Goal: Feedback & Contribution: Contribute content

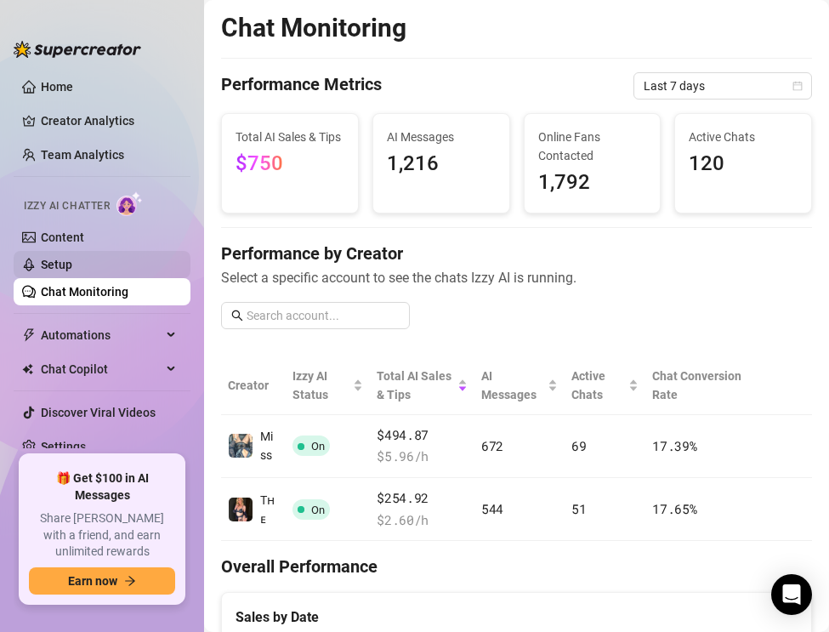
click at [72, 260] on link "Setup" at bounding box center [56, 265] width 31 height 14
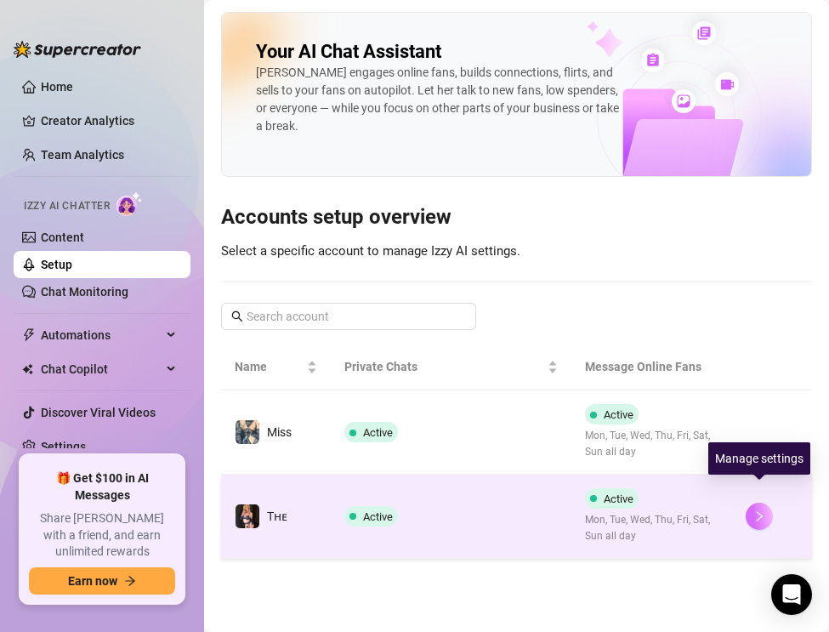
click at [759, 510] on icon "right" at bounding box center [760, 516] width 12 height 12
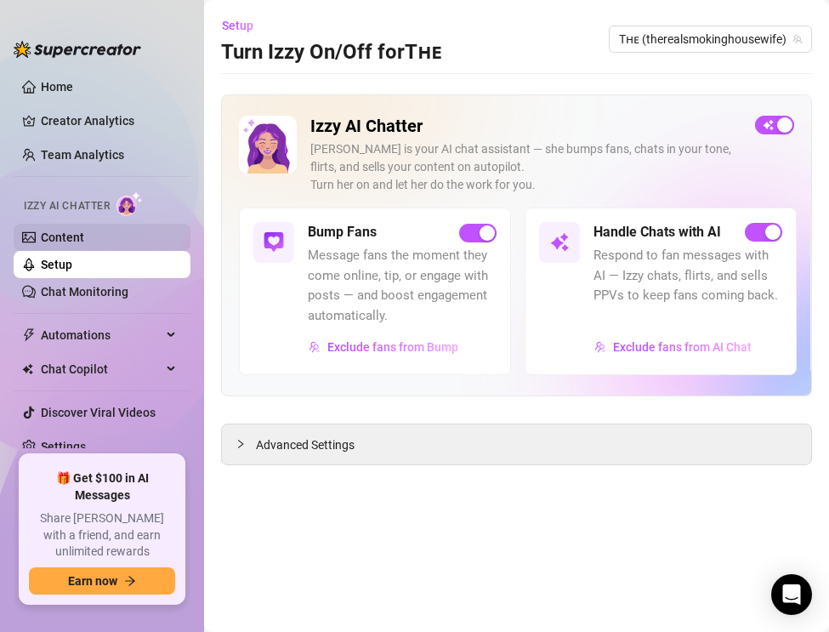
click at [84, 239] on link "Content" at bounding box center [62, 237] width 43 height 14
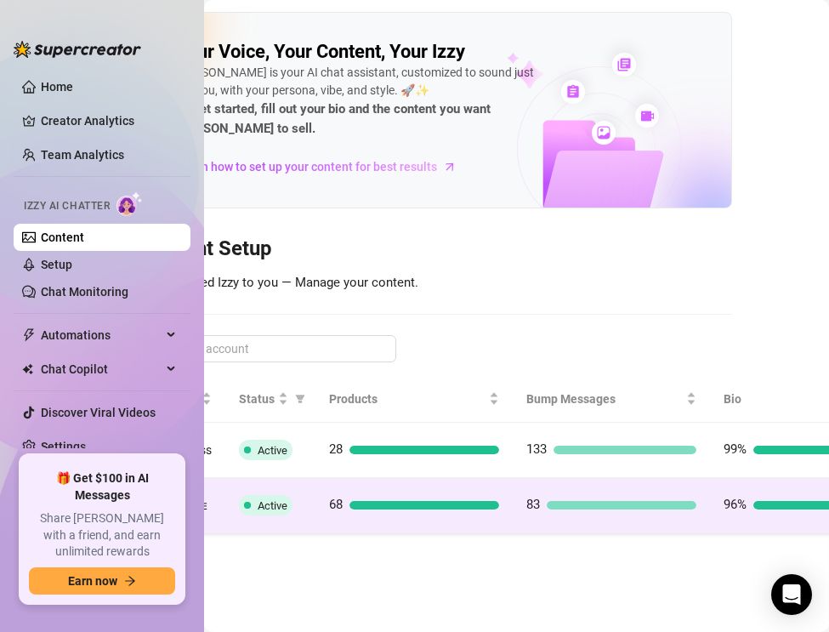
scroll to position [0, 212]
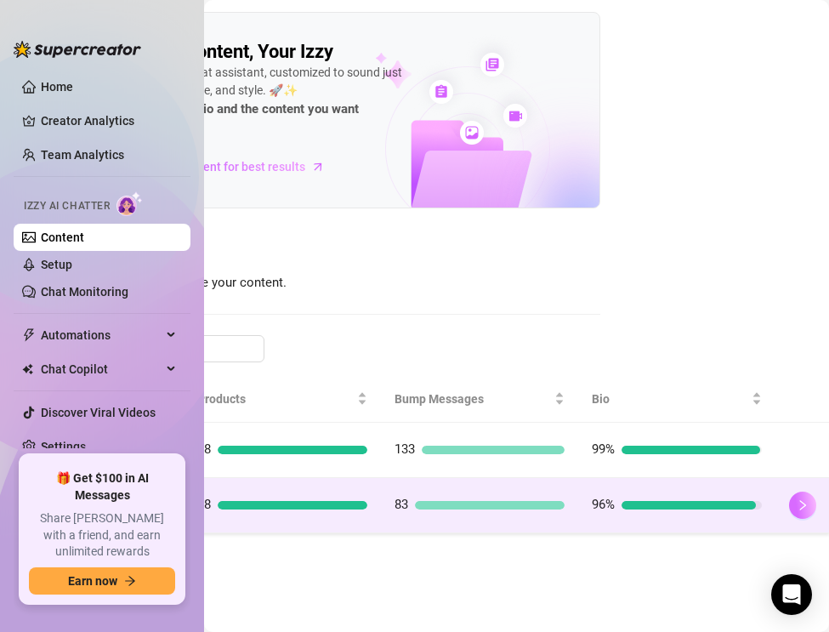
click at [804, 499] on icon "right" at bounding box center [803, 505] width 12 height 12
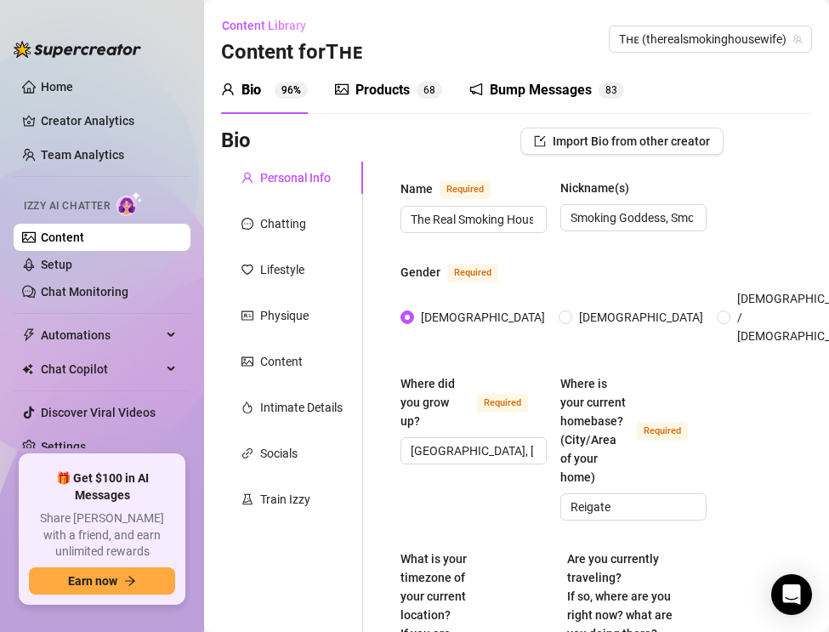
click at [391, 88] on div "Products" at bounding box center [383, 90] width 54 height 20
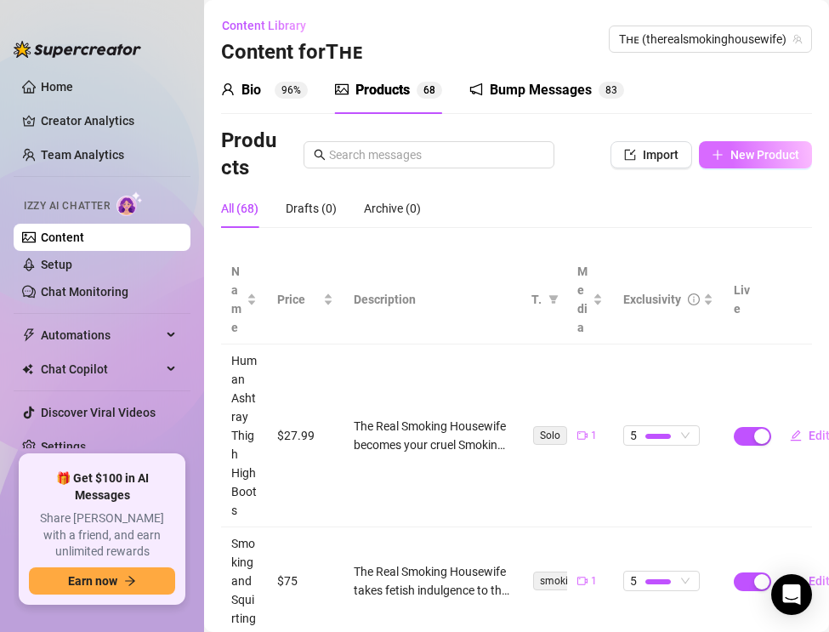
click at [748, 156] on span "New Product" at bounding box center [765, 155] width 69 height 14
type textarea "Type your message here..."
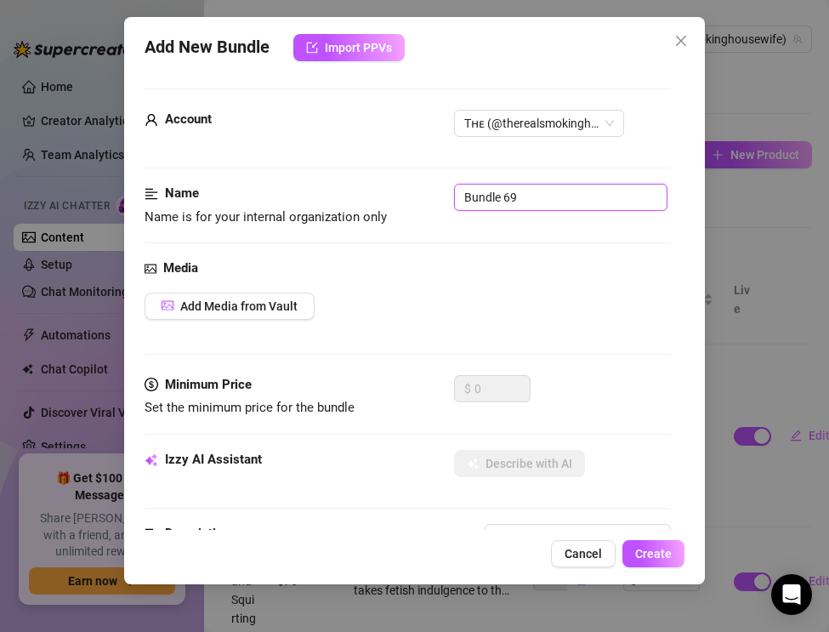
drag, startPoint x: 526, startPoint y: 197, endPoint x: 403, endPoint y: 196, distance: 122.5
click at [403, 196] on div "Name Name is for your internal organization only Bundle 69" at bounding box center [408, 205] width 526 height 43
paste input "Smoking & Car Revving — Leather Pants, Boots & Outdoor Crush"
type input "Smoking & Car Revving — Leather Pants, Boots & Outdoor Crush"
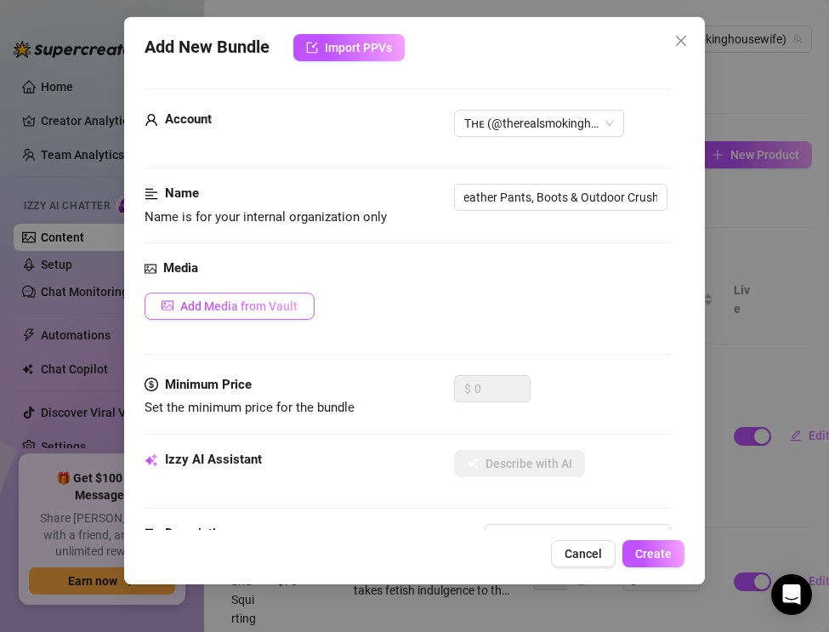
click at [219, 310] on span "Add Media from Vault" at bounding box center [238, 306] width 117 height 14
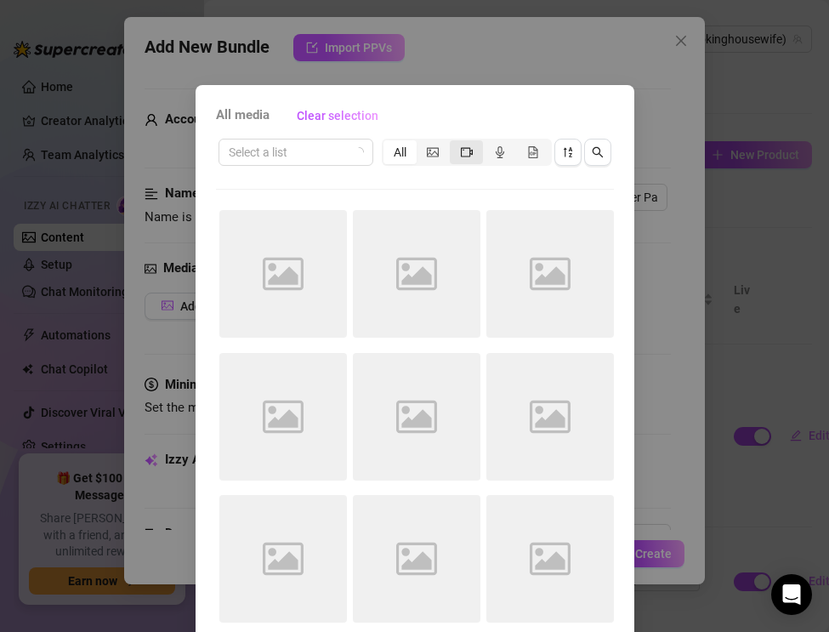
click at [471, 155] on icon "video-camera" at bounding box center [467, 152] width 12 height 12
click at [454, 143] on input "segmented control" at bounding box center [454, 143] width 0 height 0
click at [565, 152] on icon "sort-descending" at bounding box center [567, 152] width 9 height 10
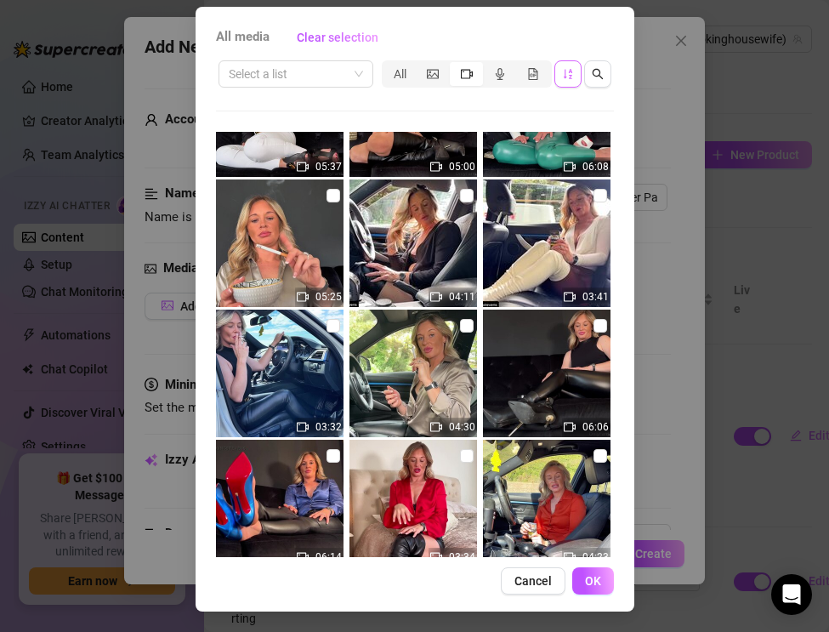
scroll to position [2300, 0]
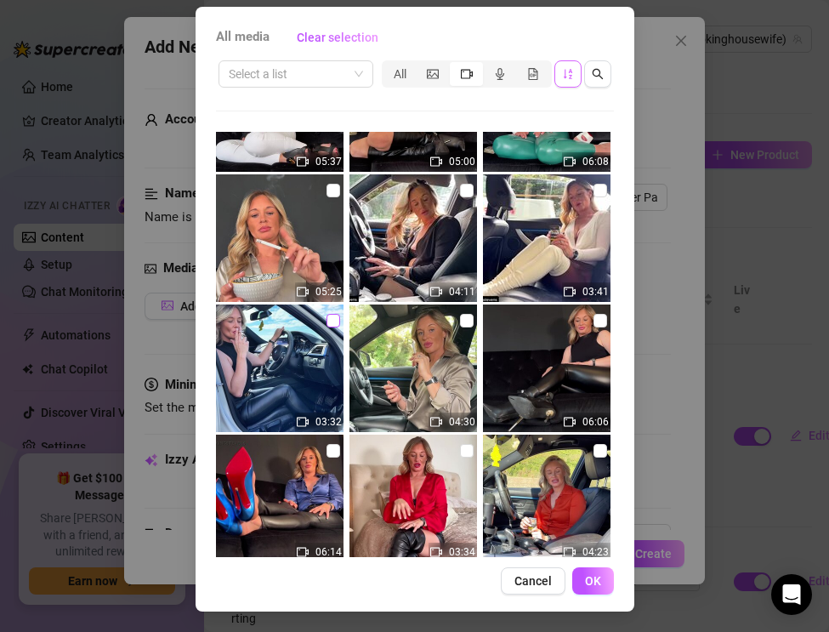
click at [331, 321] on input "checkbox" at bounding box center [334, 321] width 14 height 14
checkbox input "true"
click at [593, 586] on span "OK" at bounding box center [593, 581] width 16 height 14
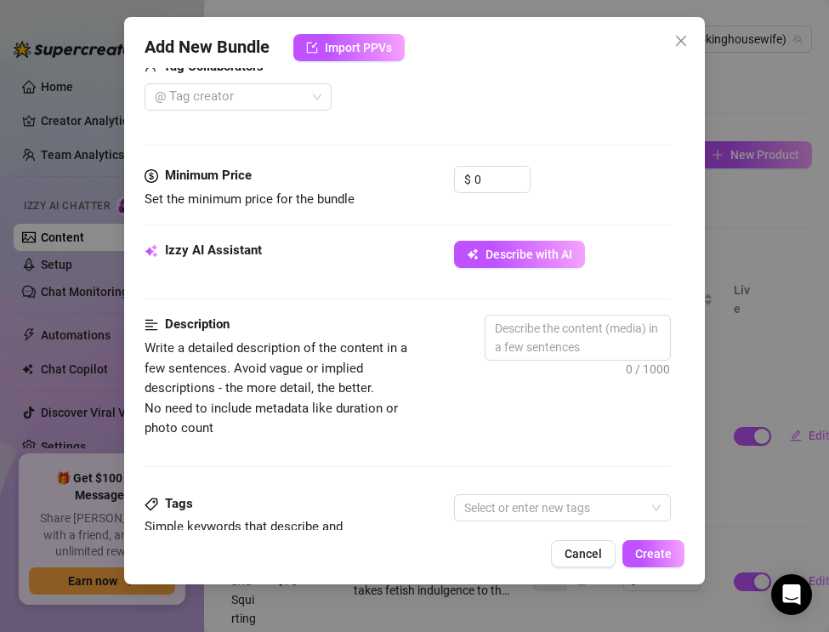
scroll to position [454, 0]
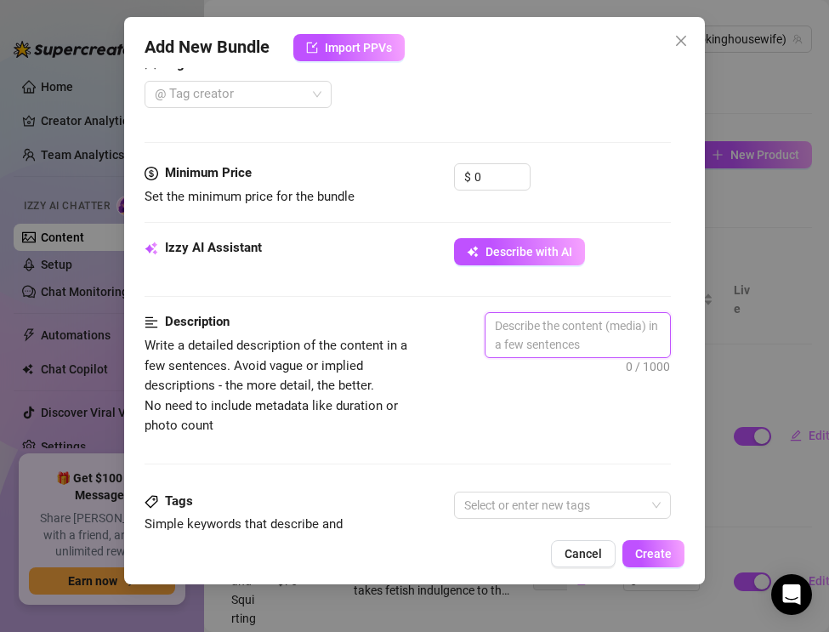
click at [522, 338] on textarea at bounding box center [578, 335] width 185 height 44
paste textarea "The Real Smoking Housewife mixes smoking, leather, and cars in this fetish cros…"
type textarea "The Real Smoking Housewife mixes smoking, leather, and cars in this fetish cros…"
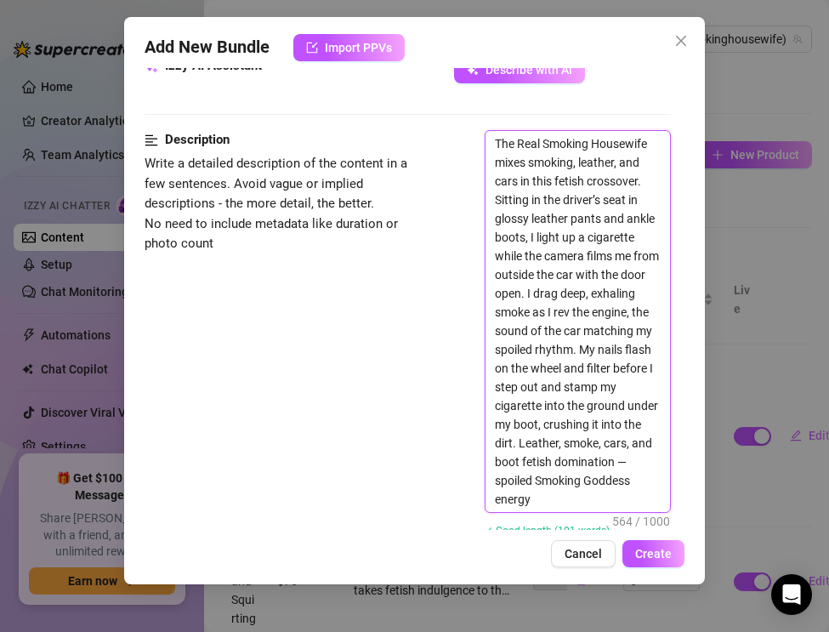
scroll to position [637, 0]
click at [605, 480] on textarea "The Real Smoking Housewife mixes smoking, leather, and cars in this fetish cros…" at bounding box center [578, 320] width 185 height 381
type textarea "The Real Smoking Housewife mixes smoking, leather, and cars in this fetish cros…"
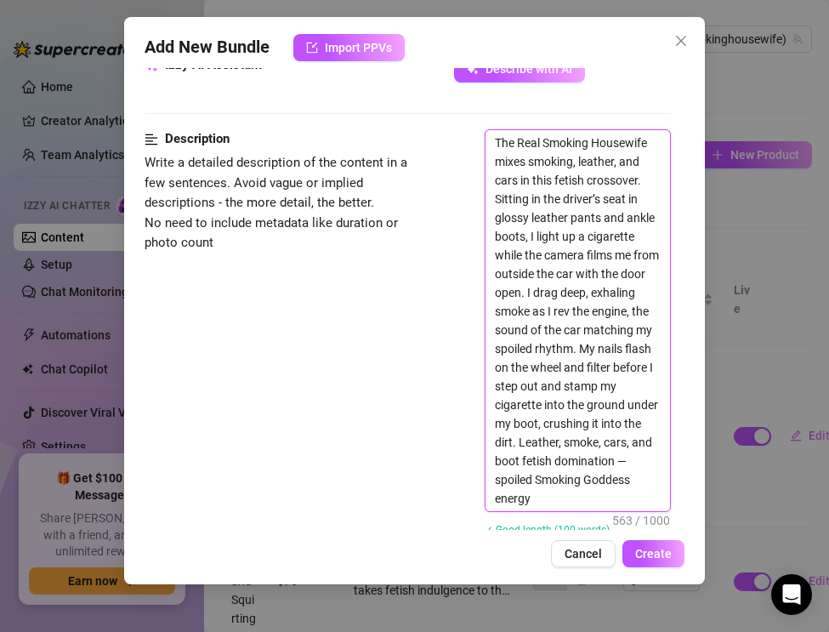
type textarea "The Real Smoking Housewife mixes smoking, leather, and cars in this fetish cros…"
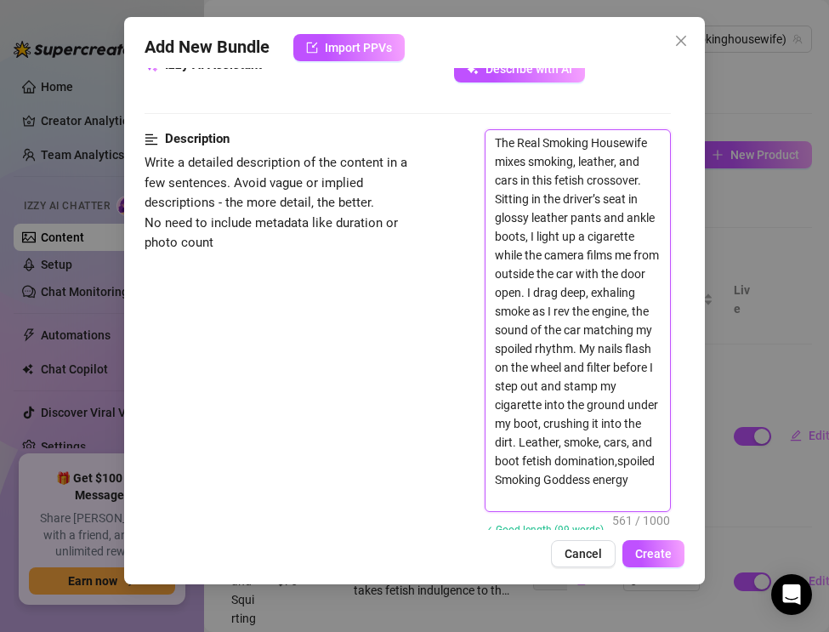
type textarea "The Real Smoking Housewife mixes smoking, leather, and cars in this fetish cros…"
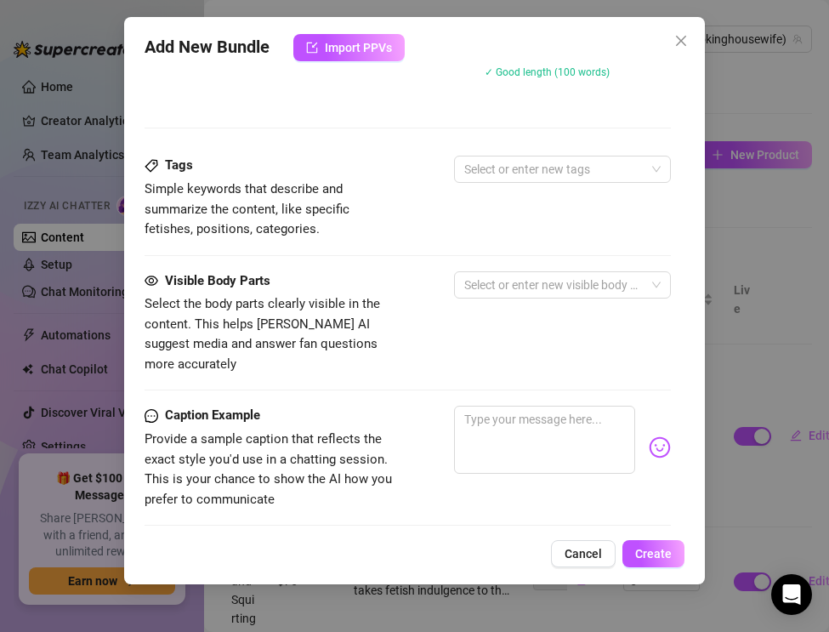
scroll to position [1296, 0]
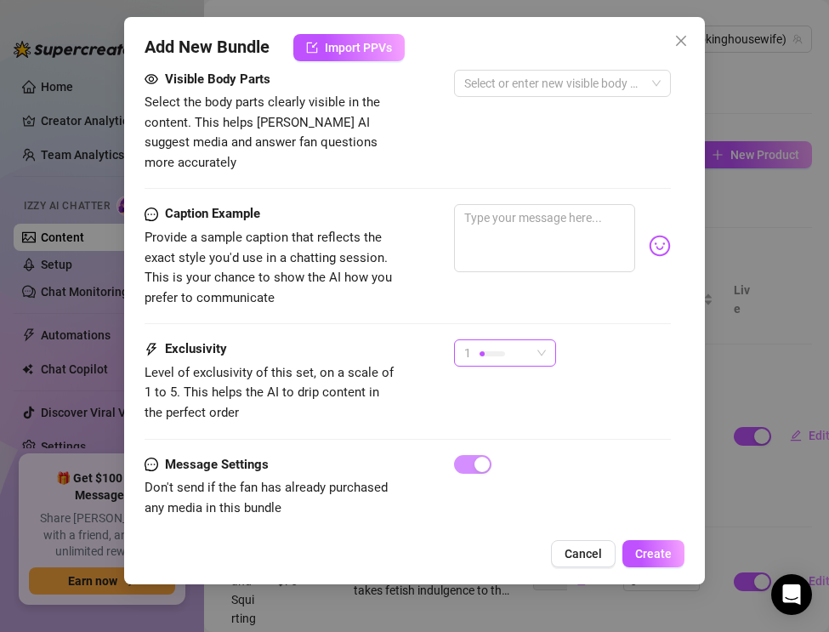
click at [481, 340] on div "1" at bounding box center [497, 353] width 66 height 26
type textarea "The Real Smoking Housewife mixes smoking, leather, and cars in this fetish cros…"
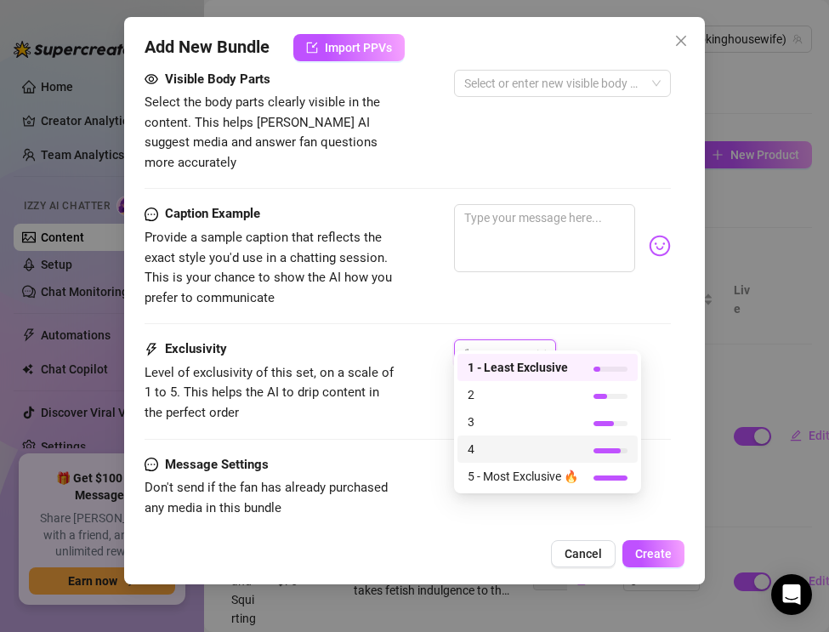
click at [484, 444] on span "4" at bounding box center [523, 449] width 111 height 19
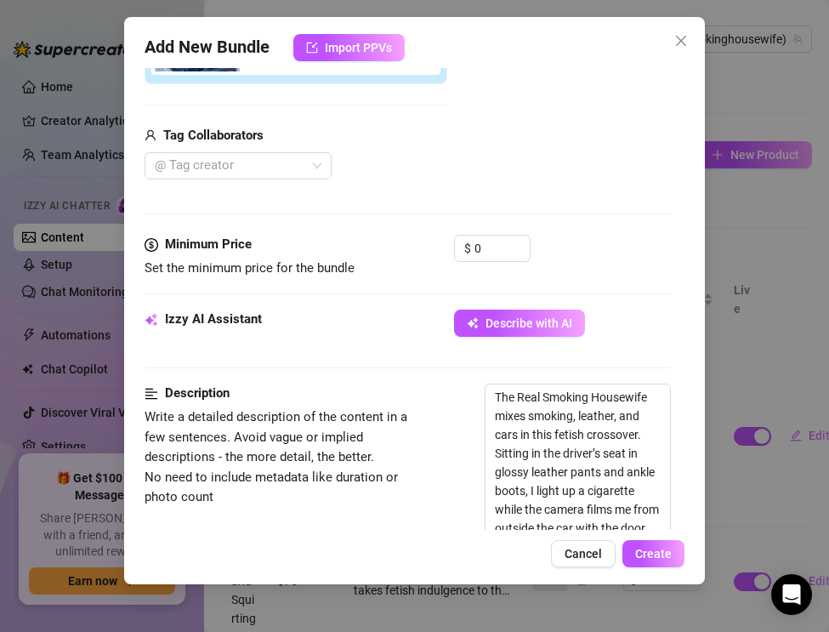
scroll to position [378, 0]
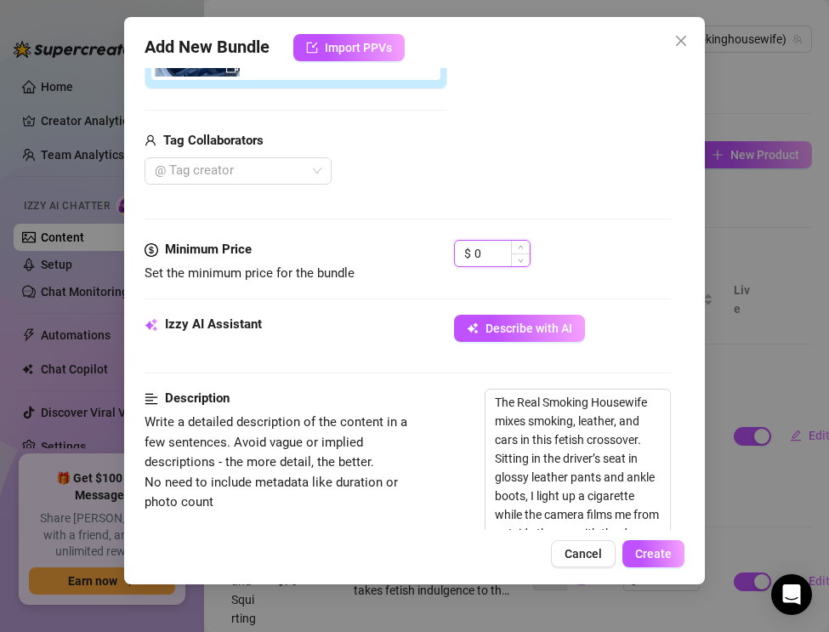
click at [497, 258] on input "0" at bounding box center [502, 254] width 55 height 26
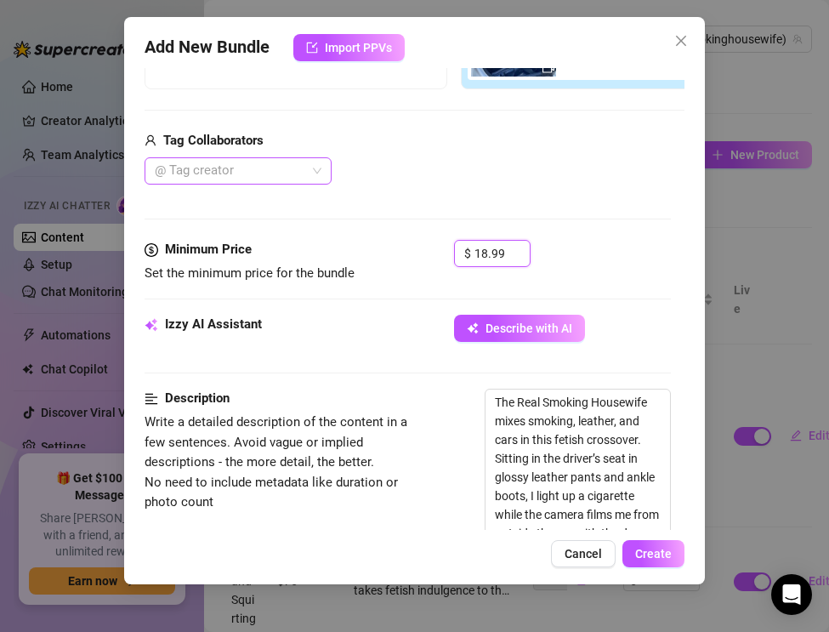
click at [204, 167] on div at bounding box center [229, 171] width 162 height 24
type input "18.99"
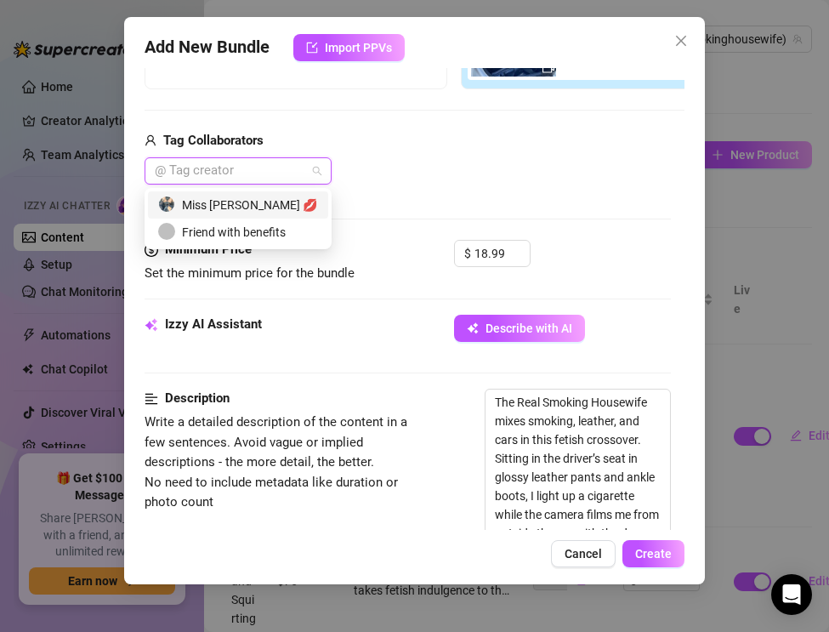
click at [207, 201] on div "Miss [PERSON_NAME] 💋" at bounding box center [238, 205] width 160 height 19
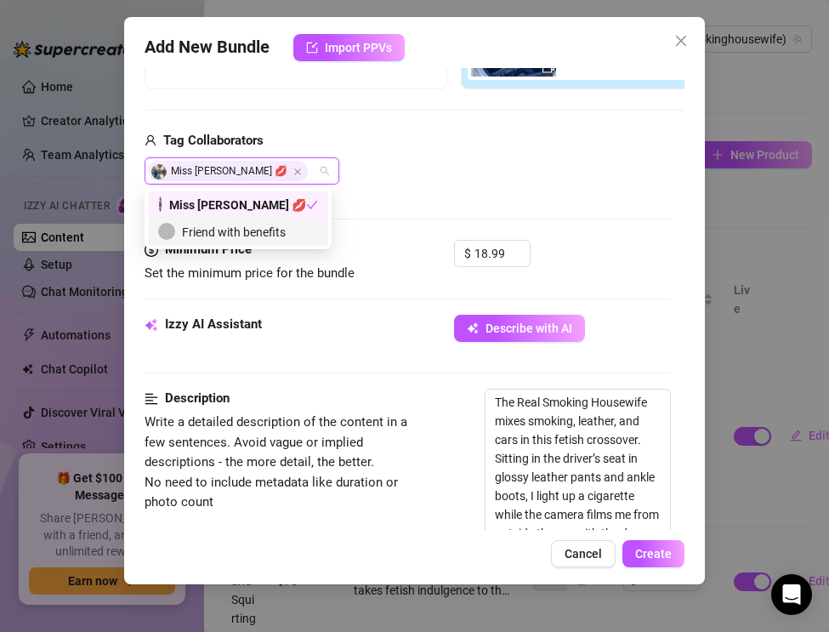
click at [356, 294] on div "Minimum Price Set the minimum price for the bundle $ 18.99" at bounding box center [408, 277] width 526 height 75
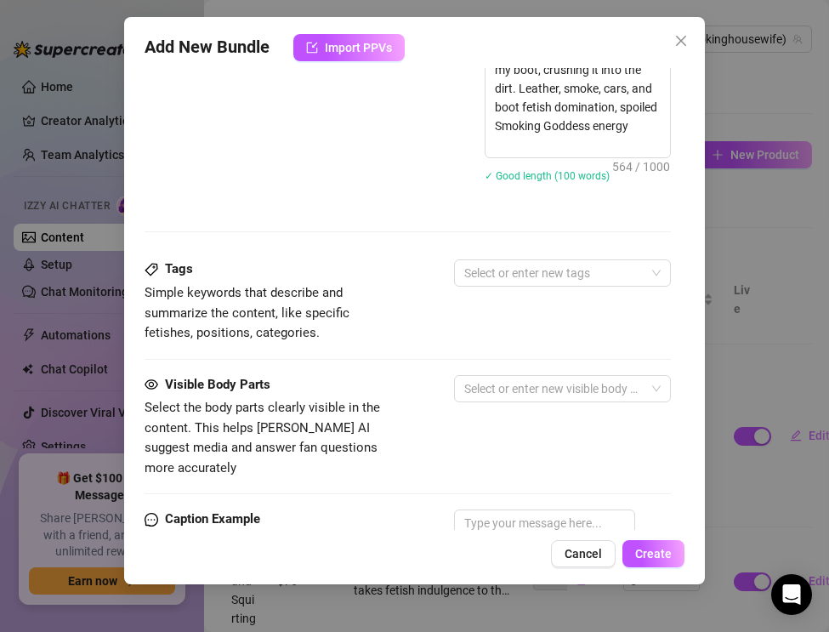
scroll to position [996, 0]
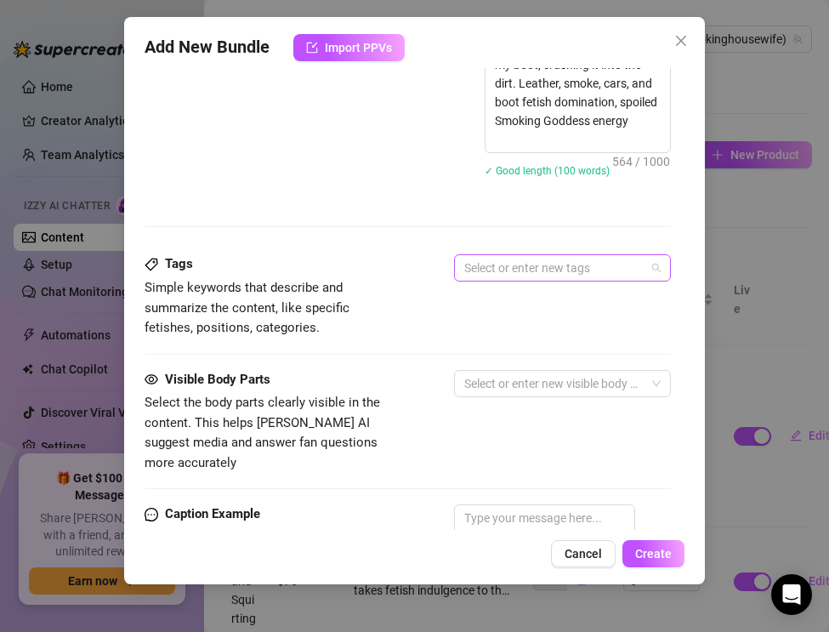
click at [479, 259] on div at bounding box center [554, 268] width 192 height 24
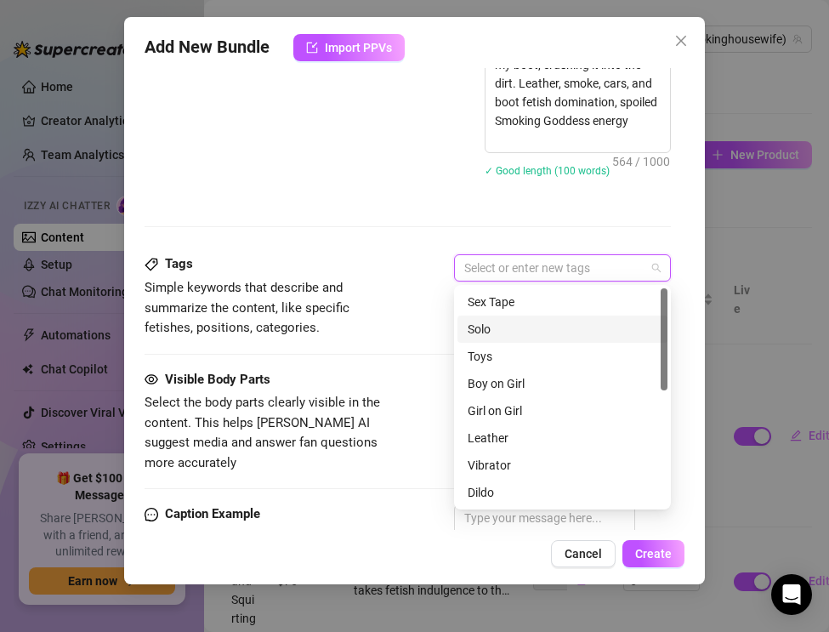
click at [482, 328] on div "Solo" at bounding box center [563, 329] width 190 height 19
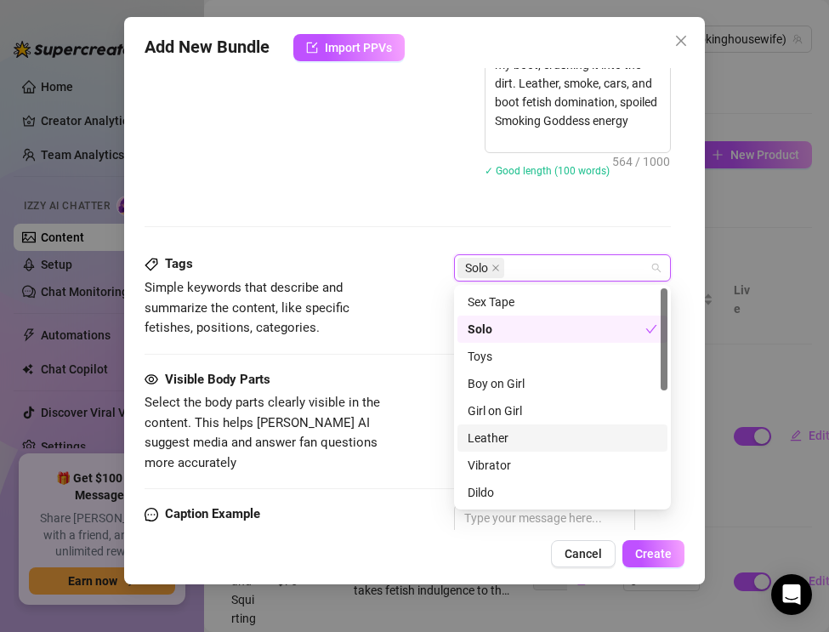
click at [487, 440] on div "Leather" at bounding box center [563, 438] width 190 height 19
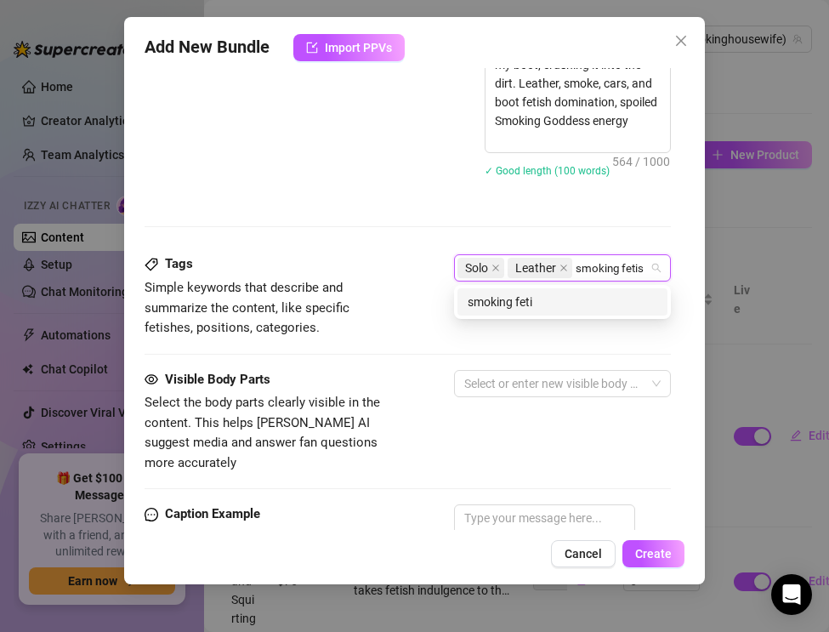
type input "smoking fetish"
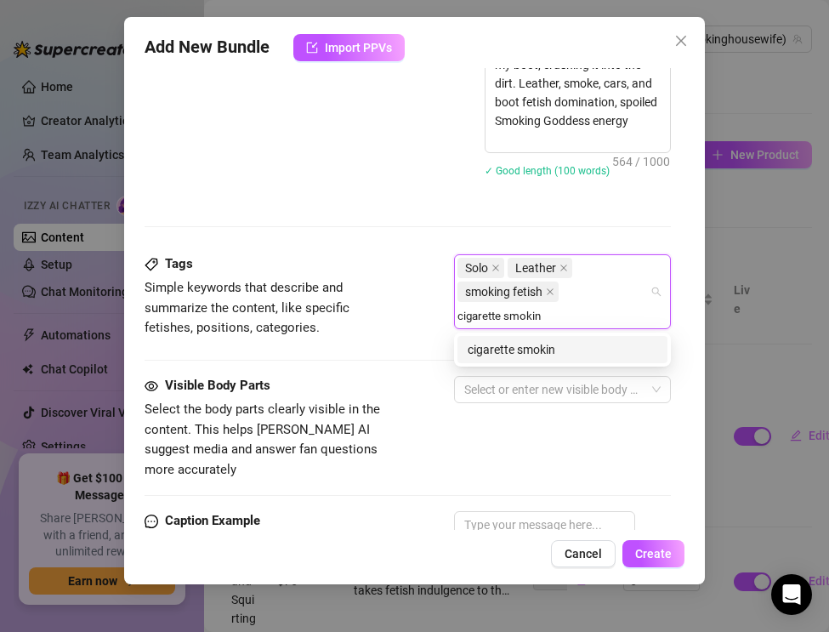
type input "cigarette smoking"
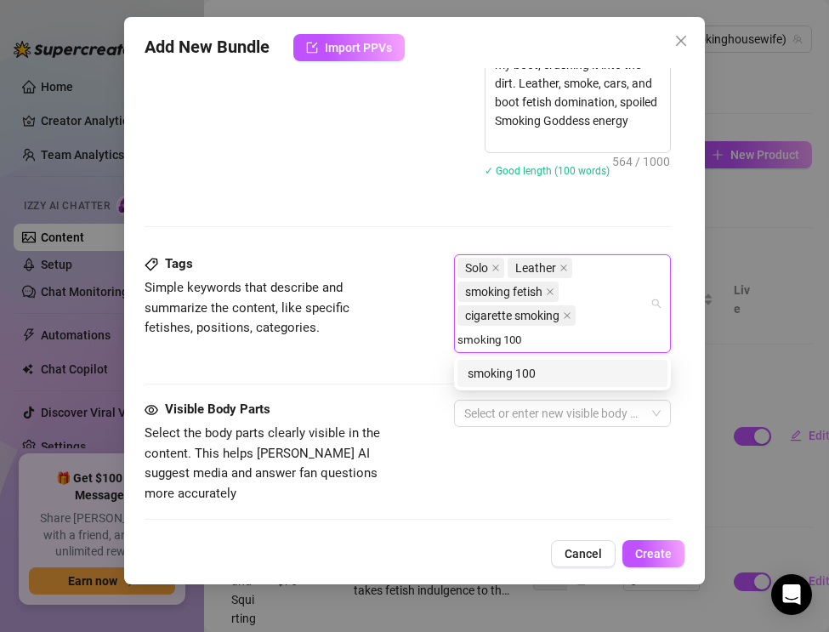
type input "smoking 100s"
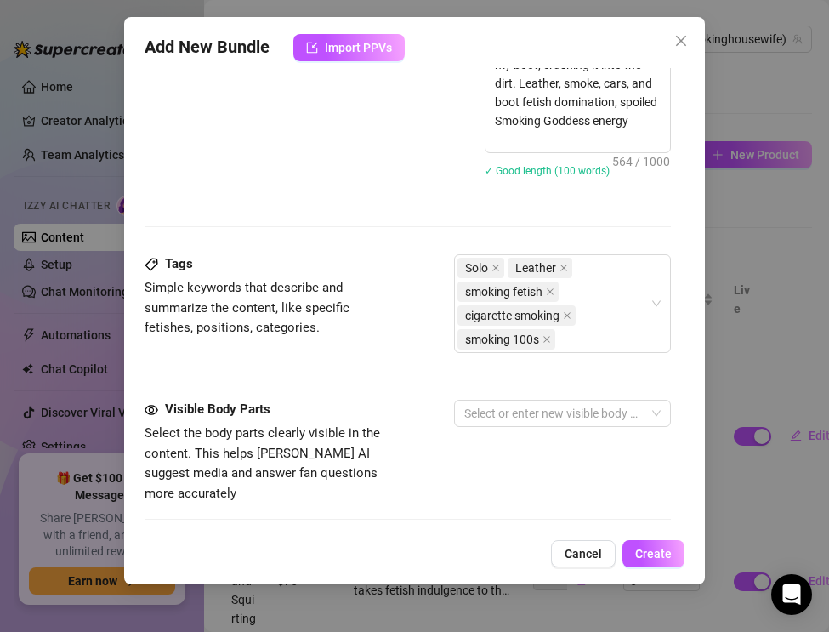
click at [585, 354] on div "Tags Simple keywords that describe and summarize the content, like specific fet…" at bounding box center [408, 311] width 526 height 114
click at [574, 338] on div "Solo Leather smoking fetish [MEDICAL_DATA] smoking 100s" at bounding box center [554, 303] width 192 height 95
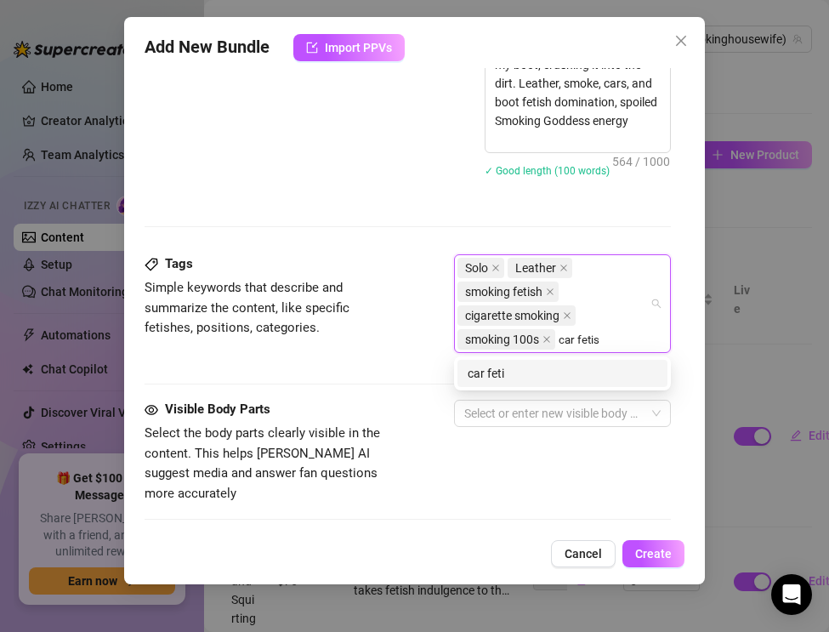
type input "car fetish"
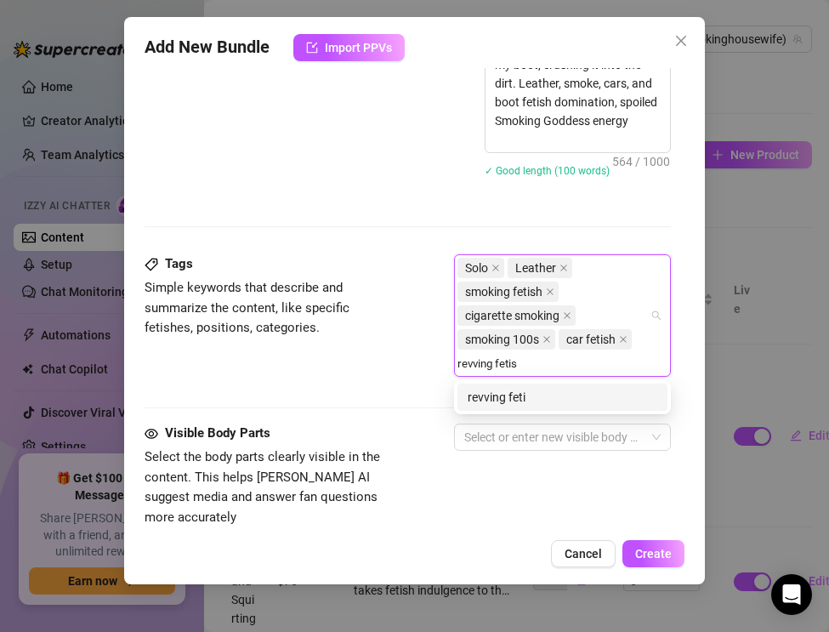
type input "revving fetish"
type input "leather pants"
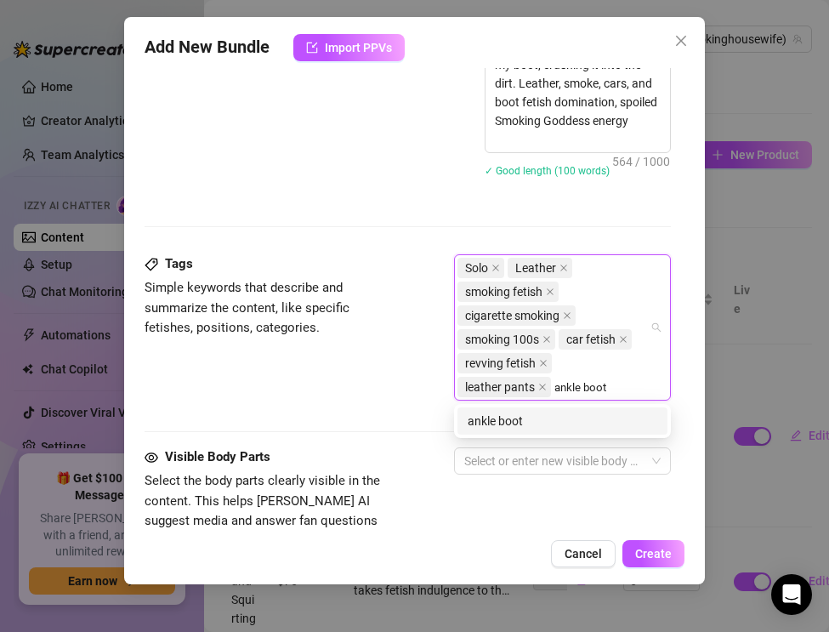
type input "ankle boots"
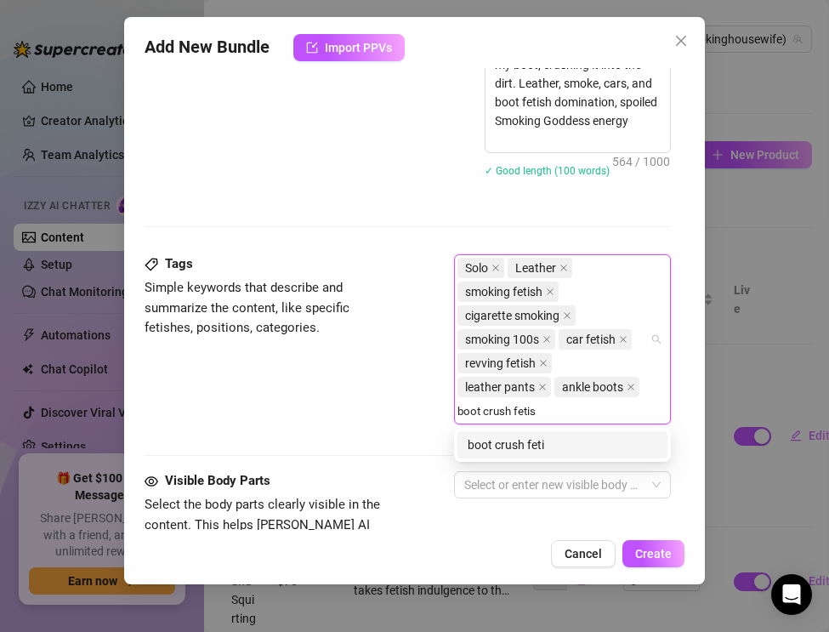
type input "boot crush fetish"
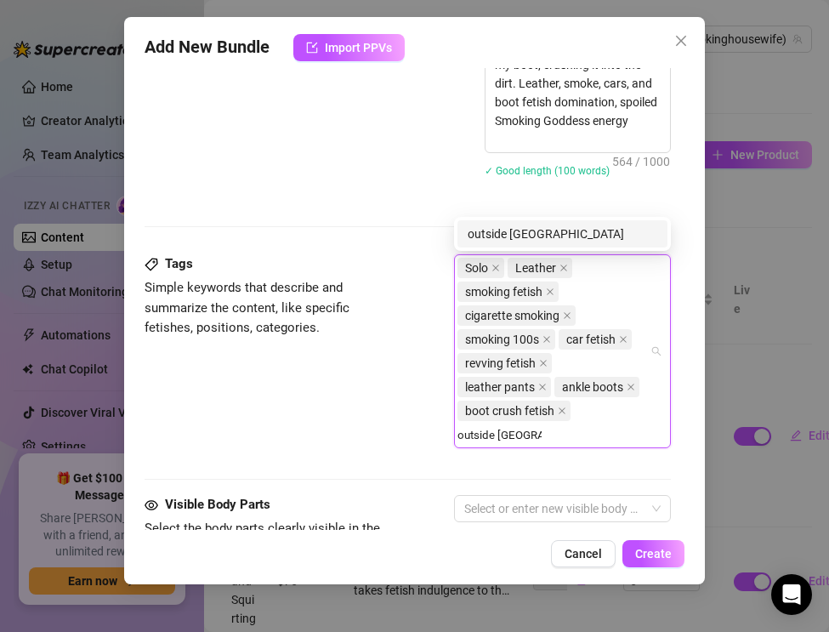
type input "outside smoking"
type input "nails fetish"
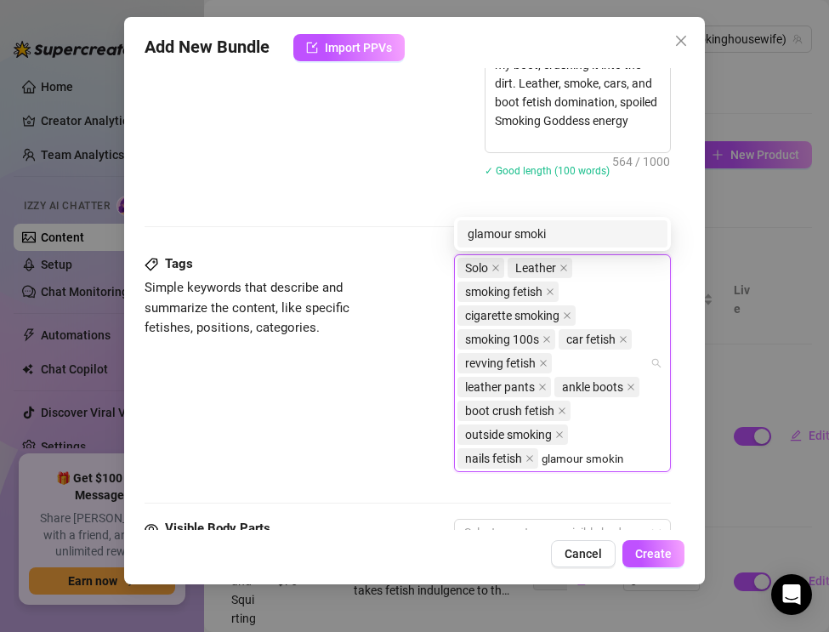
type input "glamour smoking"
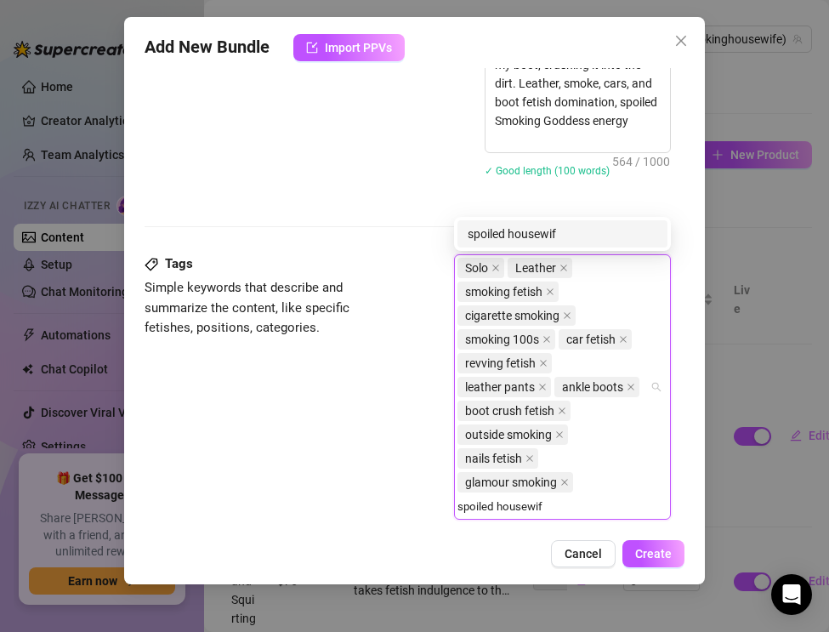
type input "spoiled housewife"
type input "milf smoking"
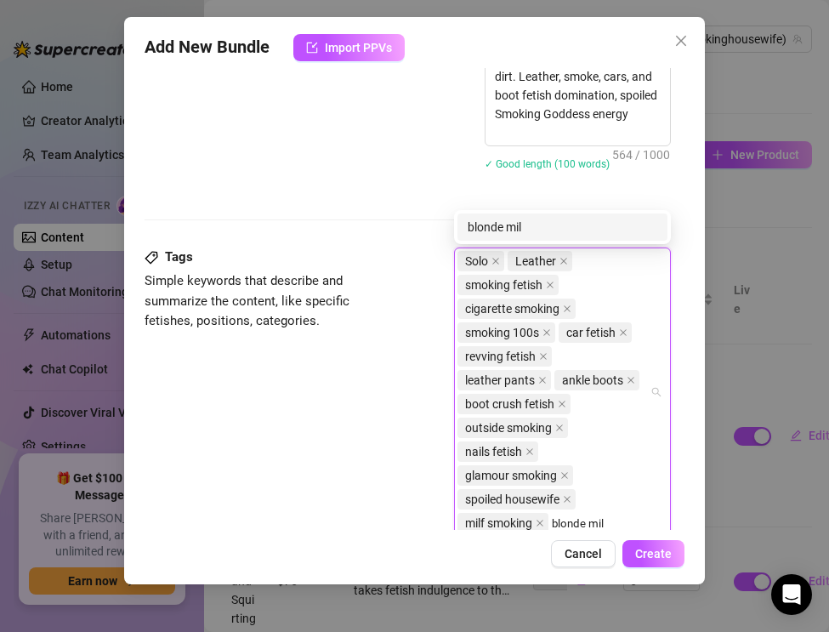
type input "blonde milf"
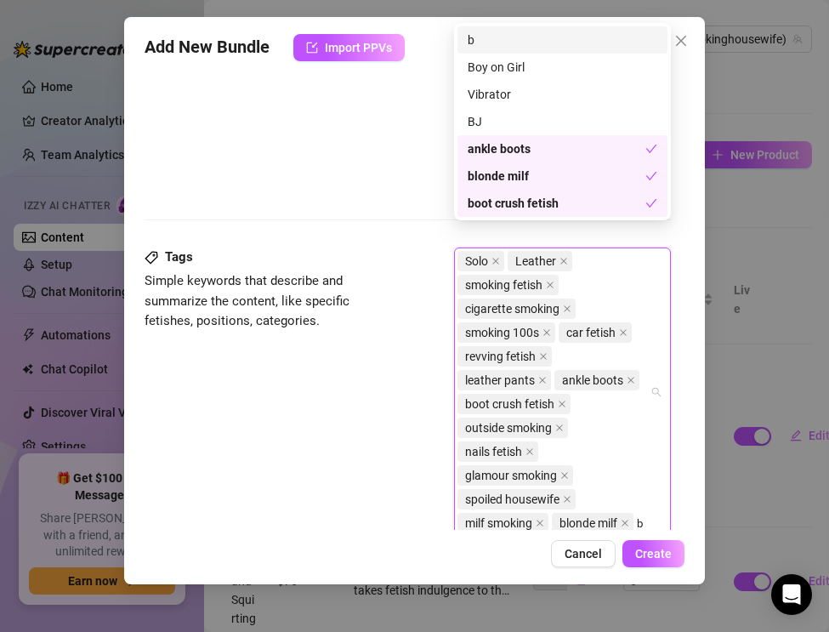
scroll to position [1027, 0]
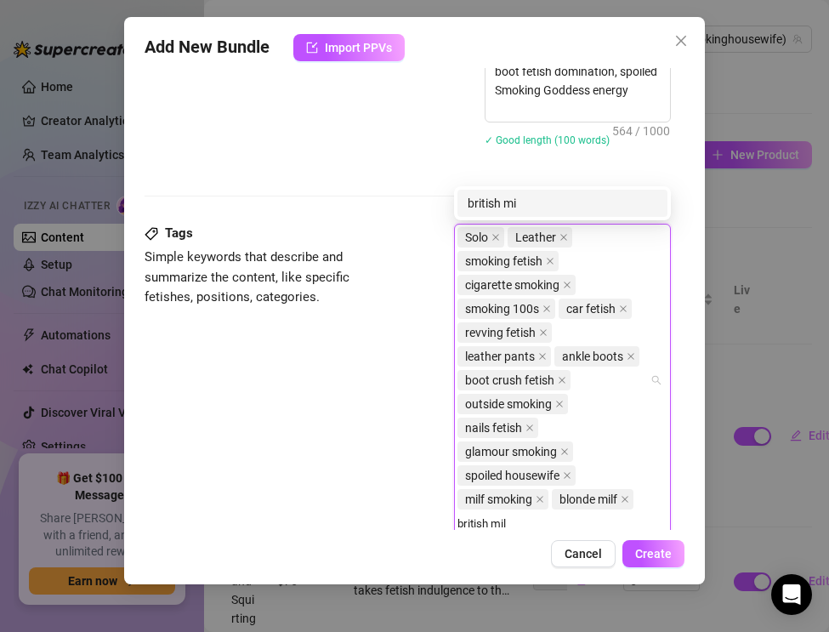
type input "british milf"
type input "luxury milf"
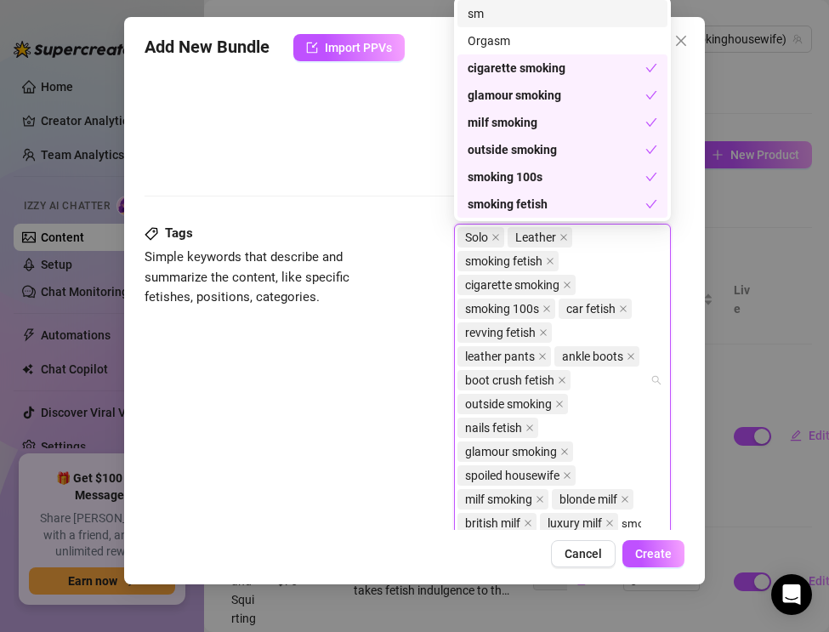
scroll to position [1050, 0]
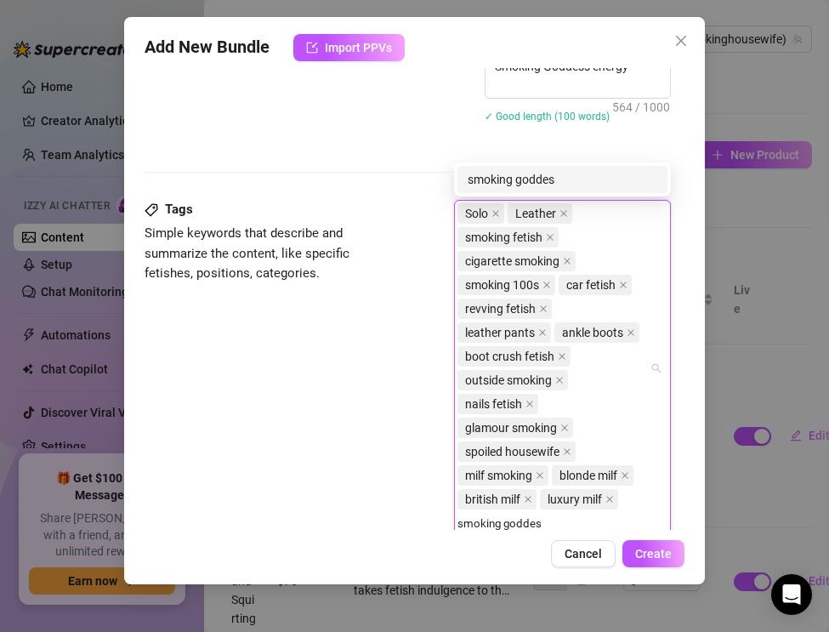
type input "smoking goddess"
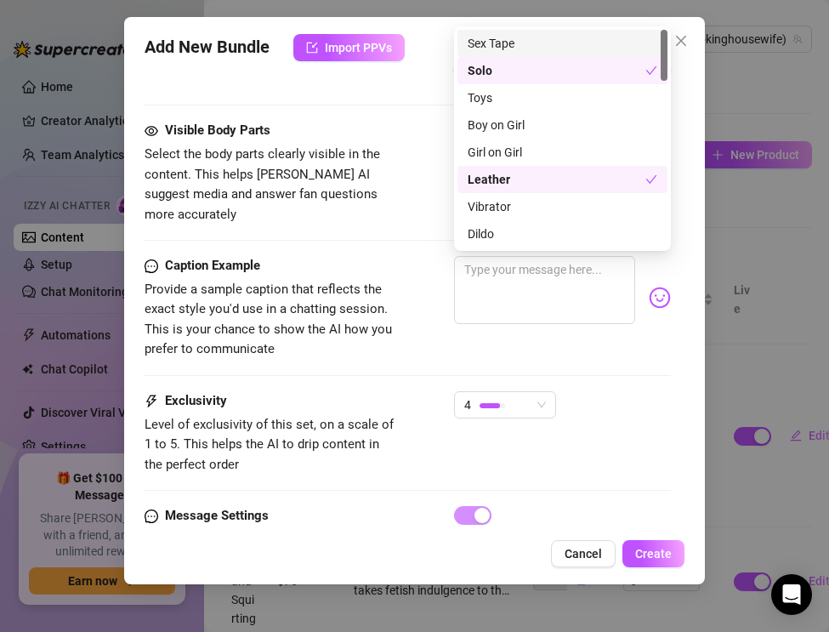
scroll to position [1564, 0]
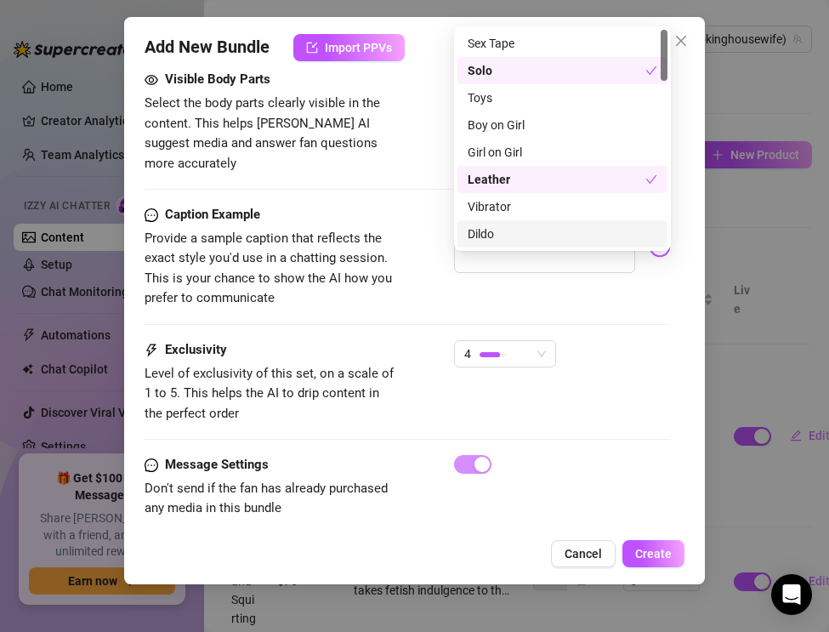
click at [381, 258] on span "Provide a sample caption that reflects the exact style you'd use in a chatting …" at bounding box center [268, 268] width 247 height 76
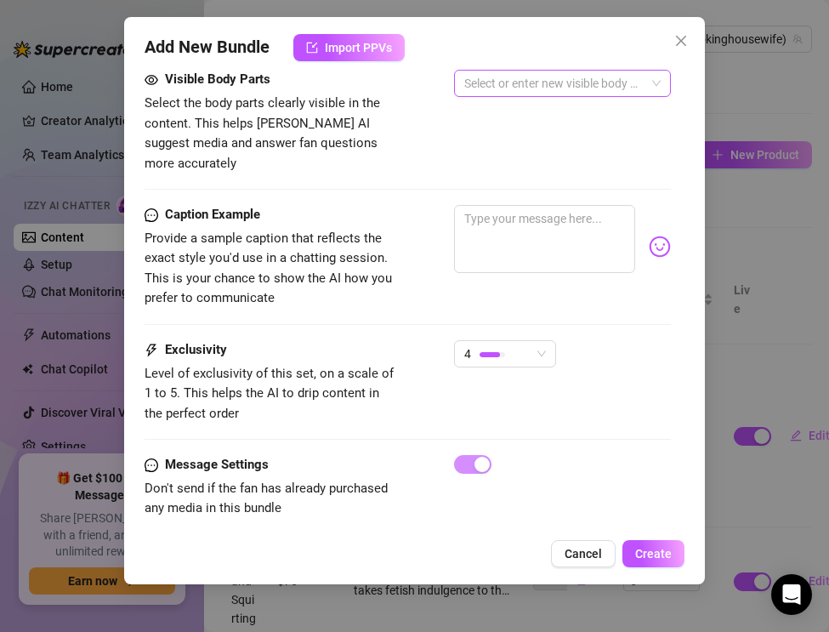
click at [482, 78] on div at bounding box center [554, 83] width 192 height 24
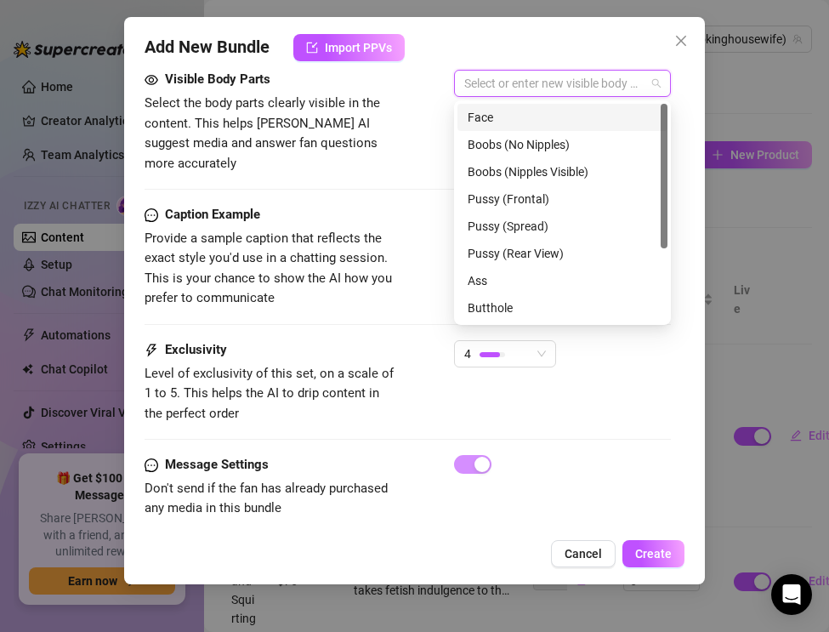
click at [486, 118] on div "Face" at bounding box center [563, 117] width 190 height 19
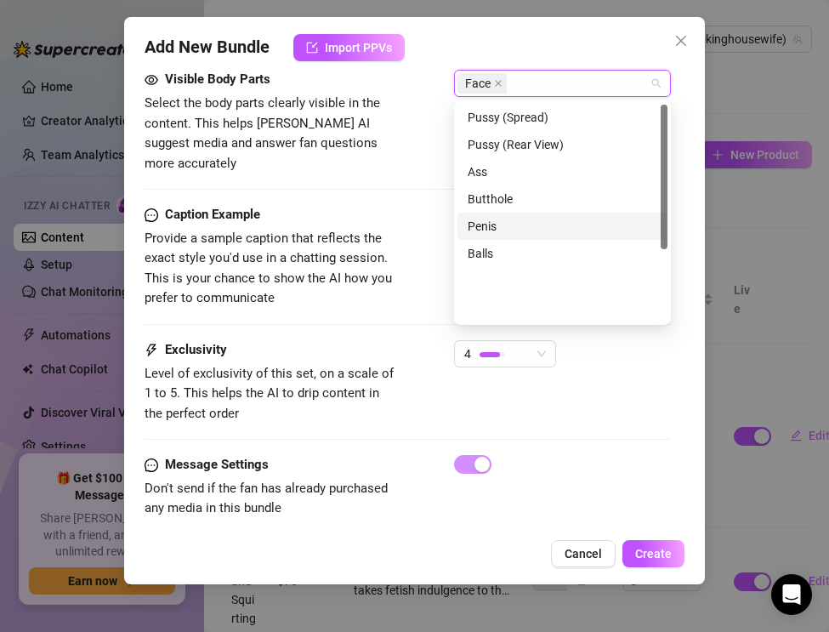
scroll to position [0, 0]
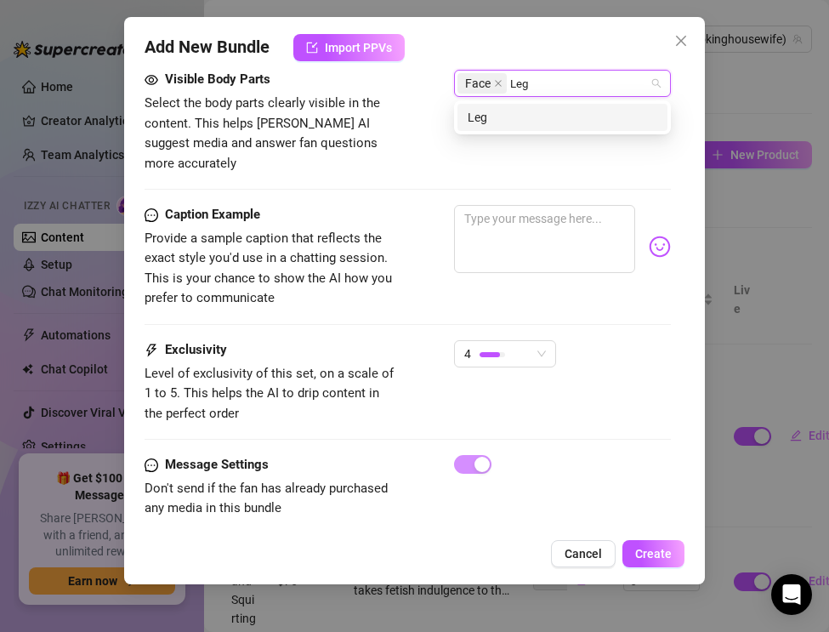
type input "Legs"
type input "Hairs"
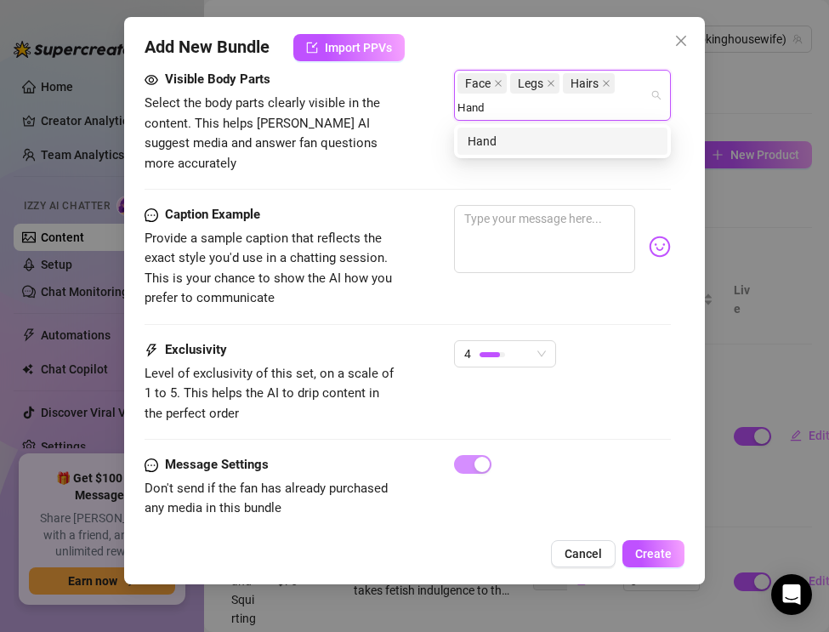
type input "Hands"
type input "Body"
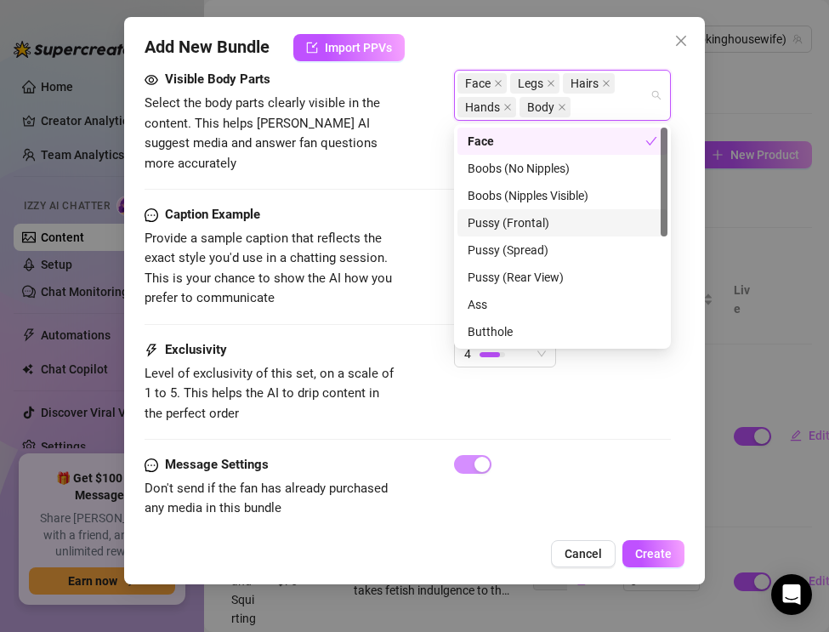
click at [269, 340] on div "Exclusivity" at bounding box center [272, 350] width 255 height 20
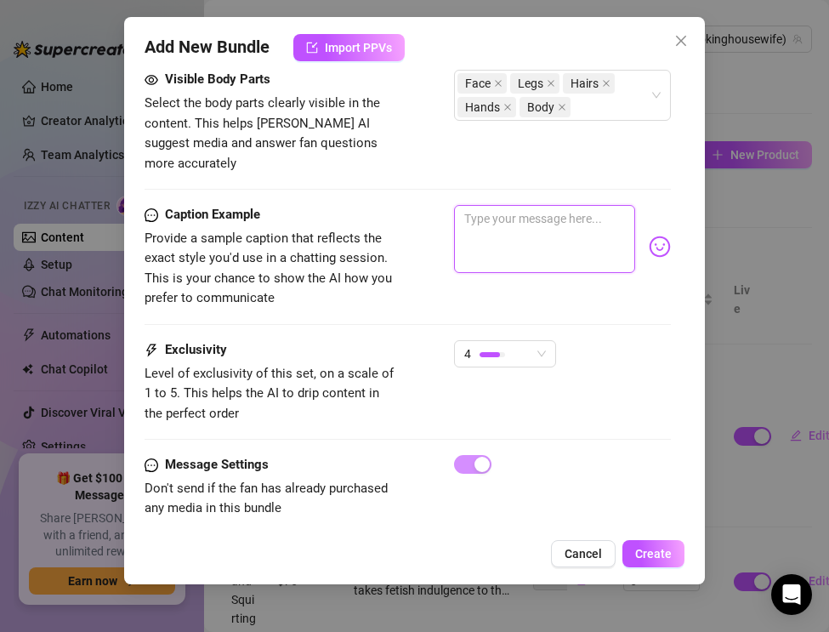
click at [485, 207] on textarea at bounding box center [544, 239] width 181 height 68
paste textarea "Leather pants tight, boots on the pedal, cigarette glowing… revving the car whi…"
type textarea "Leather pants tight, boots on the pedal, cigarette glowing… revving the car whi…"
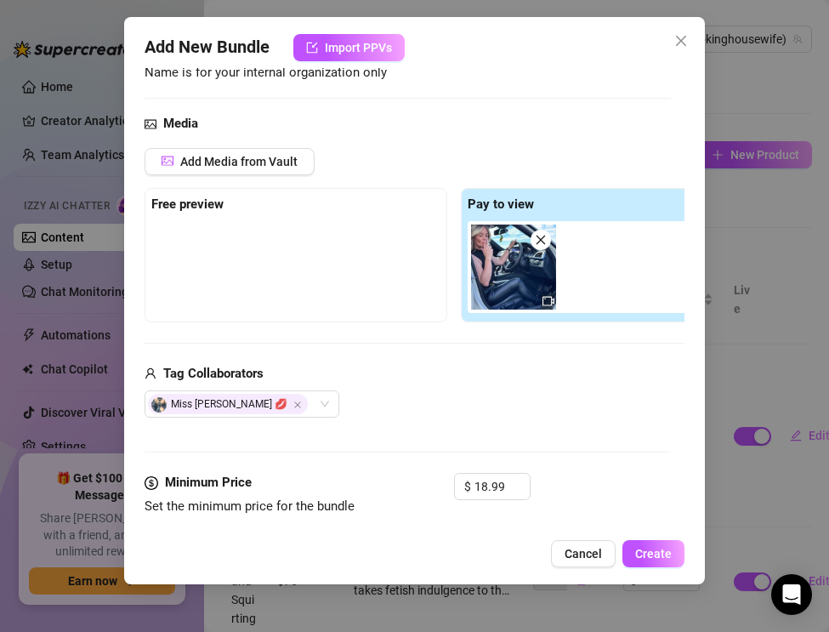
scroll to position [33, 0]
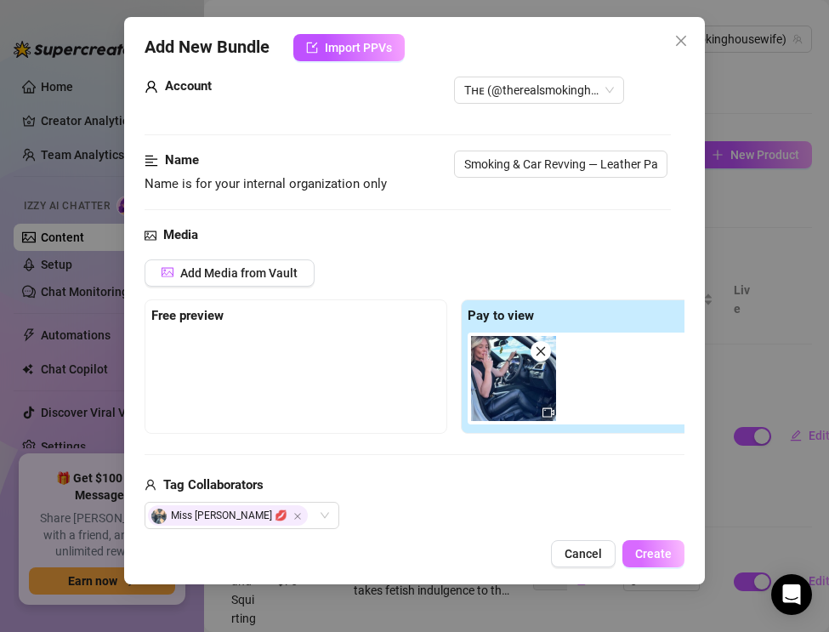
type textarea "Leather pants tight, boots on the pedal, cigarette glowing… revving the car whi…"
click at [651, 562] on button "Create" at bounding box center [654, 553] width 62 height 27
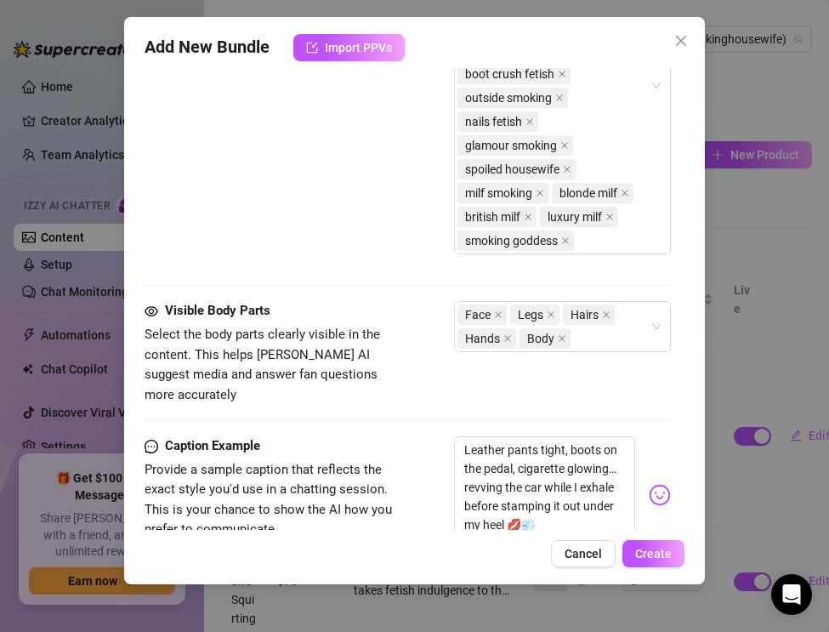
scroll to position [1578, 0]
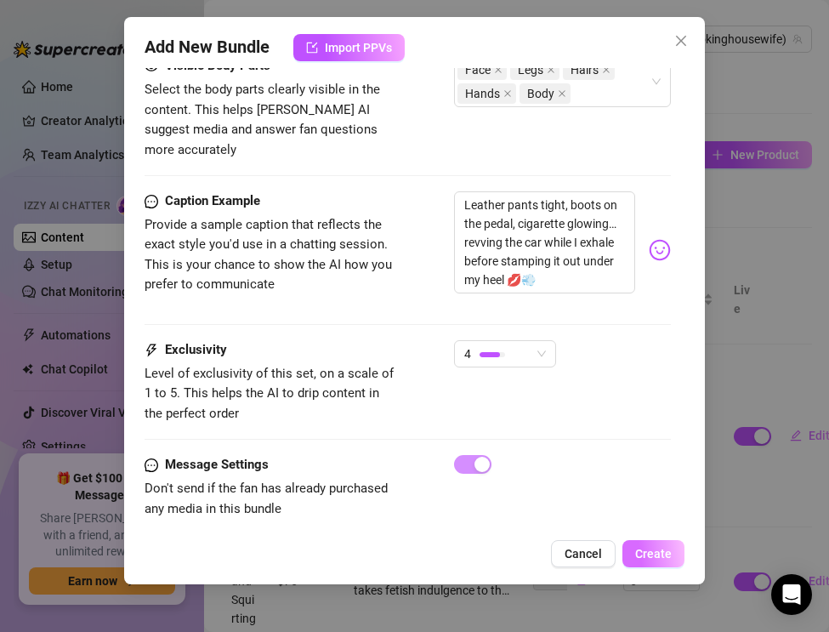
click at [656, 557] on span "Create" at bounding box center [653, 554] width 37 height 14
click at [591, 559] on span "Cancel" at bounding box center [583, 554] width 37 height 14
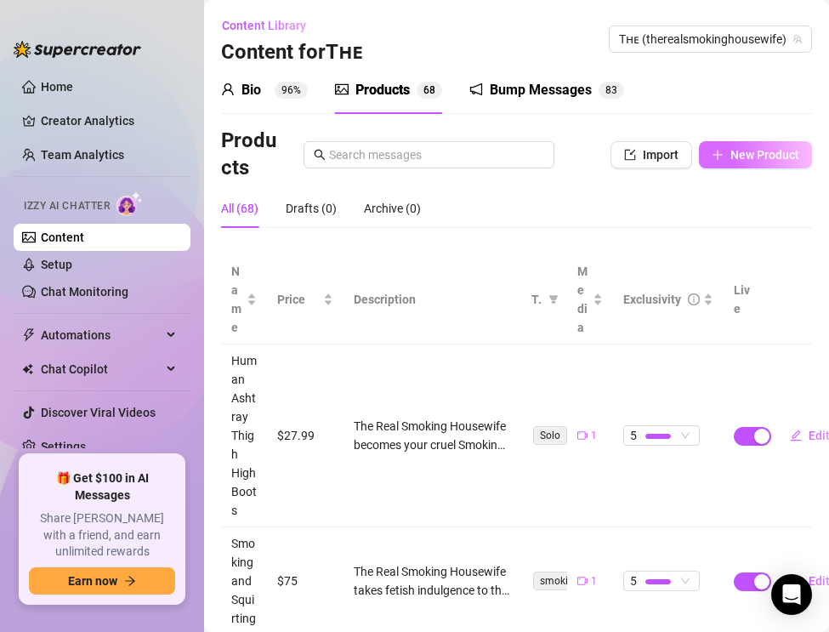
click at [727, 156] on button "New Product" at bounding box center [755, 154] width 113 height 27
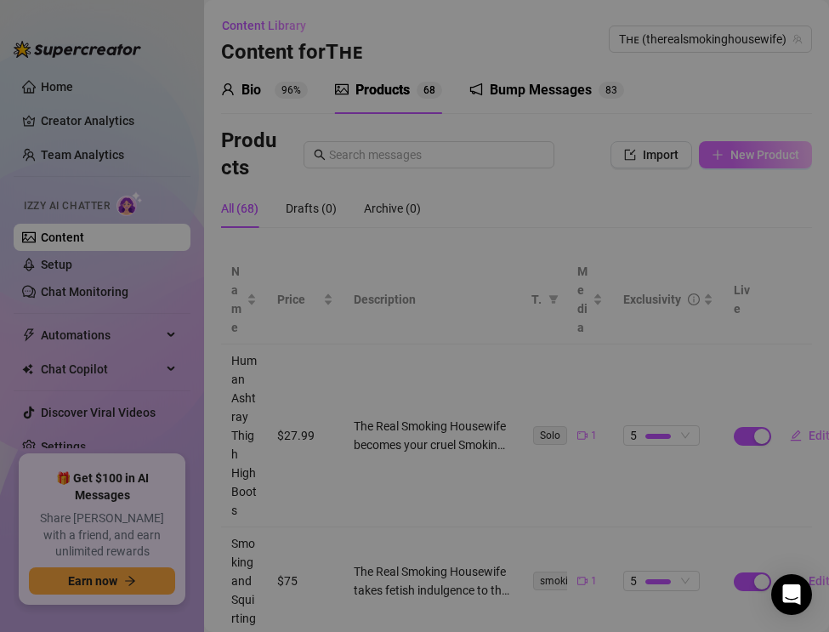
type textarea "Type your message here..."
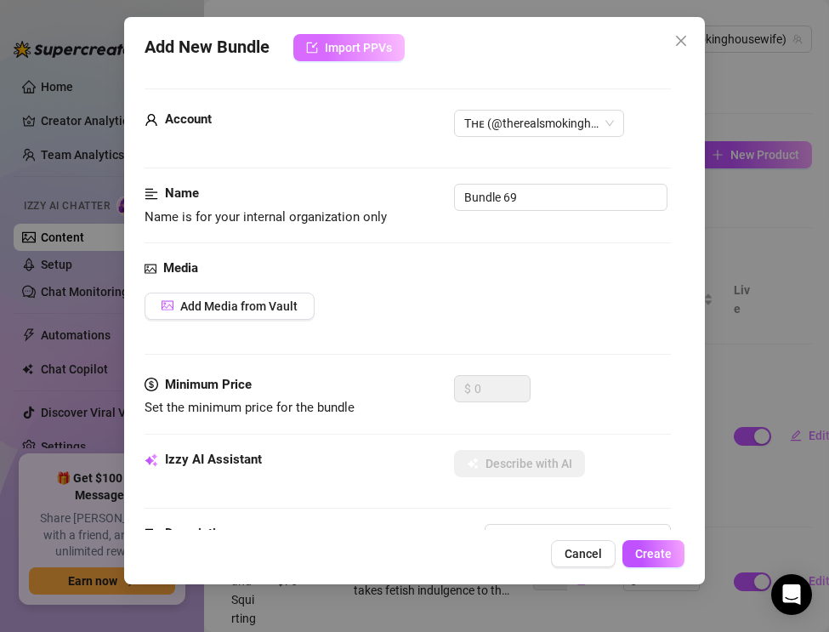
click at [316, 43] on icon "import" at bounding box center [312, 48] width 11 height 11
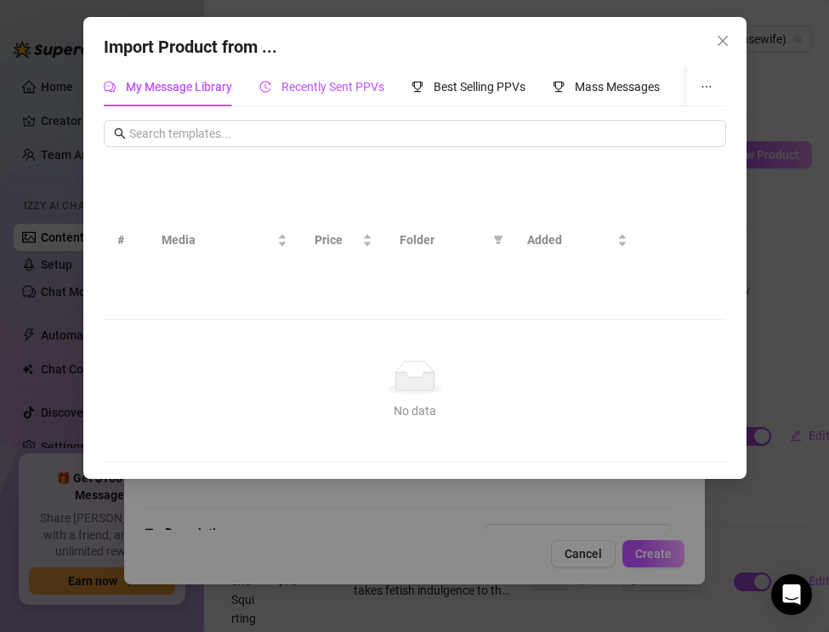
click at [316, 90] on span "Recently Sent PPVs" at bounding box center [333, 87] width 103 height 14
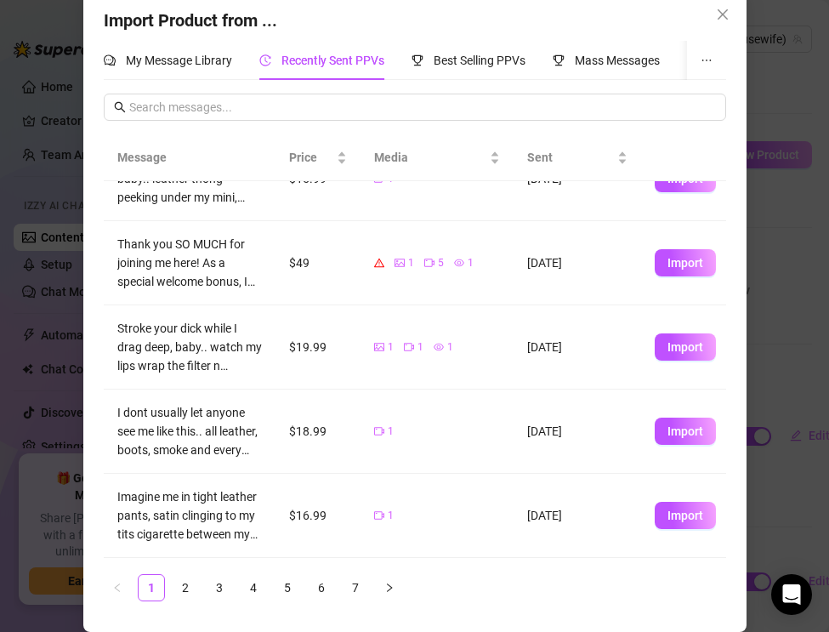
scroll to position [0, 0]
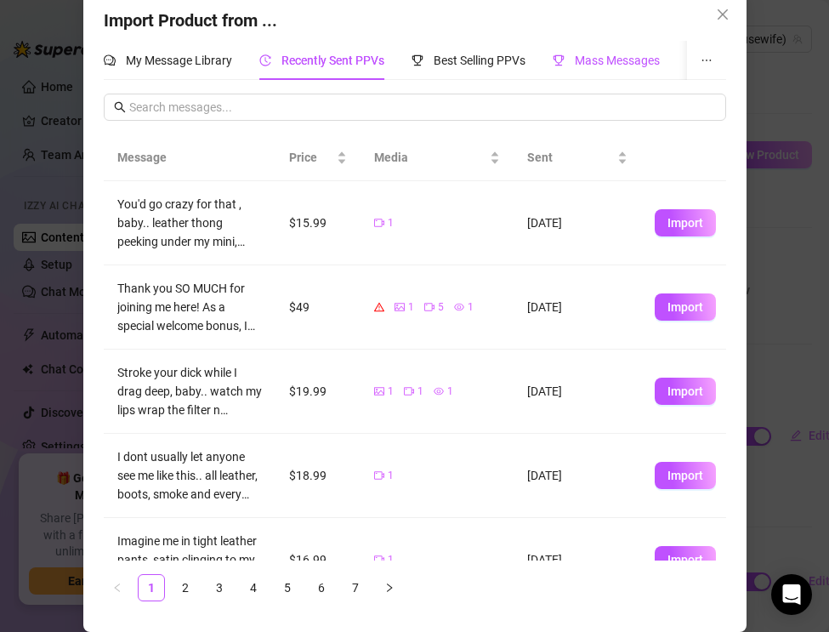
click at [583, 66] on span "Mass Messages" at bounding box center [617, 61] width 85 height 14
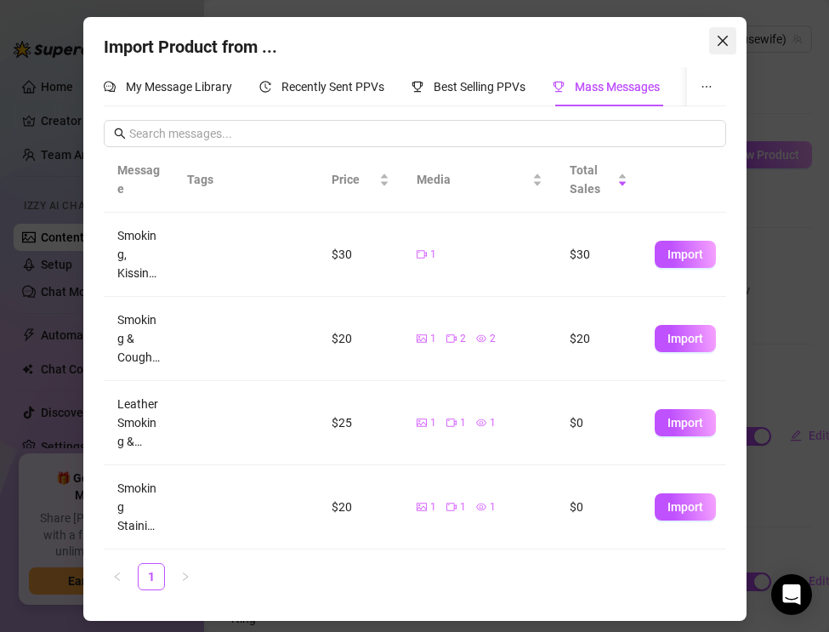
click at [720, 34] on icon "close" at bounding box center [723, 41] width 14 height 14
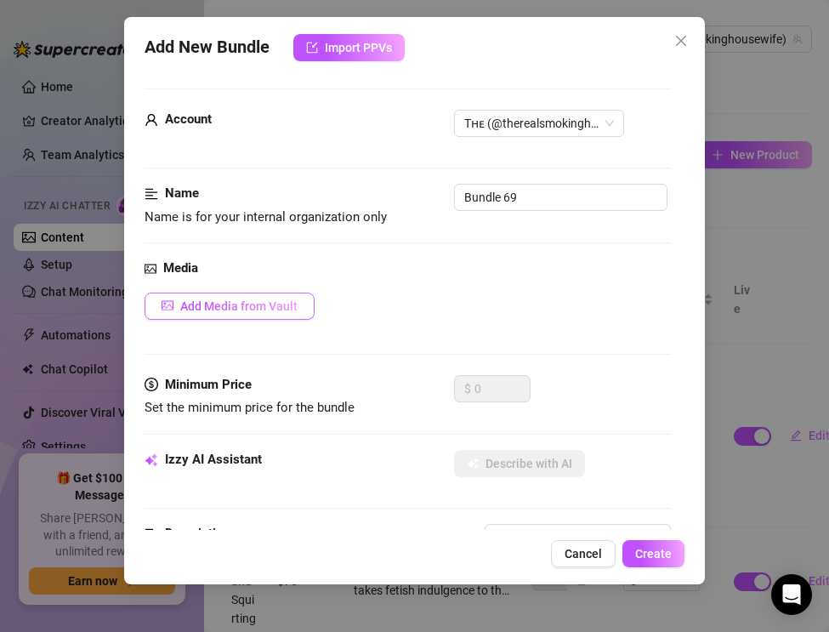
click at [253, 301] on span "Add Media from Vault" at bounding box center [238, 306] width 117 height 14
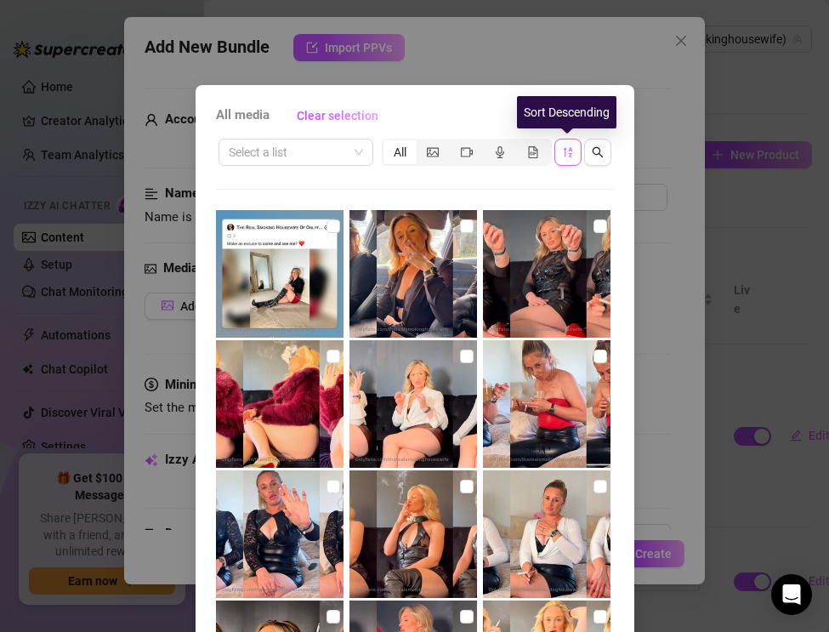
click at [559, 153] on button "button" at bounding box center [568, 152] width 27 height 27
click at [567, 149] on icon "sort-descending" at bounding box center [568, 152] width 12 height 12
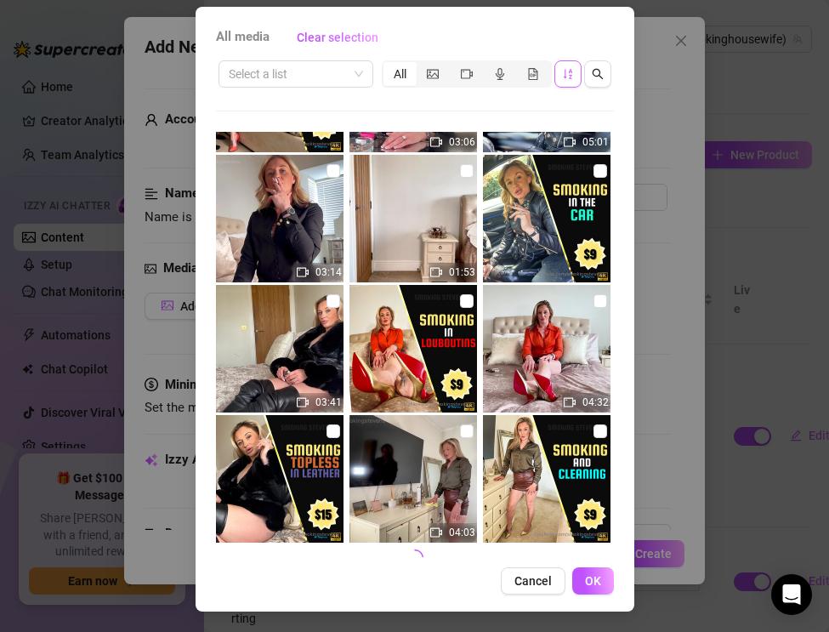
scroll to position [641, 0]
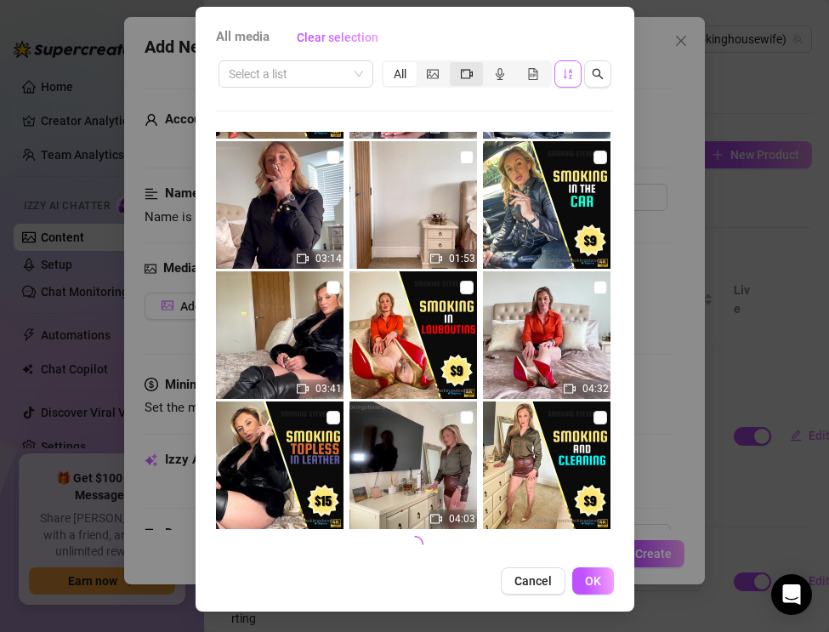
click at [465, 73] on icon "video-camera" at bounding box center [467, 74] width 12 height 12
click at [454, 65] on input "segmented control" at bounding box center [454, 65] width 0 height 0
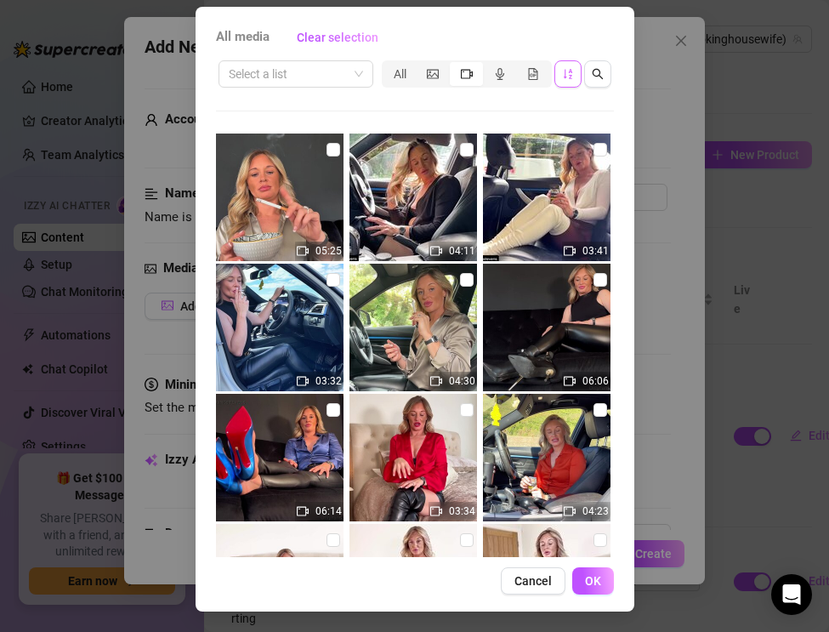
scroll to position [2323, 0]
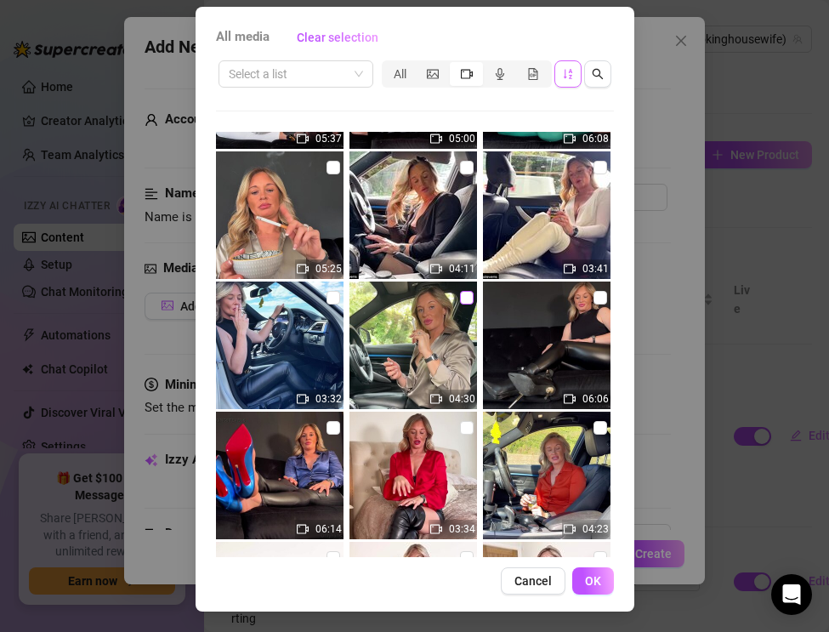
click at [465, 298] on input "checkbox" at bounding box center [467, 298] width 14 height 14
checkbox input "true"
click at [593, 584] on span "OK" at bounding box center [593, 581] width 16 height 14
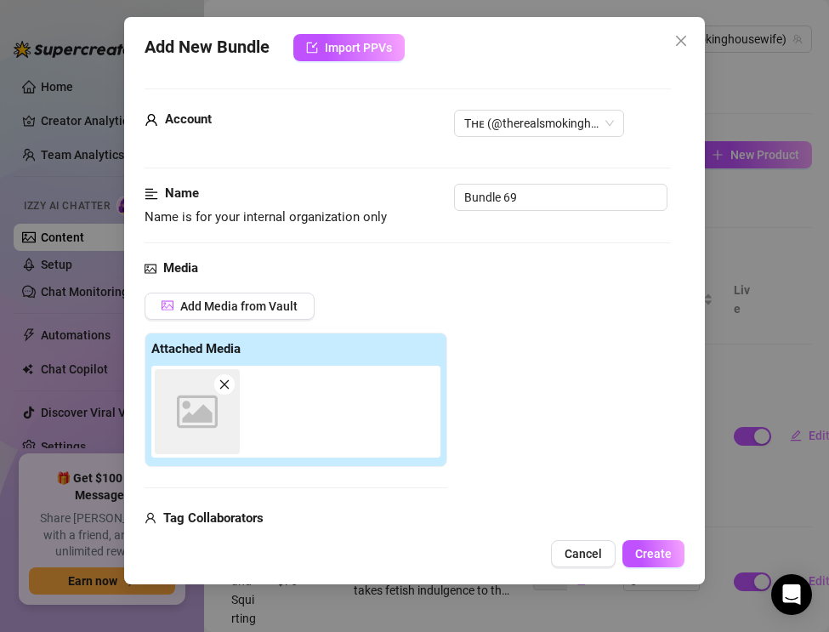
scroll to position [16, 0]
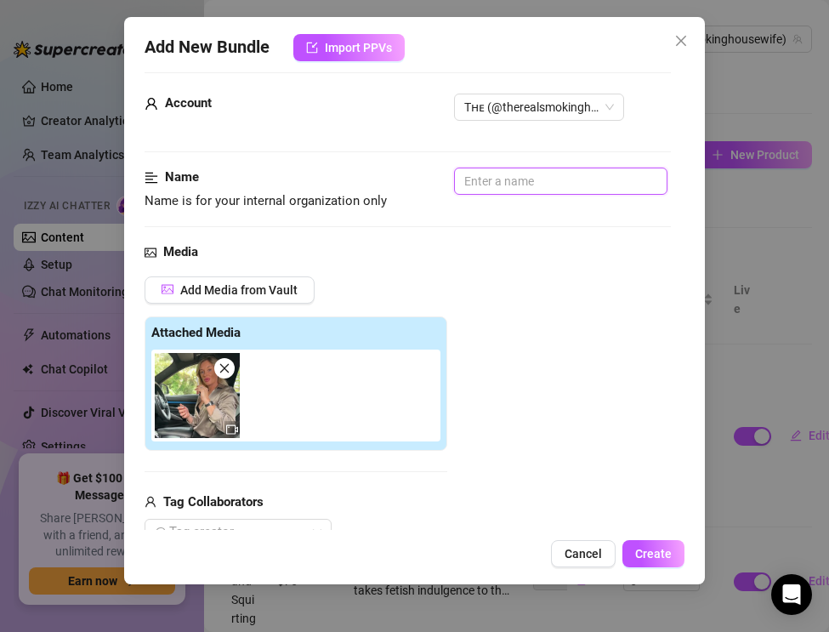
drag, startPoint x: 539, startPoint y: 184, endPoint x: 395, endPoint y: 175, distance: 144.8
click at [395, 175] on div "Name Name is for your internal organization only" at bounding box center [408, 189] width 526 height 43
paste input "Smoking & Lipstick — Satin Blouse, Leather Leggings & Car Mirror"
type input "Smoking & Lipstick — Satin Blouse, Leather Leggings & Car Mirror"
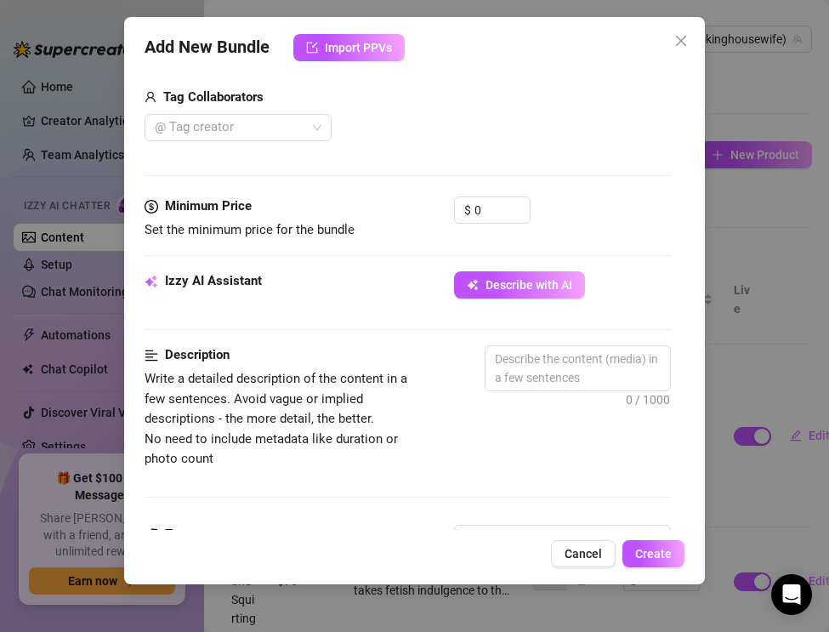
scroll to position [421, 0]
click at [511, 375] on textarea at bounding box center [578, 368] width 185 height 44
paste textarea "The Real Smoking Housewife teases with lipstick and smoke in this luxury fetish…"
type textarea "The Real Smoking Housewife teases with lipstick and smoke in this luxury fetish…"
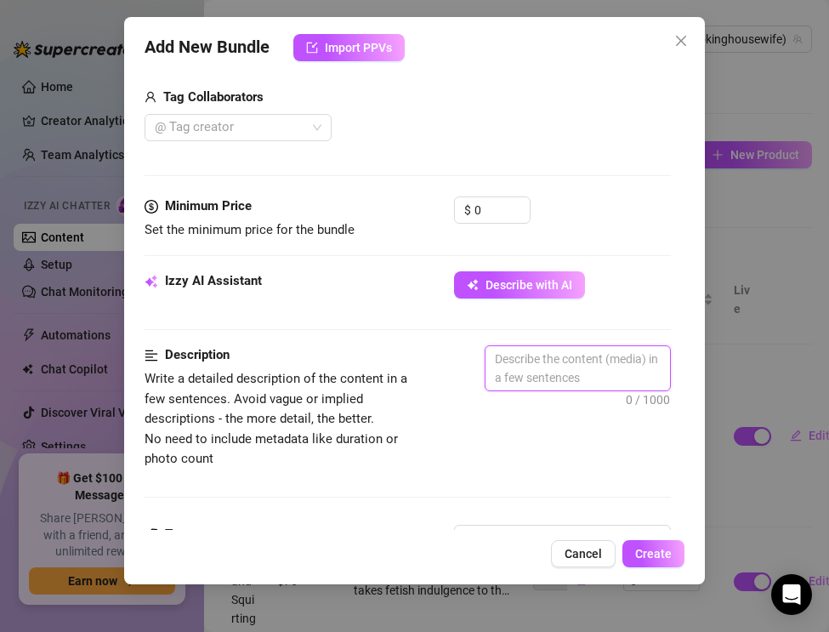
type textarea "The Real Smoking Housewife teases with lipstick and smoke in this luxury fetish…"
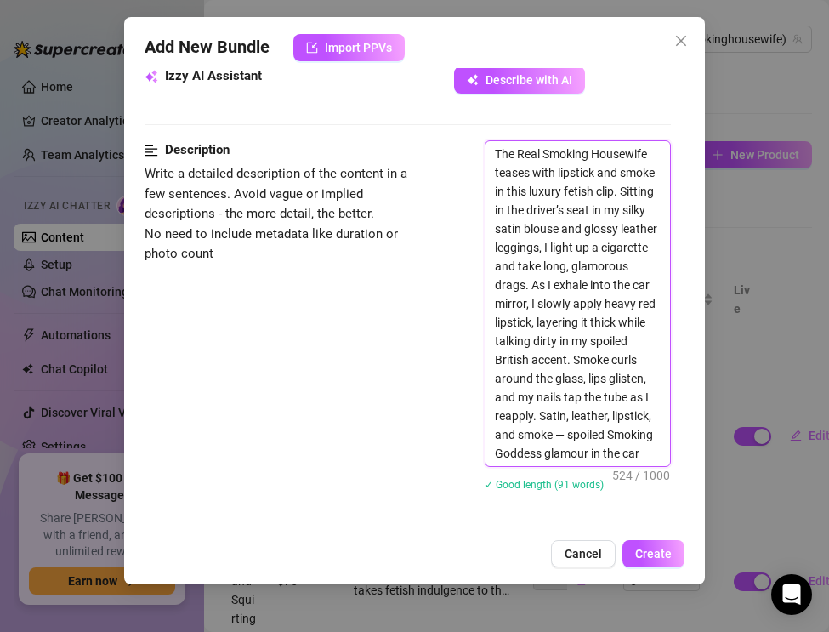
scroll to position [644, 0]
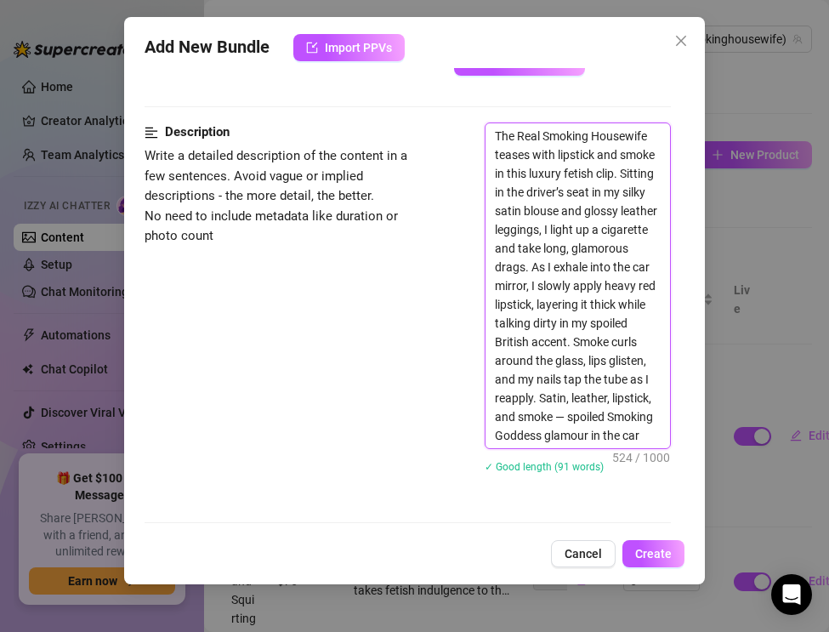
click at [570, 416] on textarea "The Real Smoking Housewife teases with lipstick and smoke in this luxury fetish…" at bounding box center [578, 285] width 185 height 325
type textarea "The Real Smoking Housewife teases with lipstick and smoke in this luxury fetish…"
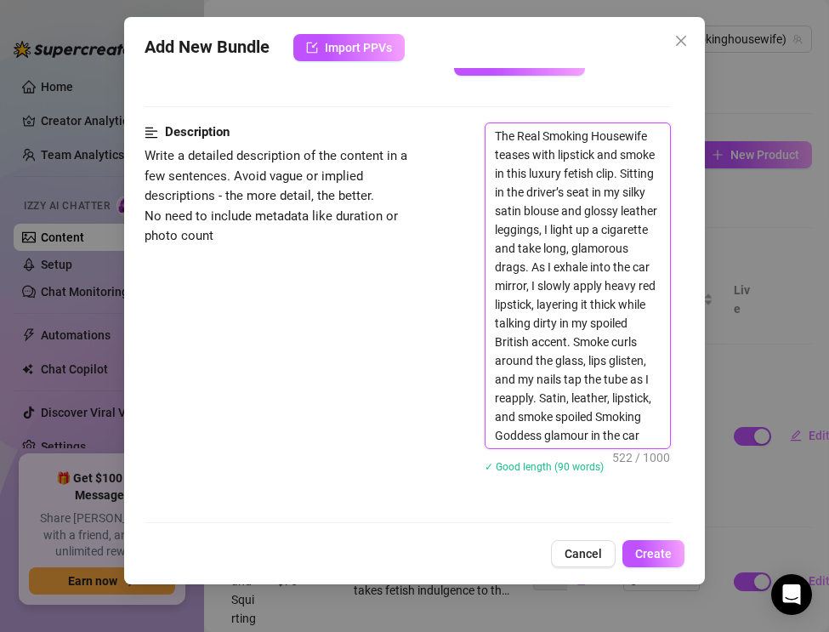
type textarea "The Real Smoking Housewife teases with lipstick and smoke in this luxury fetish…"
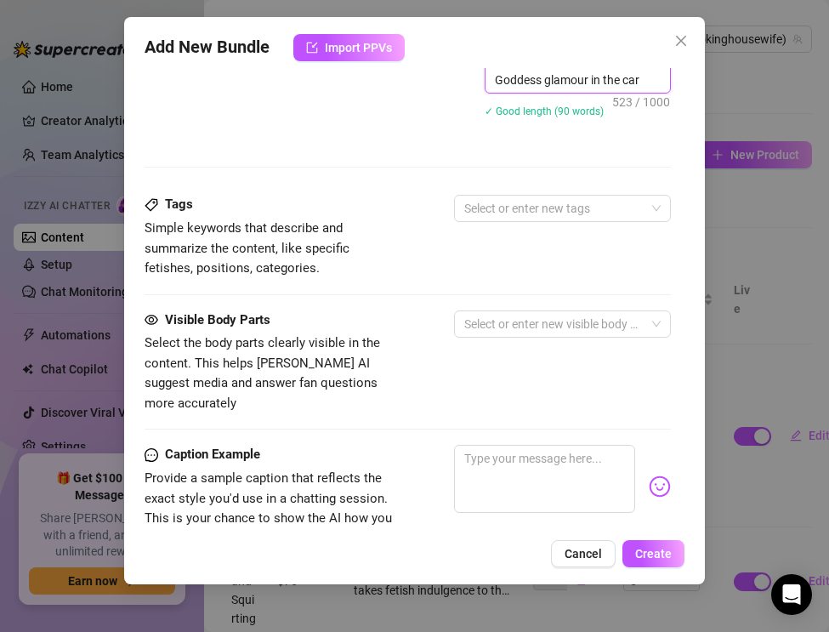
scroll to position [1032, 0]
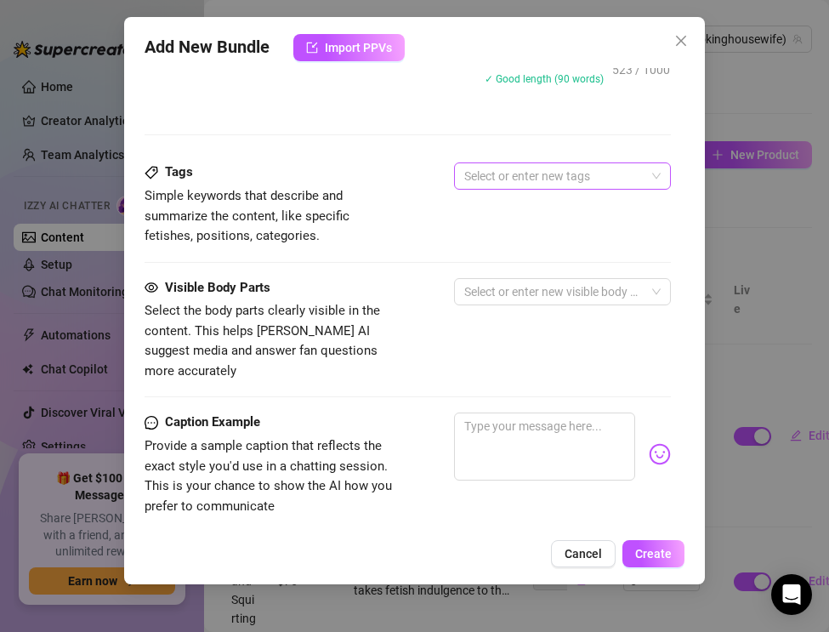
click at [478, 173] on div at bounding box center [554, 176] width 192 height 24
type textarea "The Real Smoking Housewife teases with lipstick and smoke in this luxury fetish…"
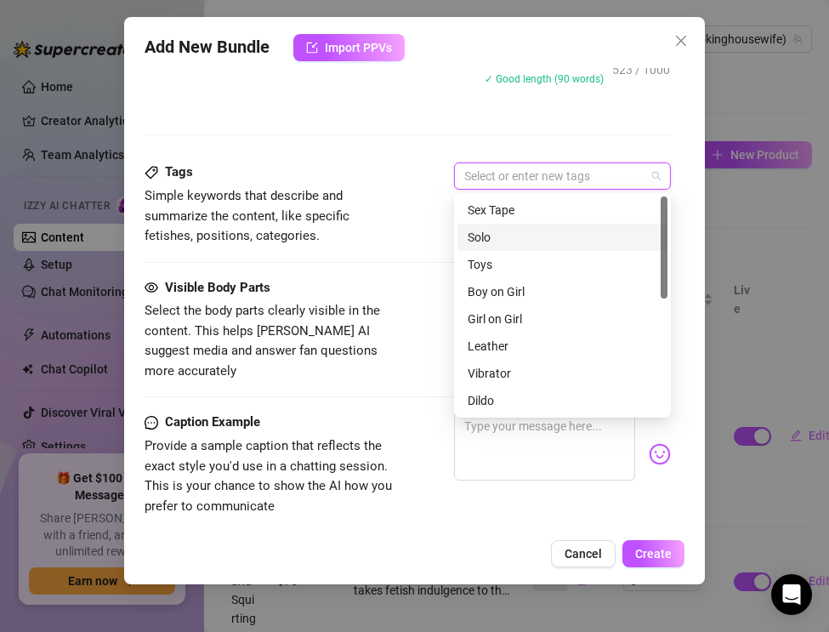
click at [485, 241] on div "Solo" at bounding box center [563, 237] width 190 height 19
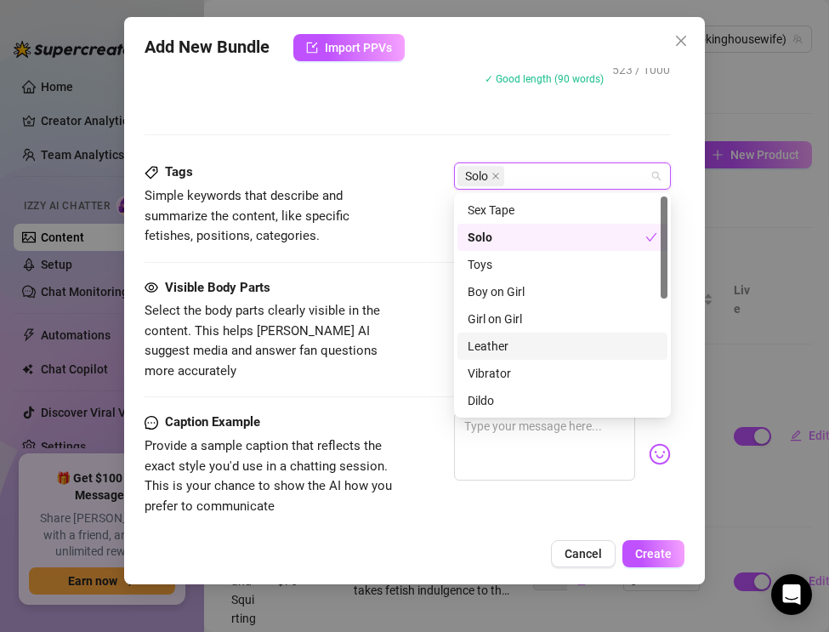
click at [491, 341] on div "Leather" at bounding box center [563, 346] width 190 height 19
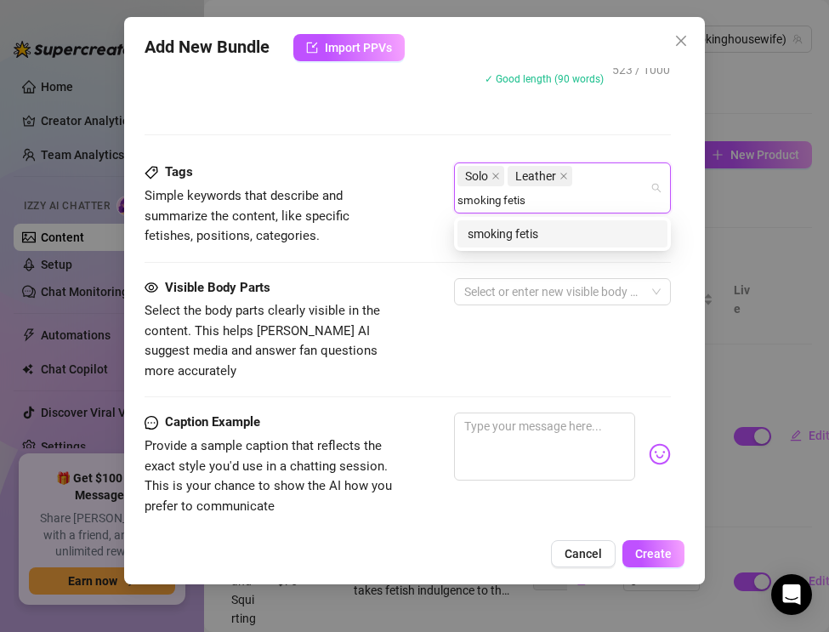
type input "smoking fetish"
type input "cigarette smoking"
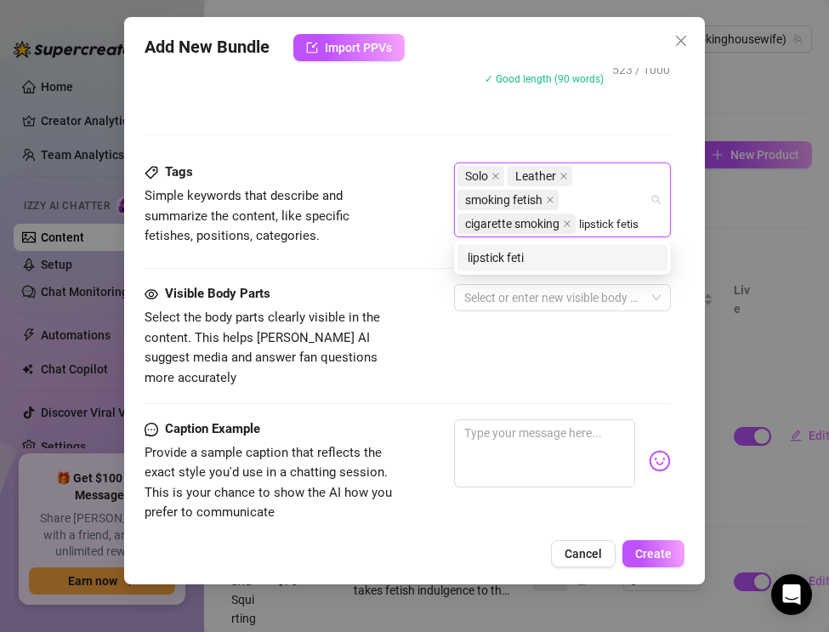
type input "lipstick fetish"
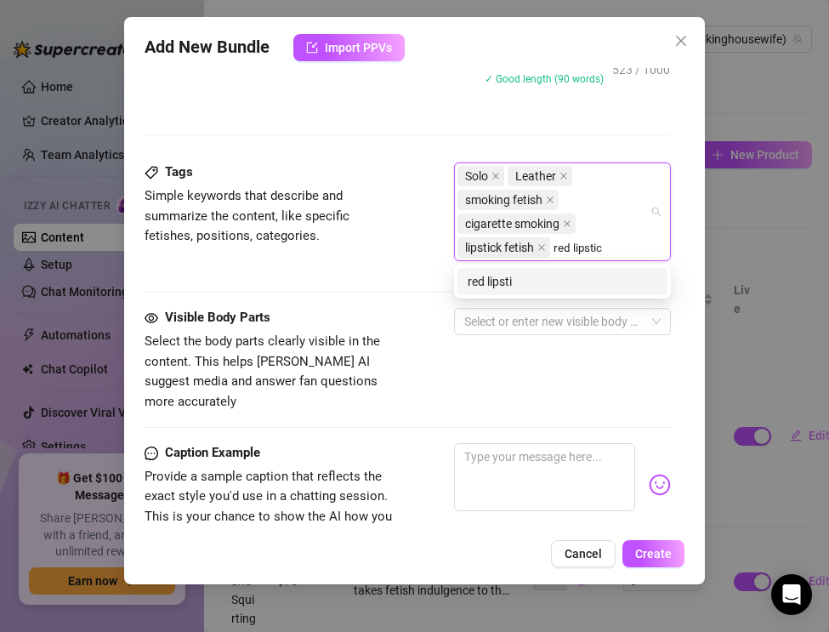
type input "red lipstick"
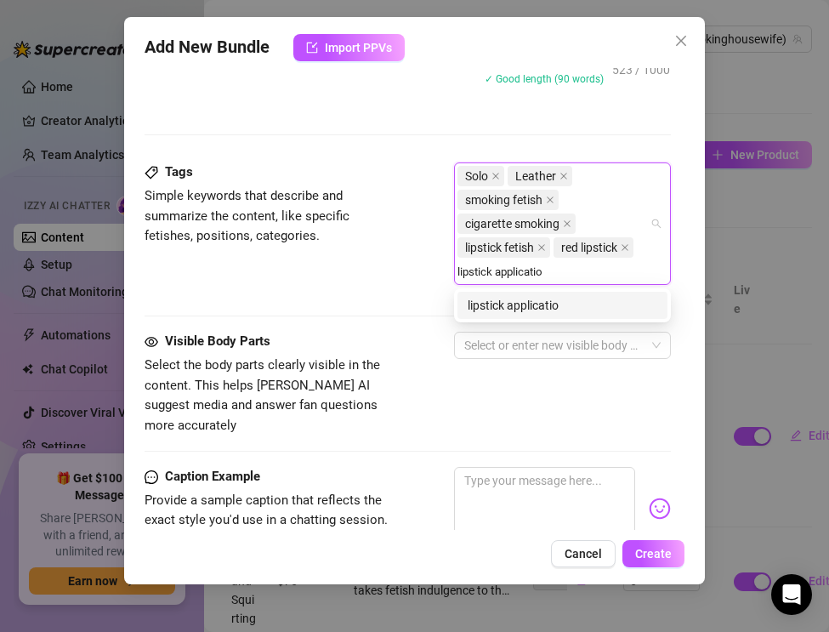
type input "lipstick application"
type input "satin blouse"
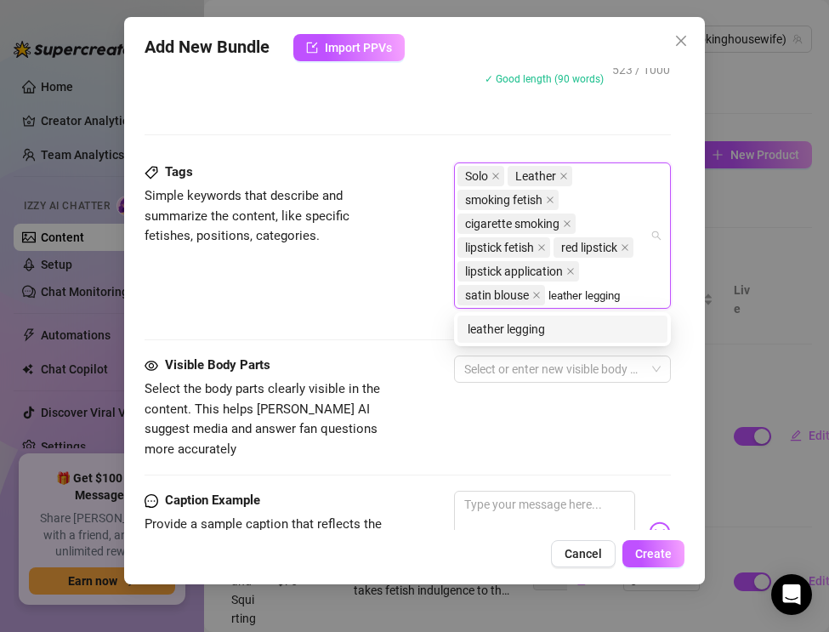
type input "leather leggings"
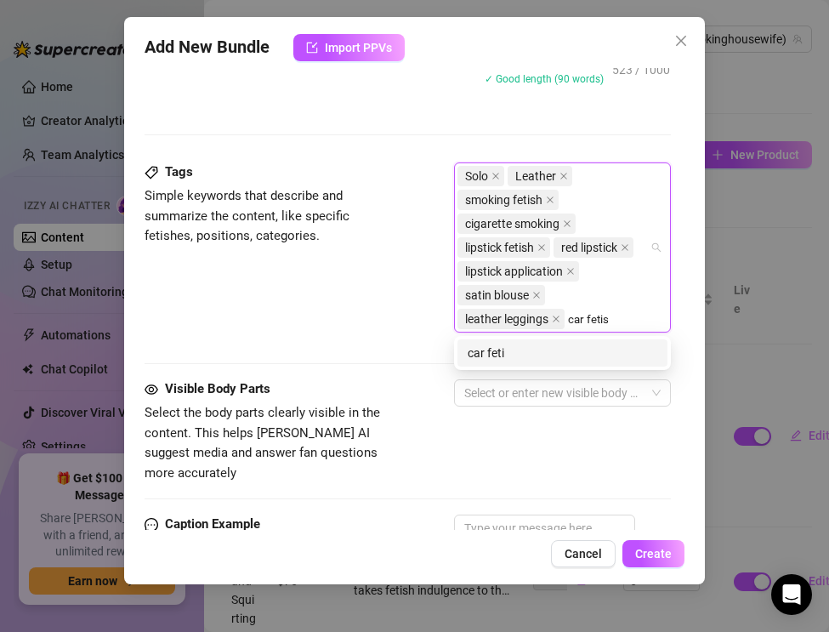
type input "car fetish"
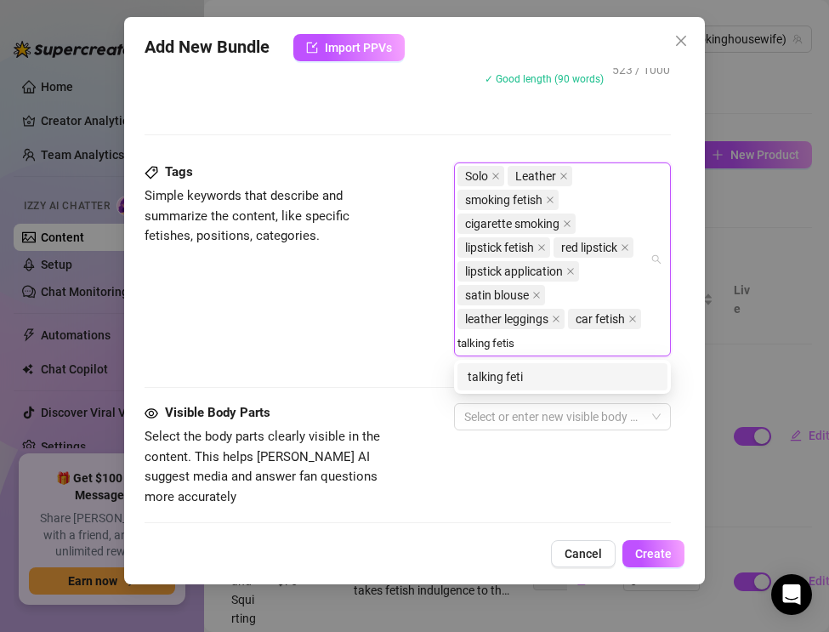
type input "talking fetish"
type input "british accent"
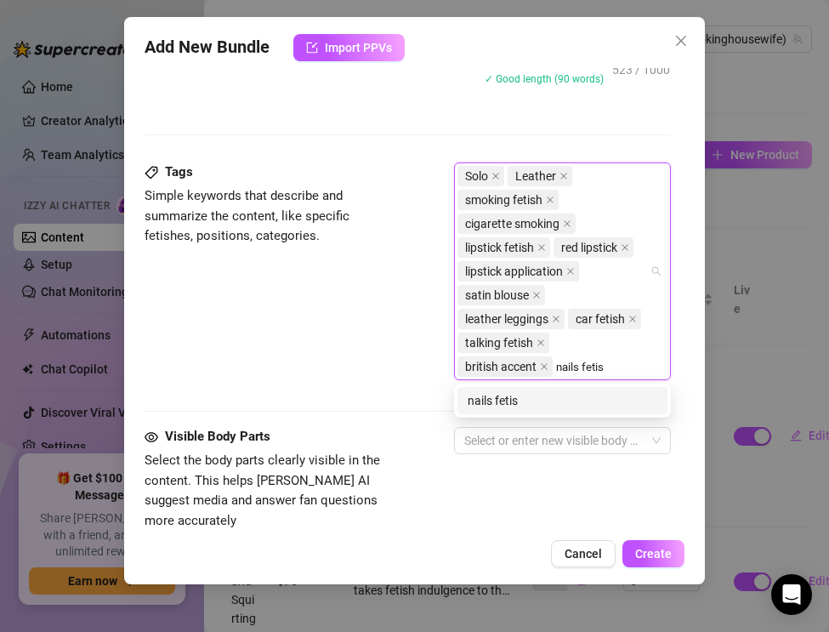
type input "nails fetish"
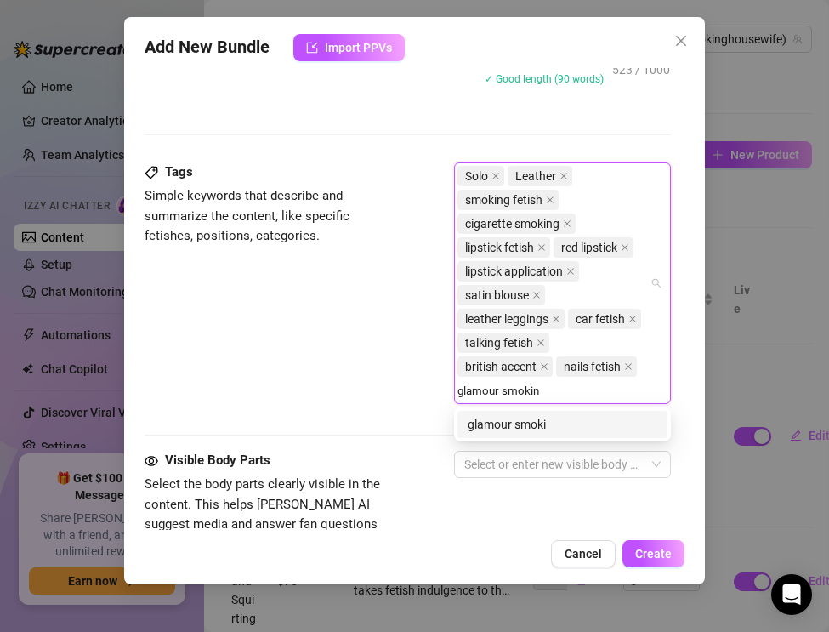
type input "glamour smoking"
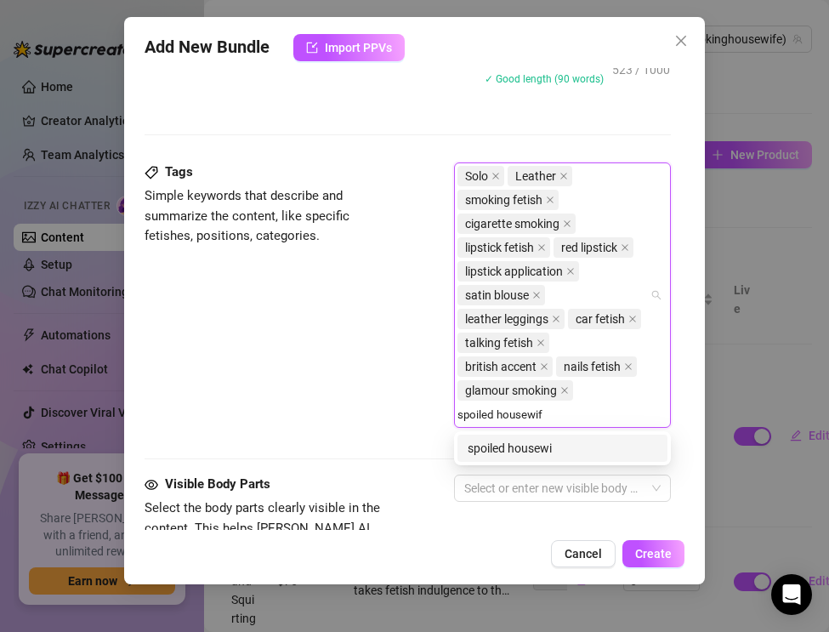
type input "spoiled housewife"
type input "milf smoking"
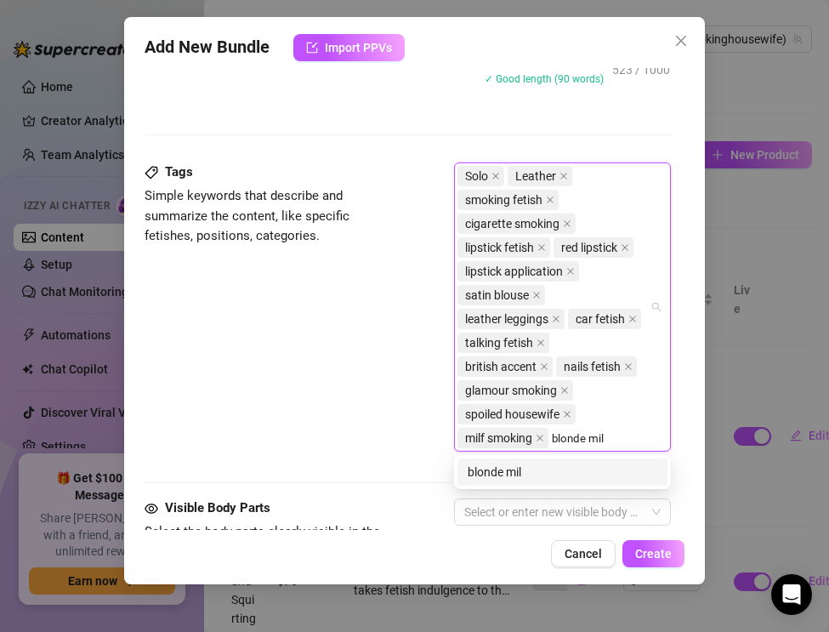
type input "blonde milf"
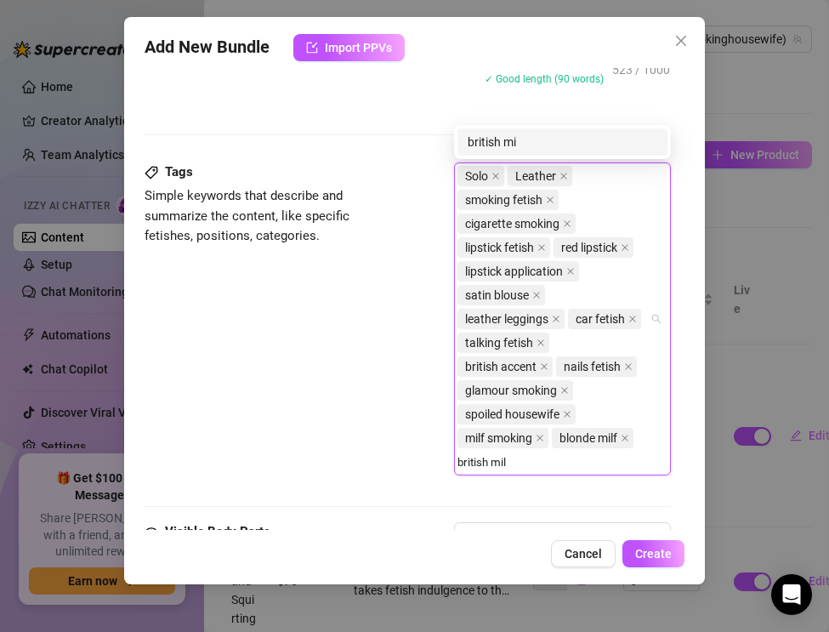
type input "british milf"
type input "luxury milf"
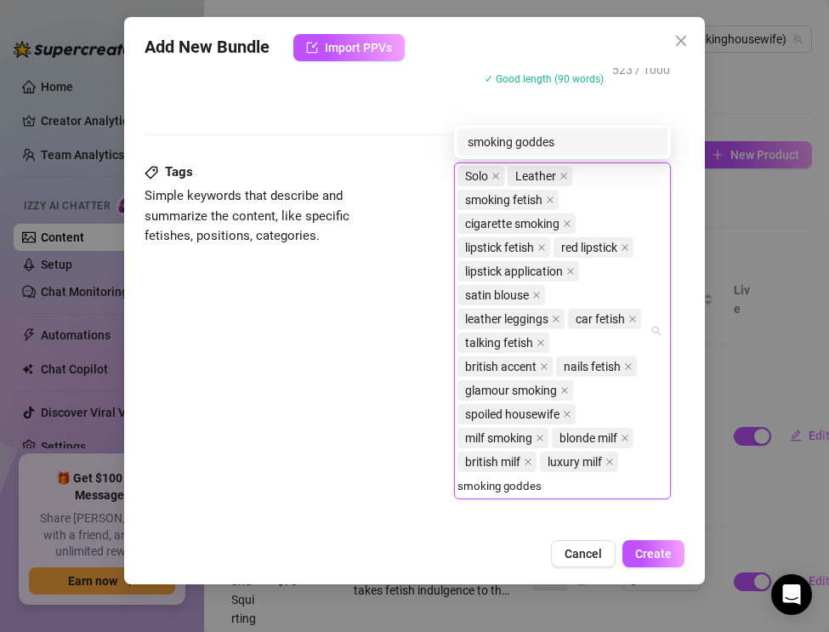
type input "smoking goddess"
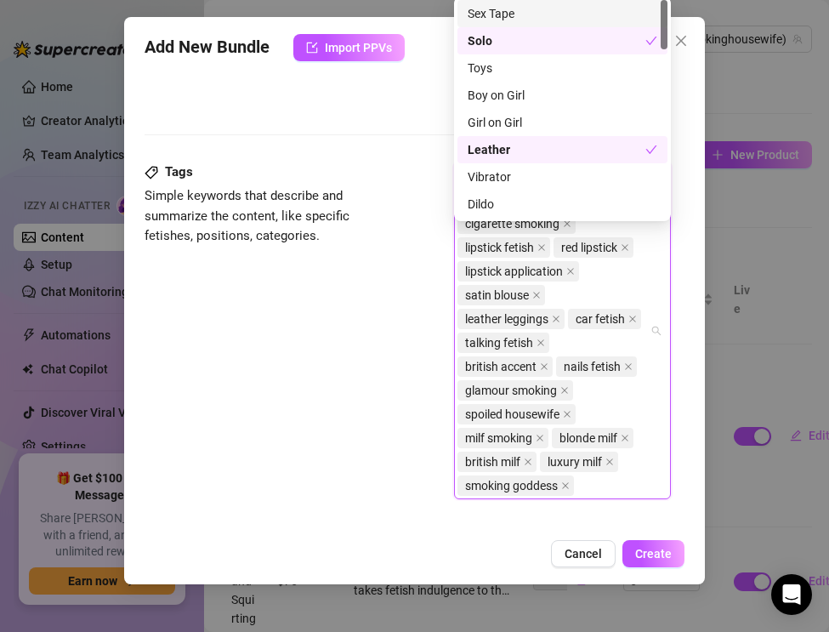
click at [187, 390] on div "Tags Simple keywords that describe and summarize the content, like specific fet…" at bounding box center [408, 338] width 526 height 352
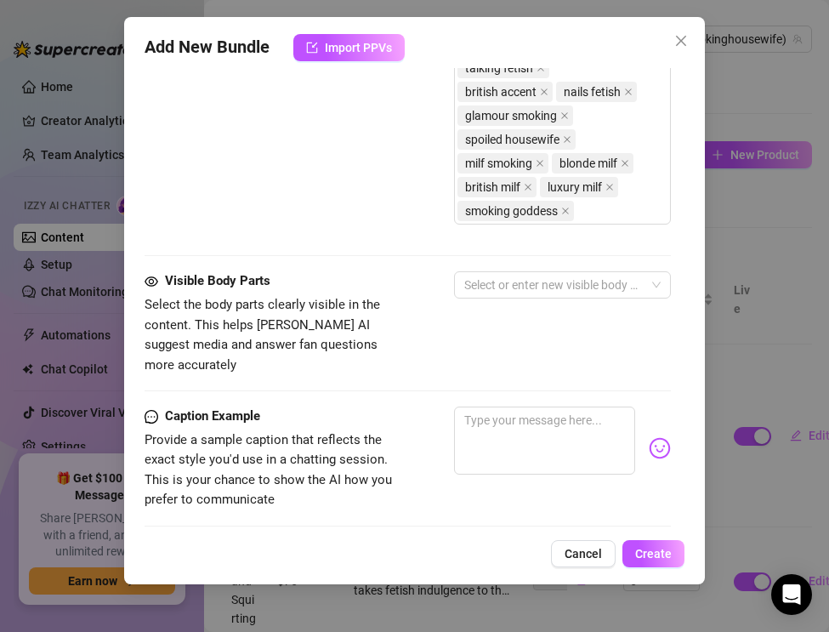
scroll to position [1328, 0]
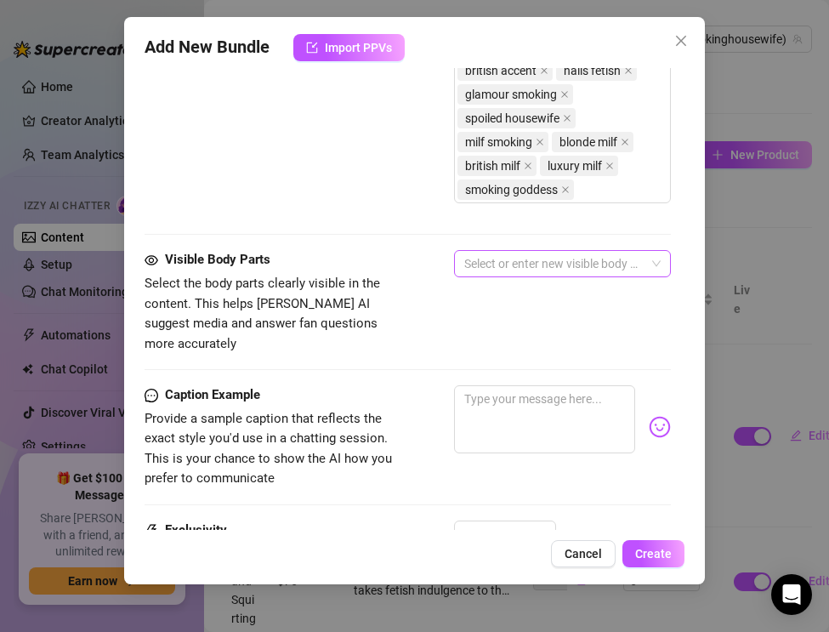
click at [505, 253] on div at bounding box center [554, 264] width 192 height 24
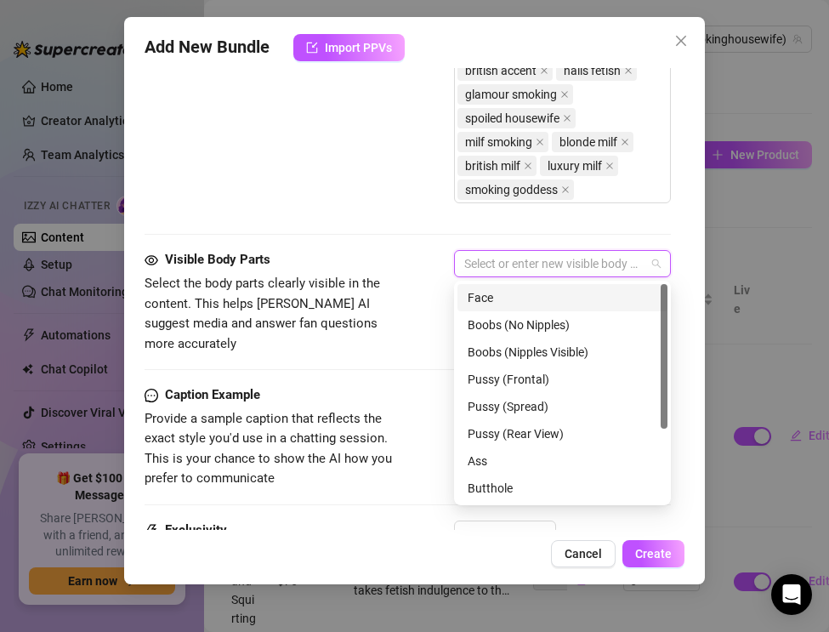
click at [507, 293] on div "Face" at bounding box center [563, 297] width 190 height 19
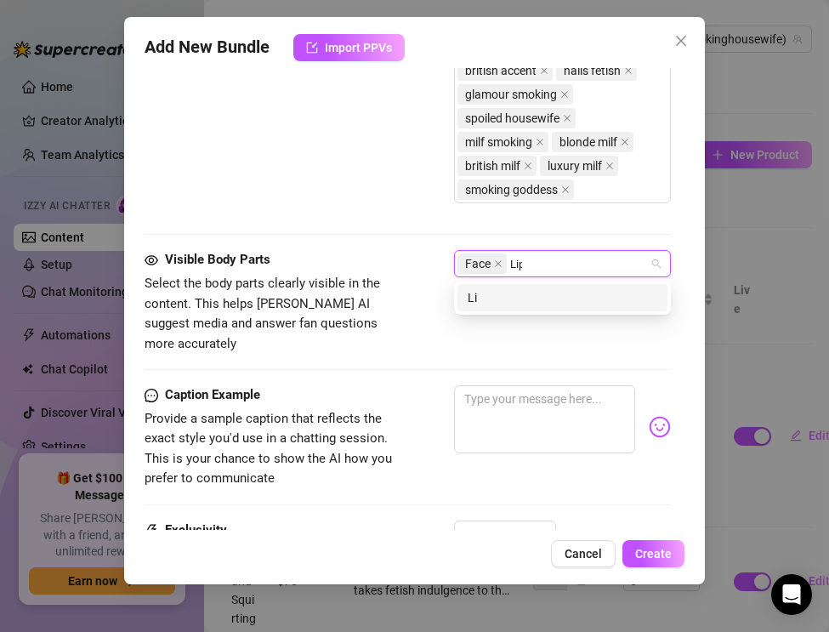
type input "Lips"
type input "m"
type input "Mouth"
type input "Nails"
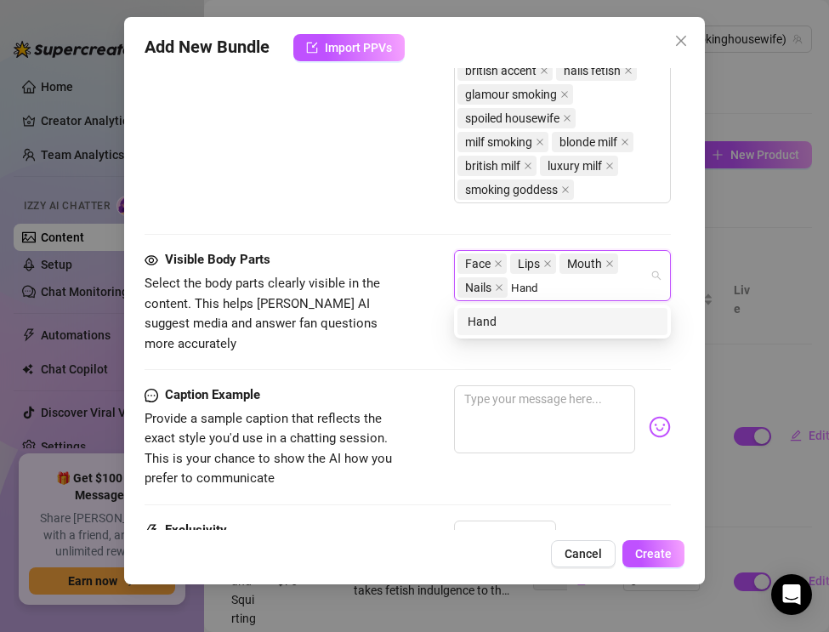
type input "Hands"
type input "Chest"
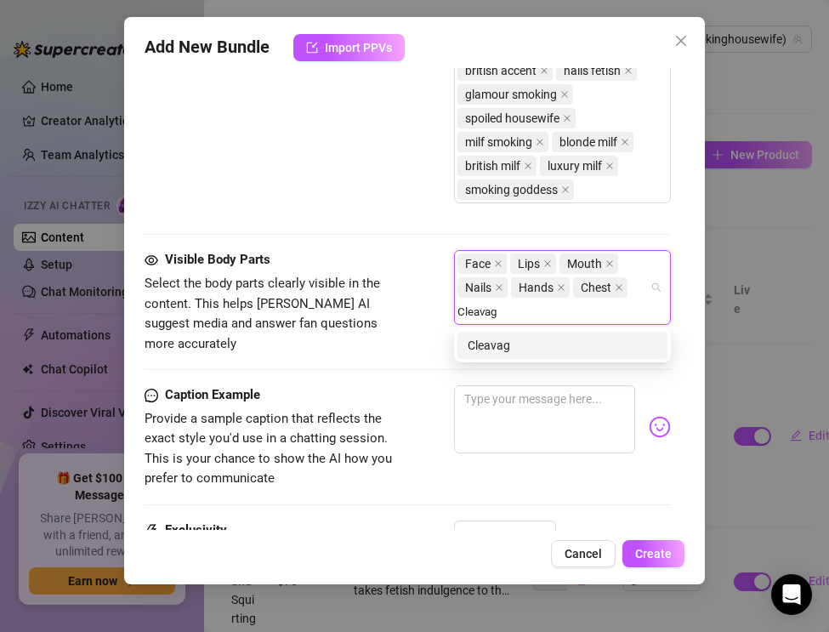
type input "Cleavage"
type input "Legs"
type input "Thighs"
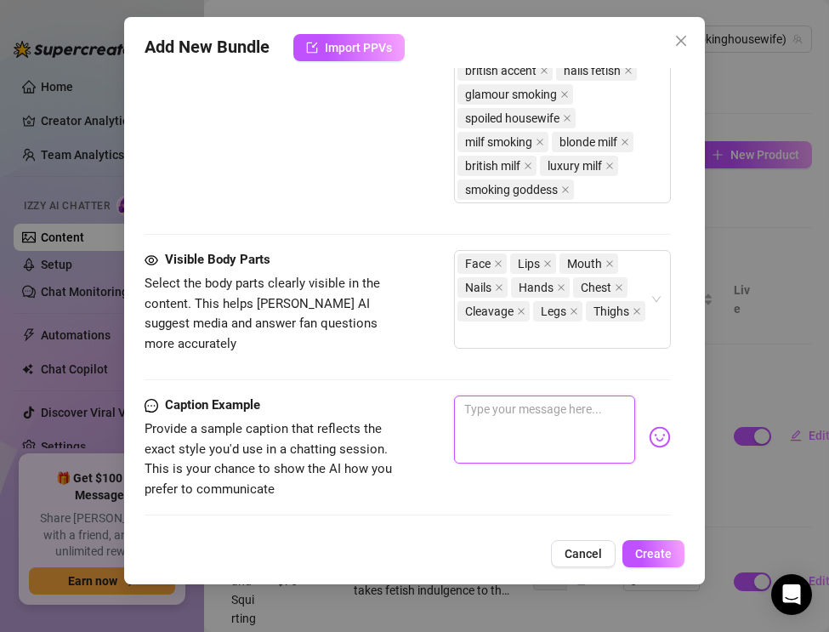
click at [506, 412] on textarea at bounding box center [544, 429] width 181 height 68
paste textarea "Red lips heavy, satin soft, cigarette glowing… I smoke and reapply lipstick in …"
type textarea "Red lips heavy, satin soft, cigarette glowing… I smoke and reapply lipstick in …"
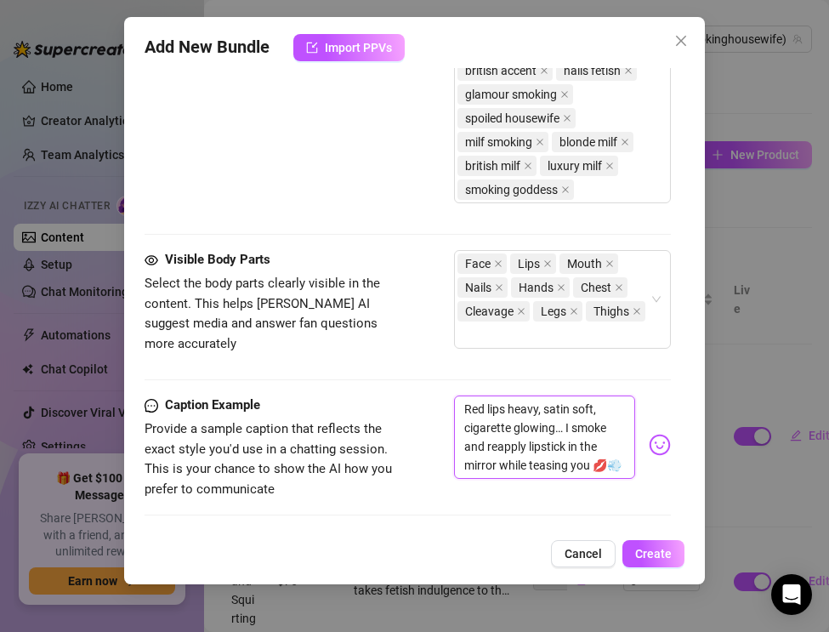
scroll to position [1539, 0]
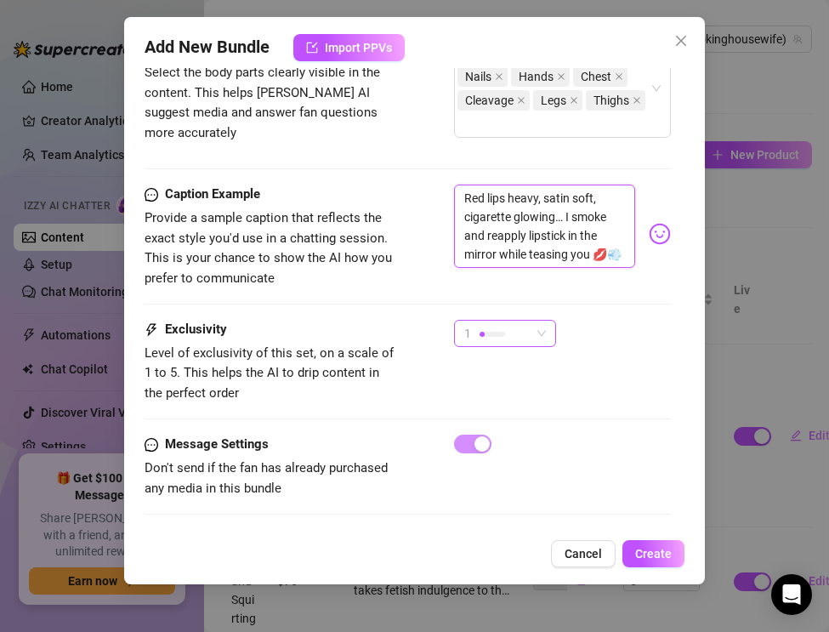
click at [508, 331] on div "1" at bounding box center [497, 334] width 66 height 26
type textarea "Red lips heavy, satin soft, cigarette glowing… I smoke and reapply lipstick in …"
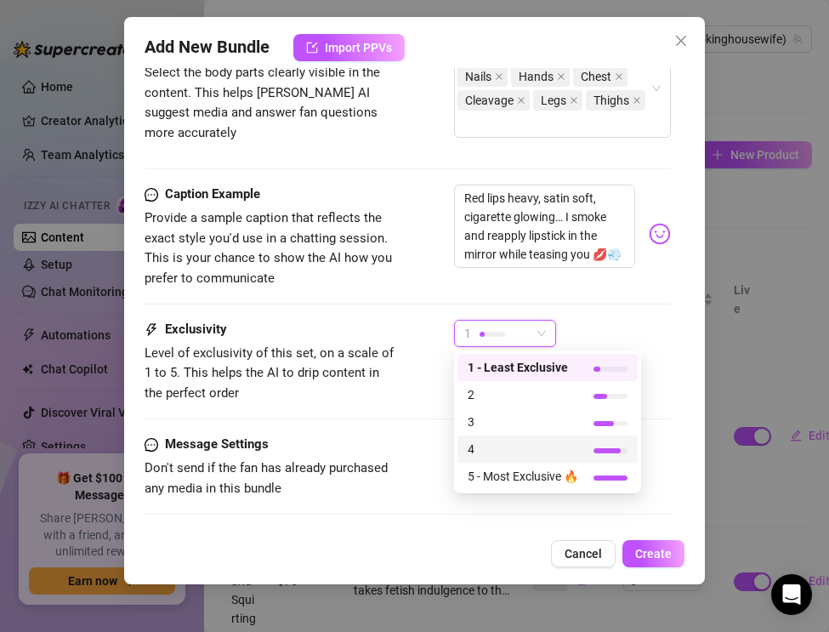
click at [499, 444] on span "4" at bounding box center [523, 449] width 111 height 19
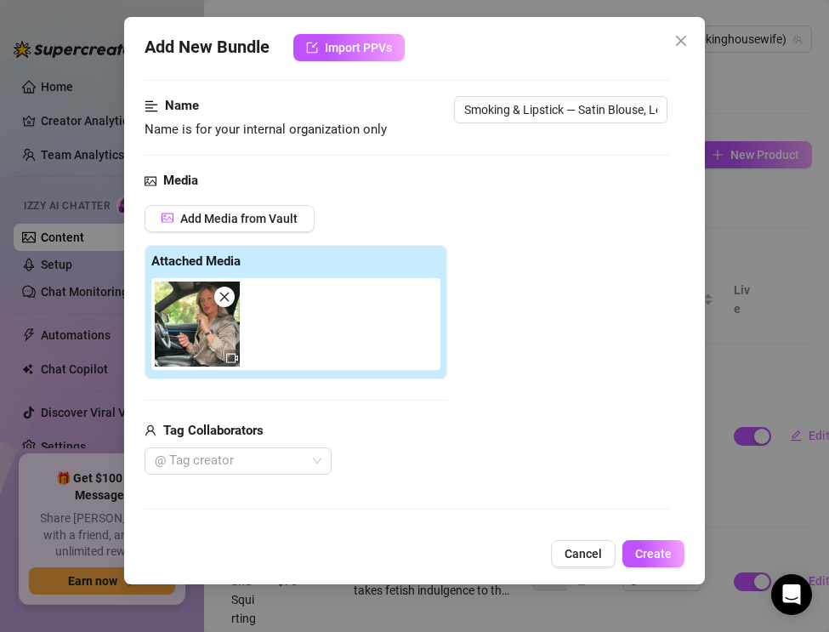
scroll to position [233, 0]
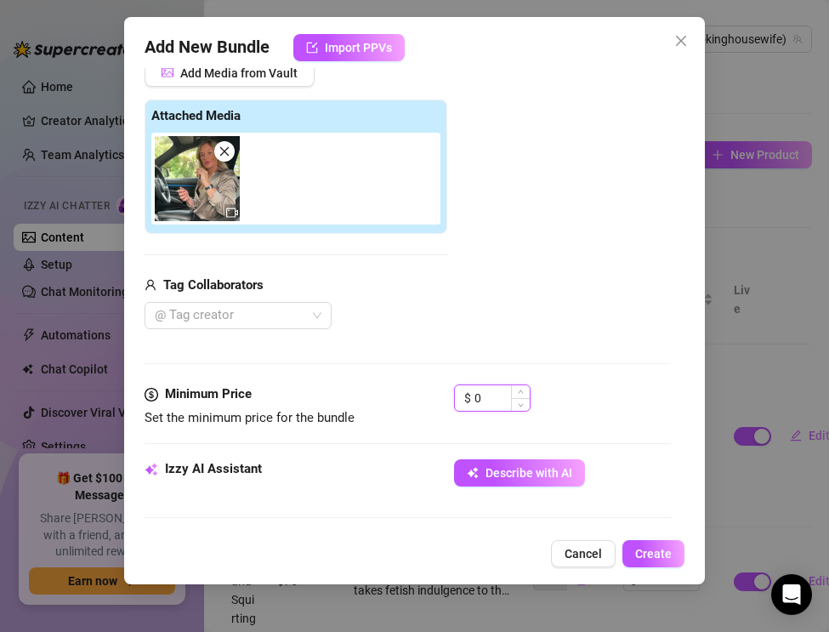
click at [496, 402] on input "0" at bounding box center [502, 398] width 55 height 26
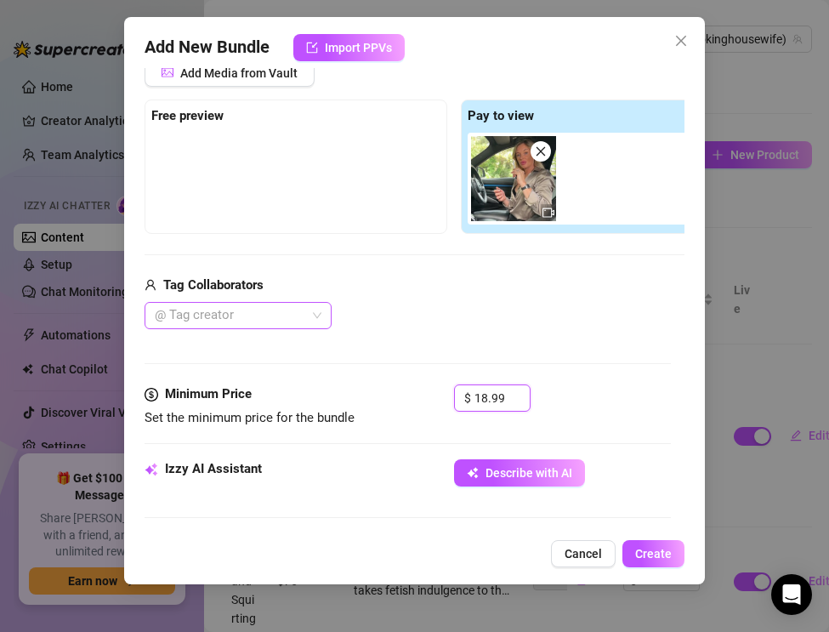
click at [196, 321] on div at bounding box center [229, 316] width 162 height 24
type input "18.99"
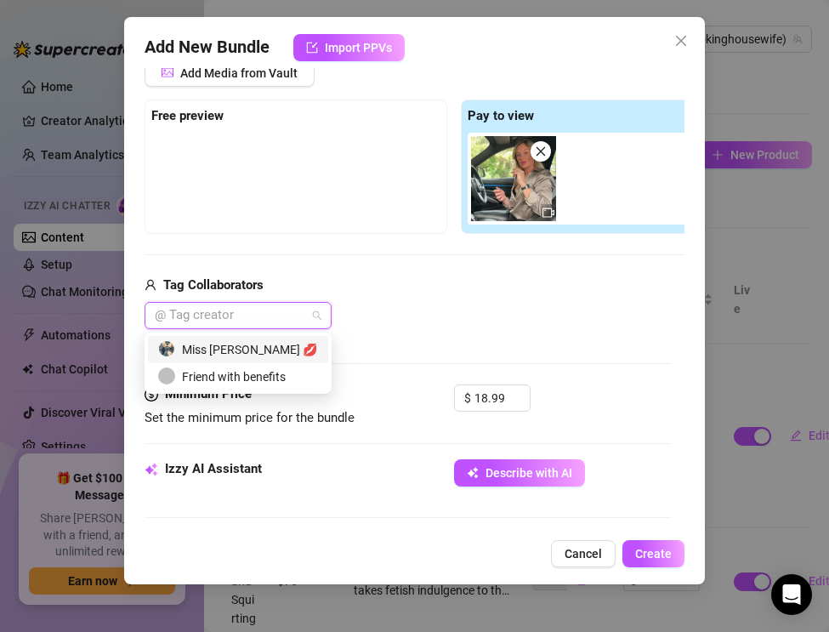
click at [206, 344] on div "Miss [PERSON_NAME] 💋" at bounding box center [238, 349] width 160 height 19
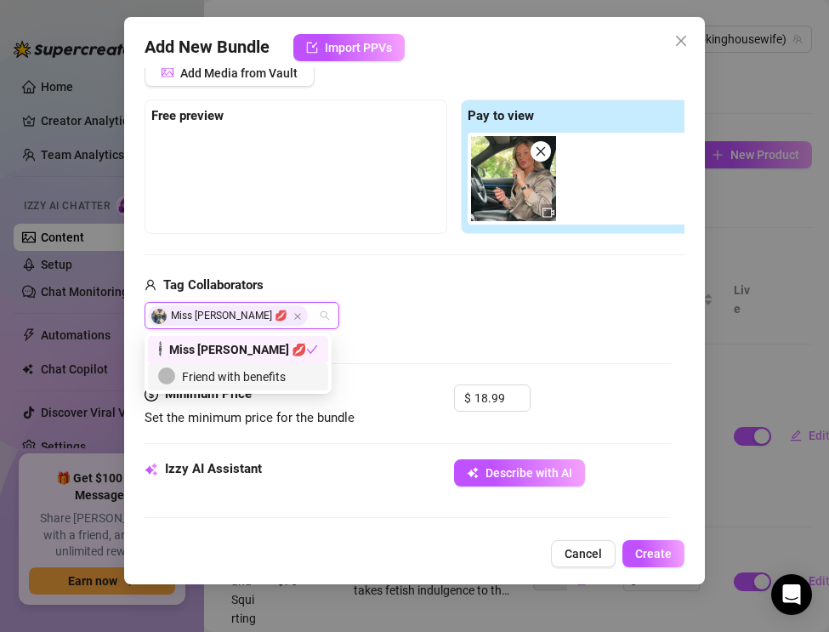
click at [473, 335] on div "Media Add Media from Vault Free preview Pay to view Tag Collaborators Miss [PER…" at bounding box center [408, 205] width 526 height 359
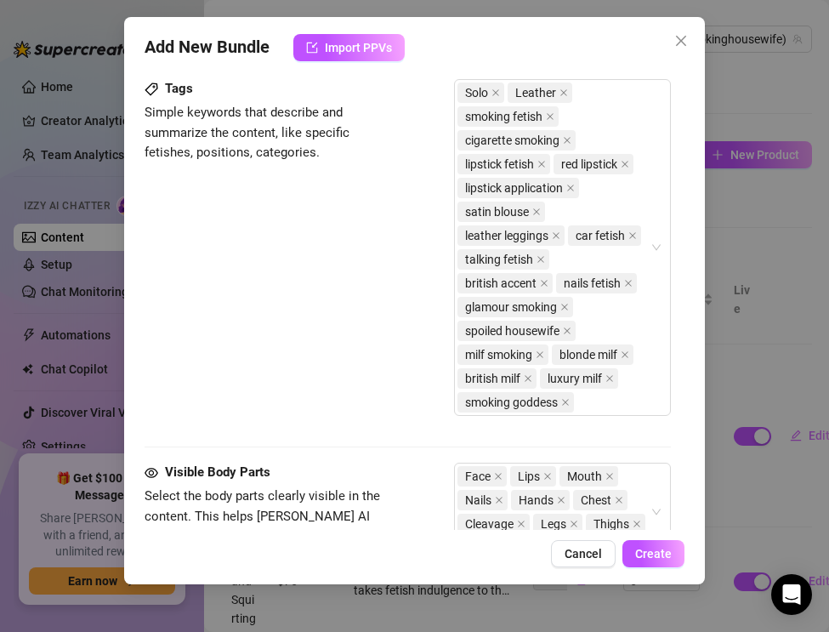
scroll to position [1539, 0]
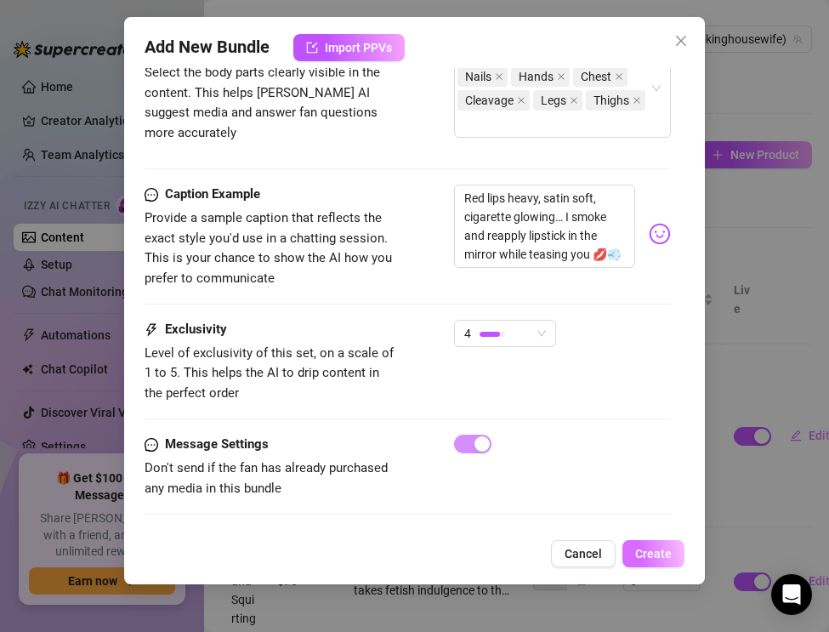
click at [658, 557] on span "Create" at bounding box center [653, 554] width 37 height 14
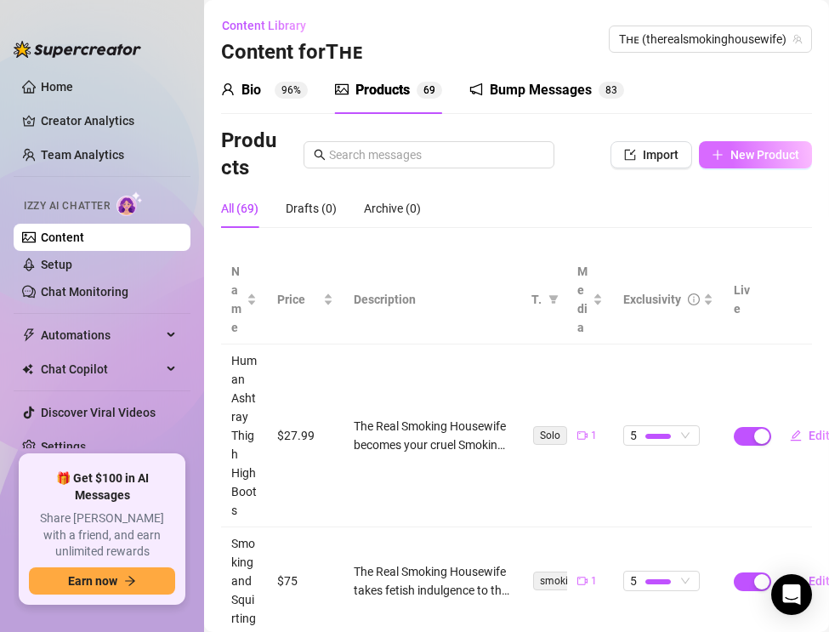
click at [754, 148] on span "New Product" at bounding box center [765, 155] width 69 height 14
type textarea "Type your message here..."
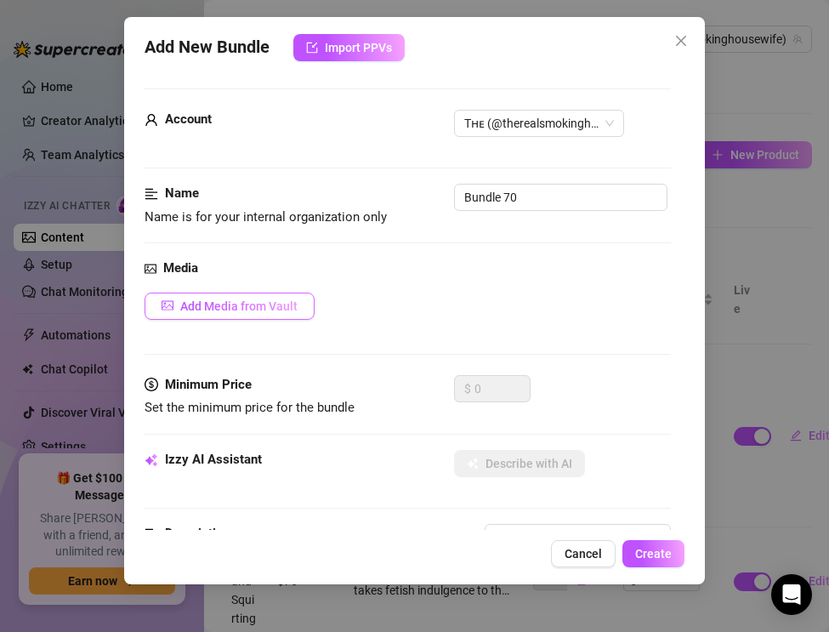
click at [215, 311] on span "Add Media from Vault" at bounding box center [238, 306] width 117 height 14
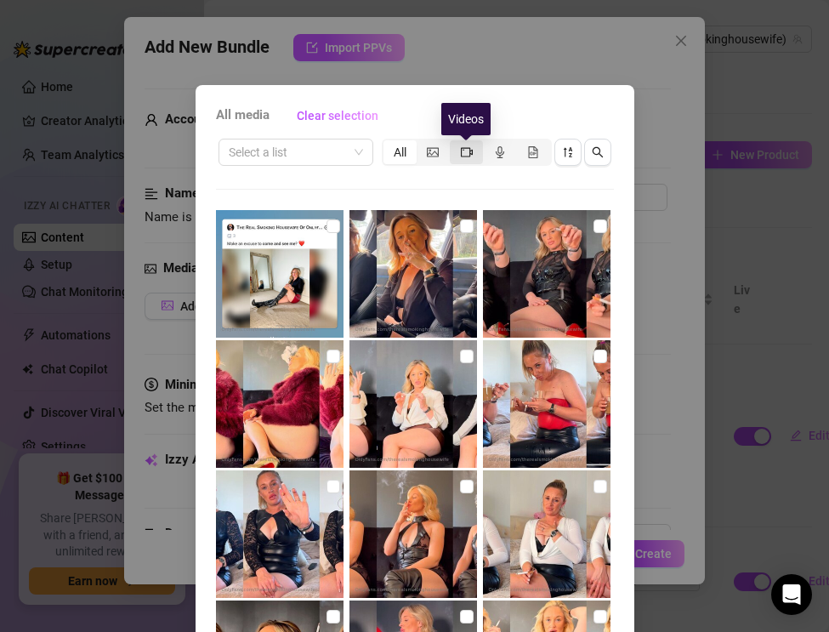
click at [468, 152] on icon "video-camera" at bounding box center [467, 152] width 12 height 12
click at [454, 143] on input "segmented control" at bounding box center [454, 143] width 0 height 0
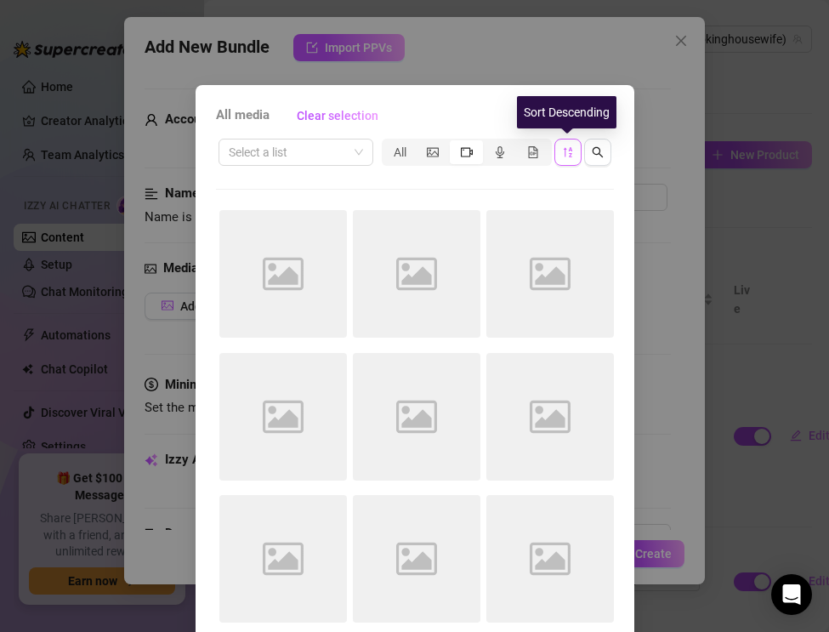
click at [572, 152] on icon "sort-descending" at bounding box center [568, 152] width 12 height 12
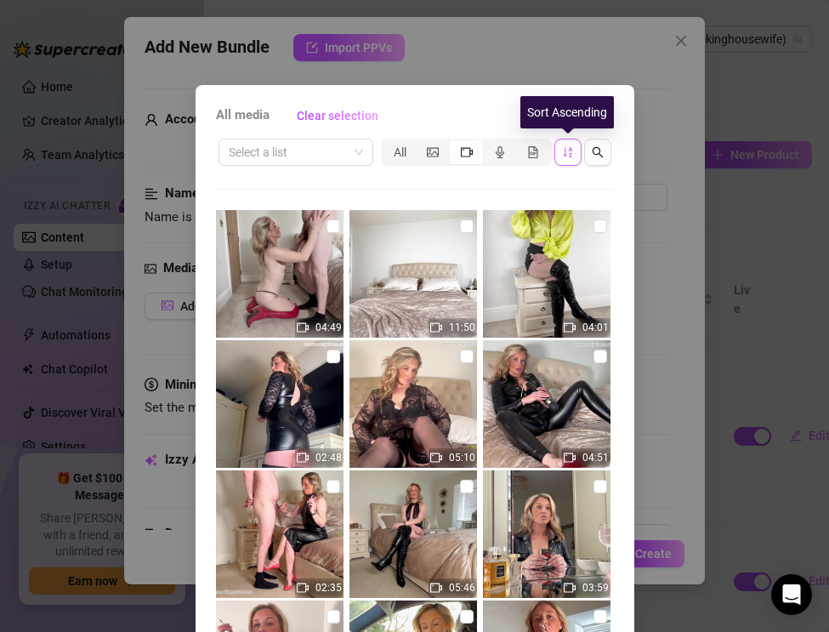
click at [572, 153] on icon "sort-ascending" at bounding box center [568, 152] width 12 height 12
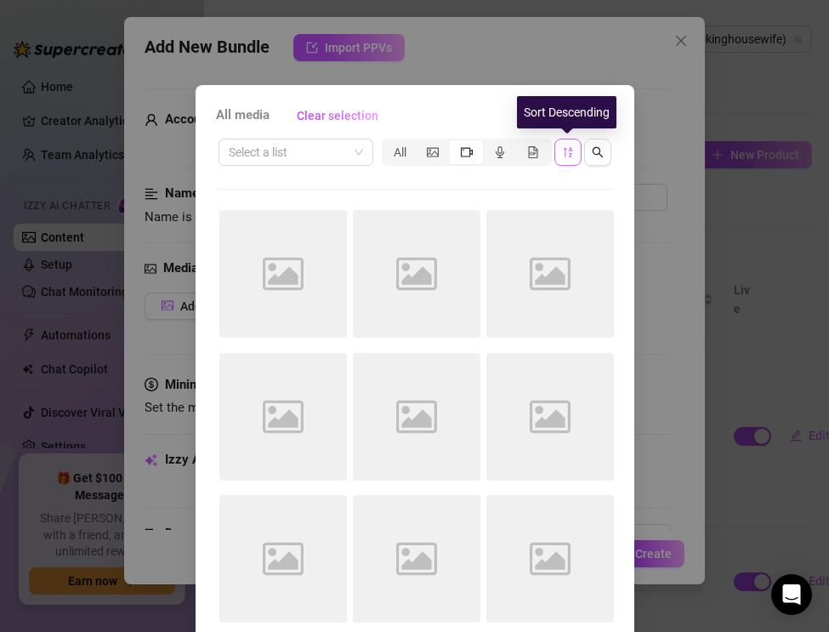
click at [567, 159] on button "button" at bounding box center [568, 152] width 27 height 27
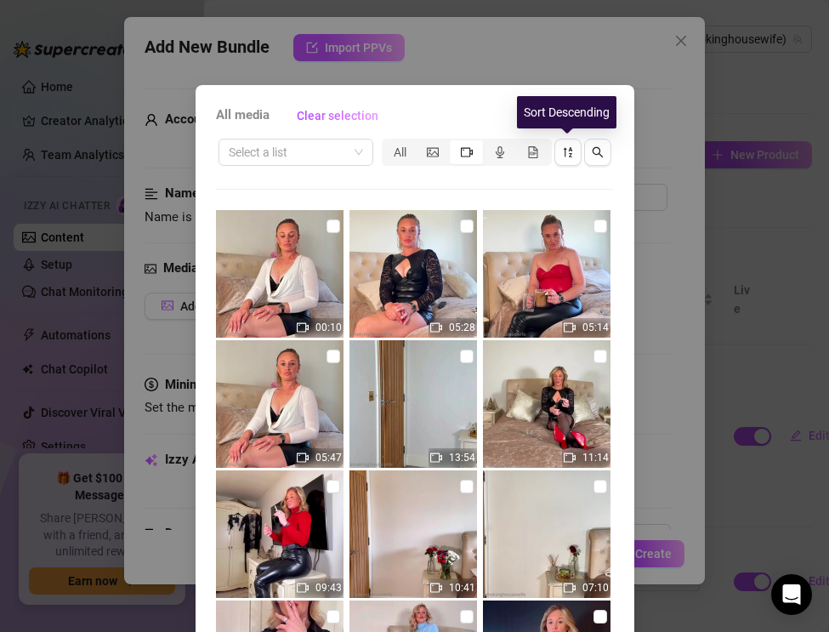
click at [567, 156] on icon "sort-descending" at bounding box center [568, 152] width 12 height 12
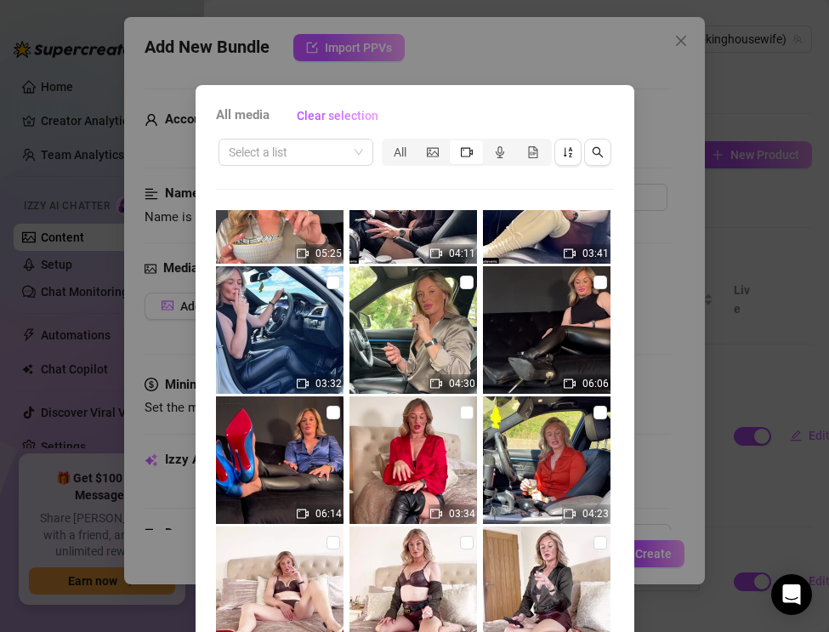
scroll to position [2415, 0]
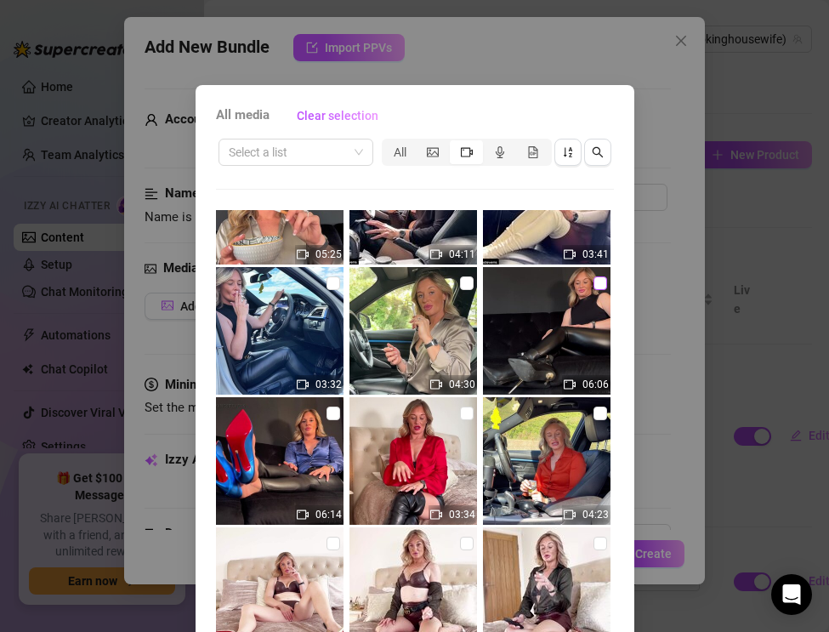
click at [597, 282] on input "checkbox" at bounding box center [601, 283] width 14 height 14
checkbox input "true"
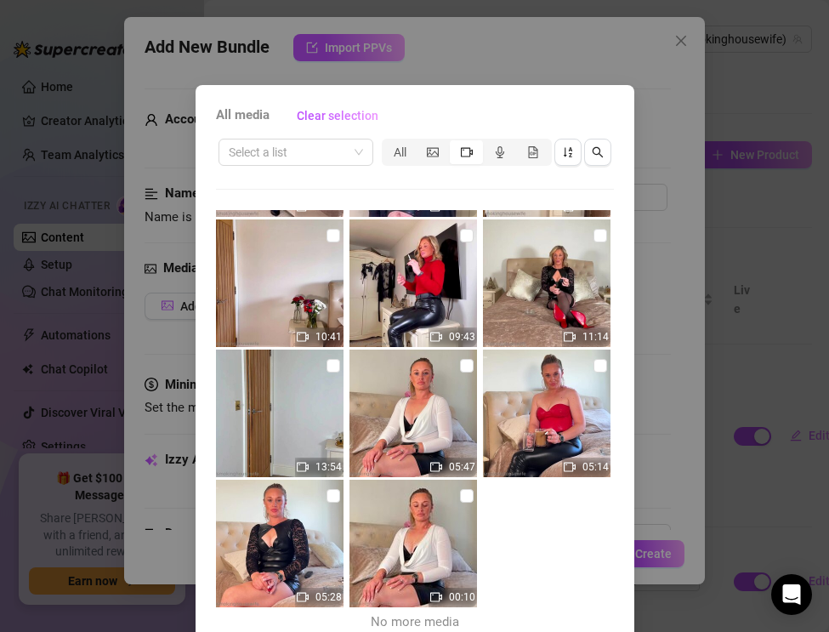
scroll to position [78, 0]
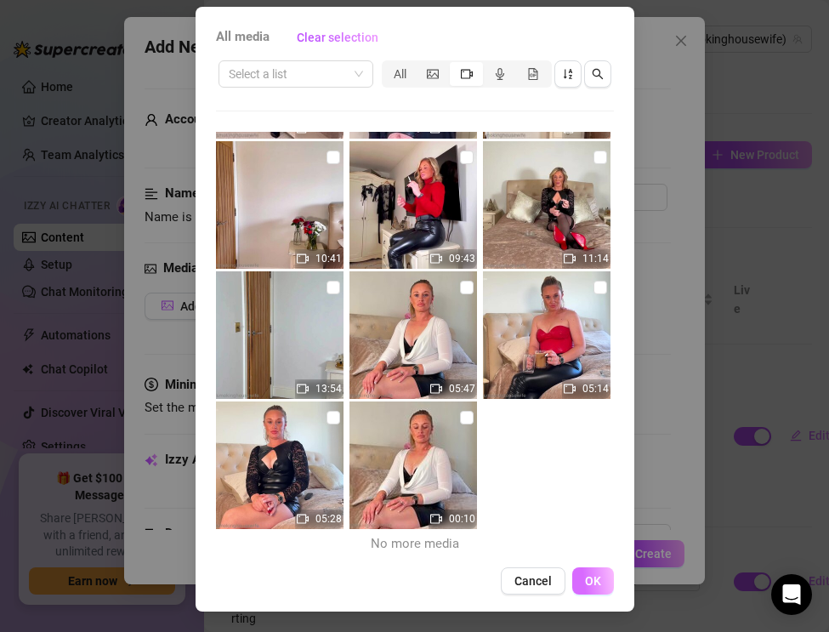
click at [585, 568] on button "OK" at bounding box center [593, 580] width 42 height 27
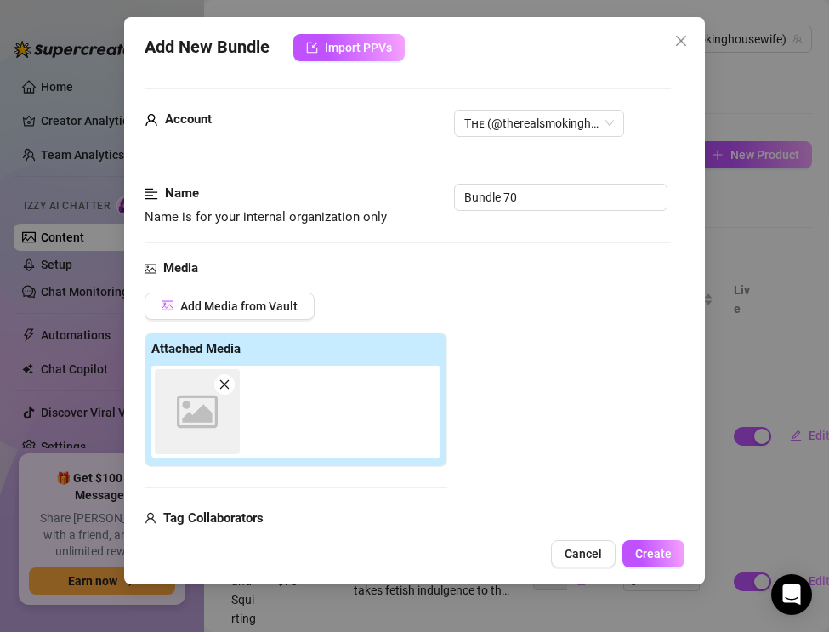
scroll to position [16, 0]
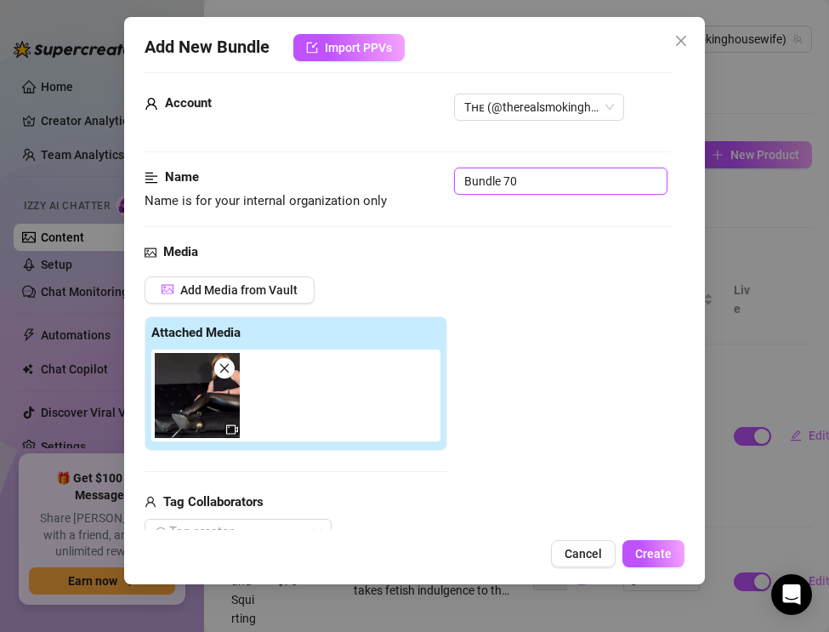
drag, startPoint x: 537, startPoint y: 178, endPoint x: 316, endPoint y: 162, distance: 221.7
paste input "Smoking & Boot Tease — Leather Pants & Gold Stiletto Heels"
type input "Smoking & Boot Tease — Leather Pants & Gold Stiletto Heels"
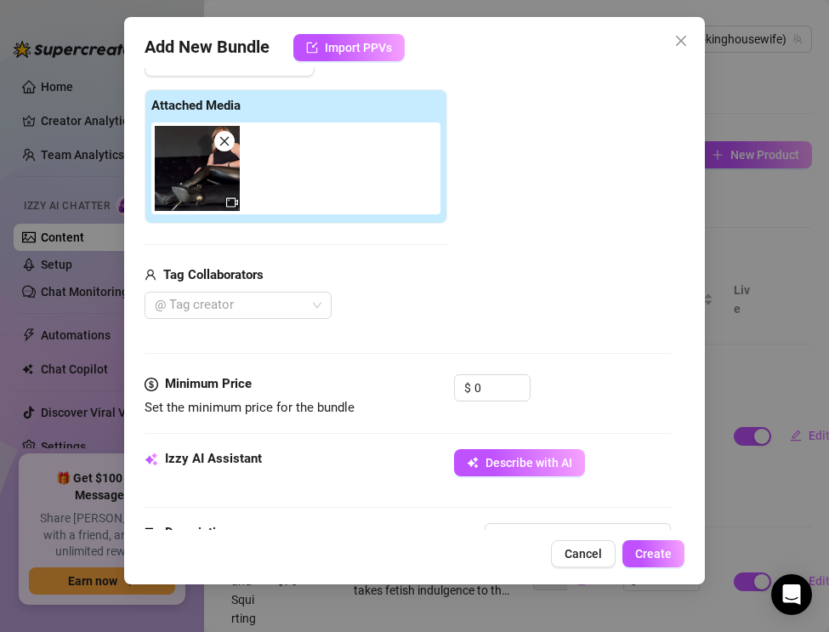
scroll to position [380, 0]
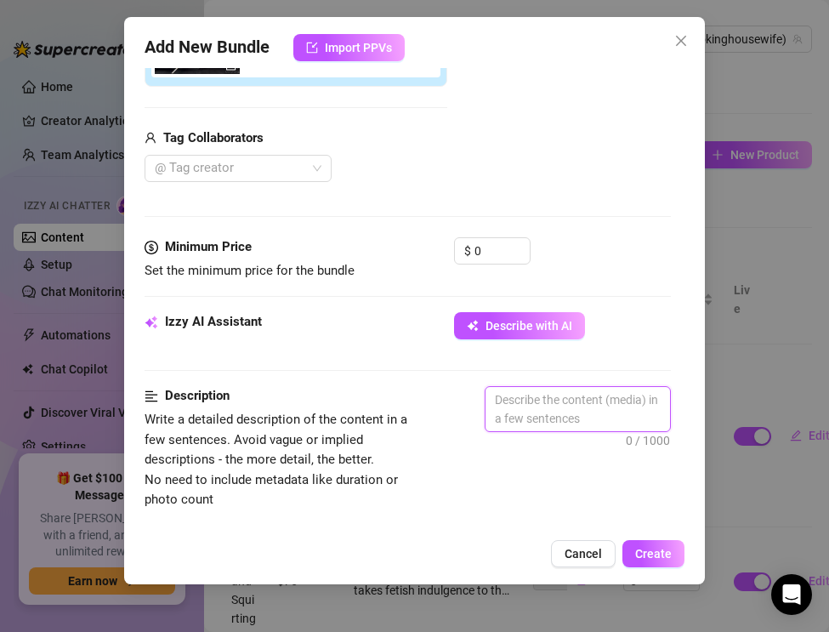
click at [551, 402] on textarea at bounding box center [578, 409] width 185 height 44
paste textarea "The Real Smoking Housewife relaxes after a long spoiled day out. Sitting on the…"
type textarea "The Real Smoking Housewife relaxes after a long spoiled day out. Sitting on the…"
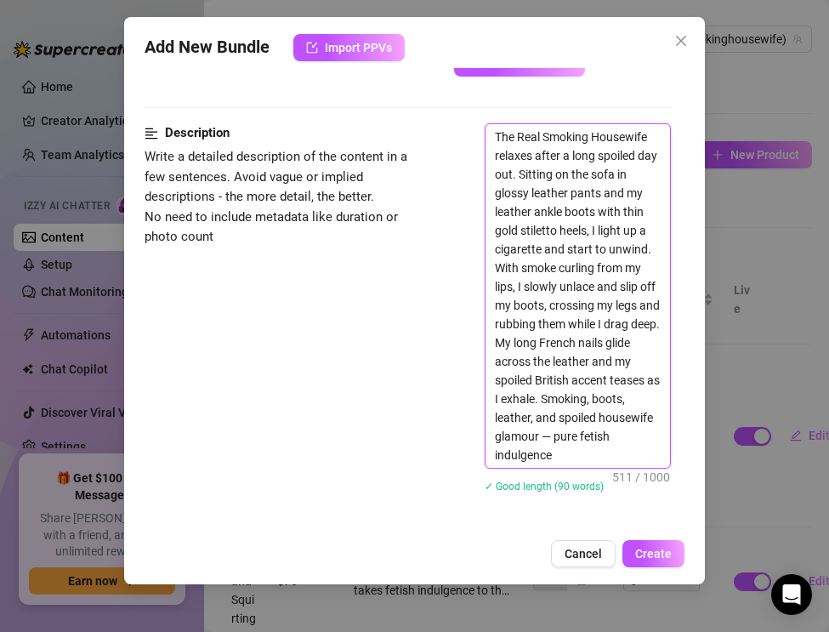
scroll to position [650, 0]
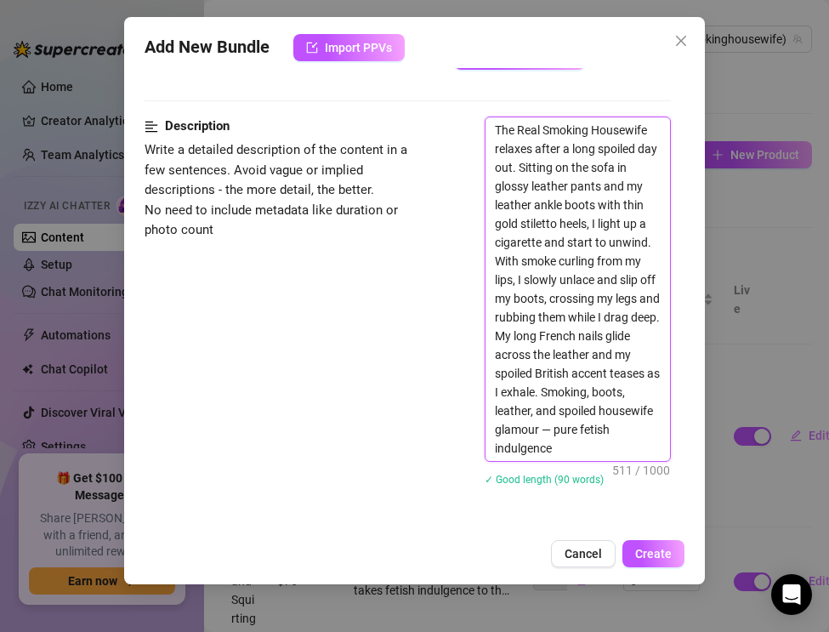
click at [554, 428] on textarea "The Real Smoking Housewife relaxes after a long spoiled day out. Sitting on the…" at bounding box center [578, 289] width 185 height 344
type textarea "The Real Smoking Housewife relaxes after a long spoiled day out. Sitting on the…"
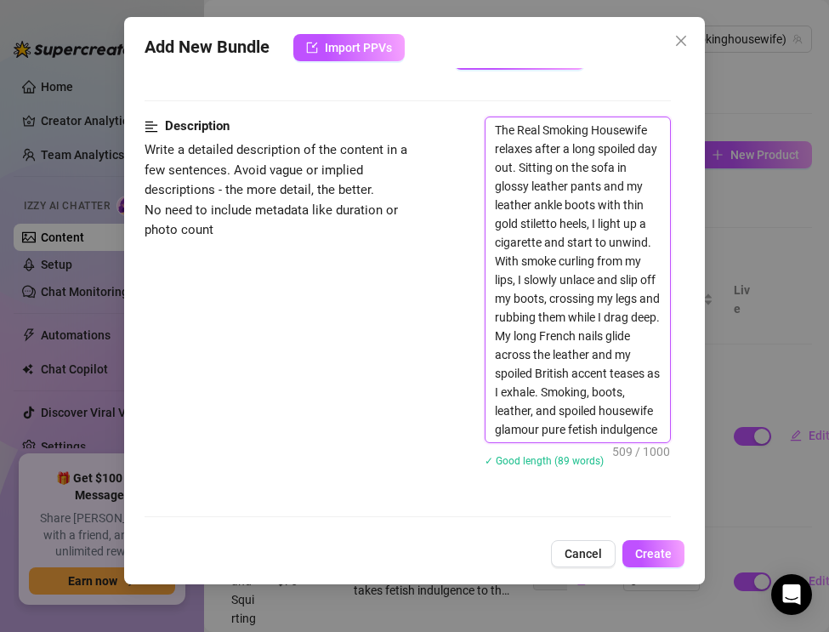
type textarea "The Real Smoking Housewife relaxes after a long spoiled day out. Sitting on the…"
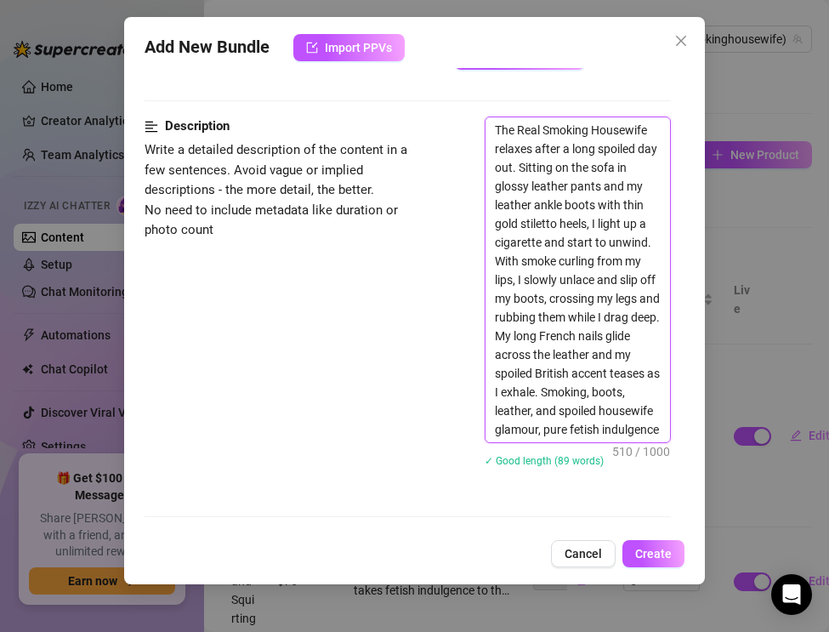
type textarea "The Real Smoking Housewife relaxes after a long spoiled day out. Sitting on the…"
type textarea "The Real Smoking Housewife relaxes after a long, spoiled day out. Sitting on th…"
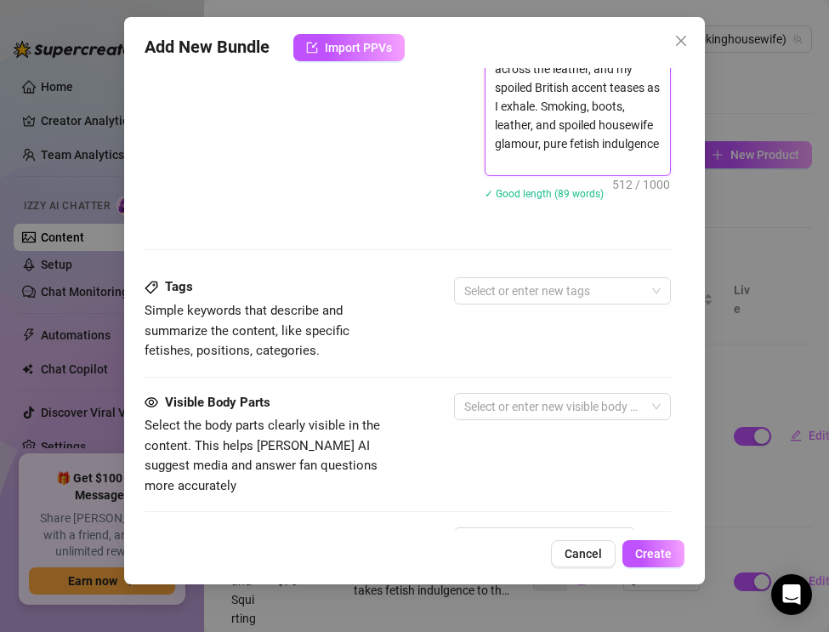
scroll to position [937, 0]
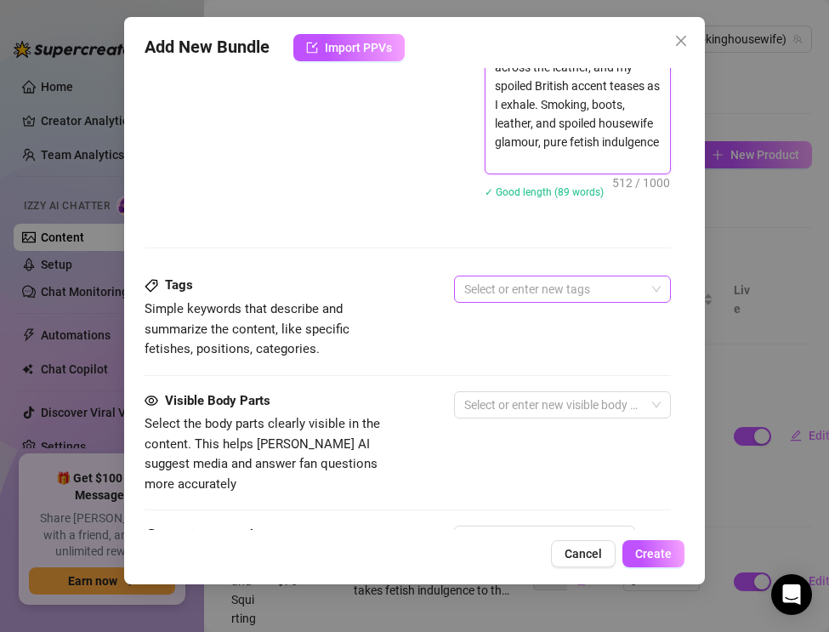
click at [548, 292] on div at bounding box center [554, 289] width 192 height 24
type textarea "The Real Smoking Housewife relaxes after a long, spoiled day out. Sitting on th…"
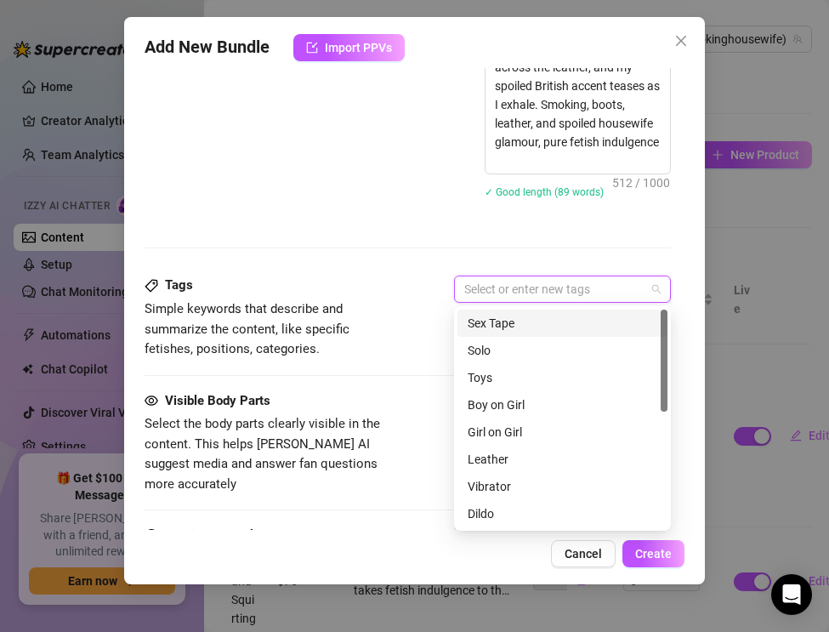
click at [517, 326] on div "Sex Tape" at bounding box center [563, 323] width 190 height 19
click at [521, 287] on icon "close" at bounding box center [519, 289] width 9 height 9
click at [486, 348] on div "Solo" at bounding box center [563, 350] width 190 height 19
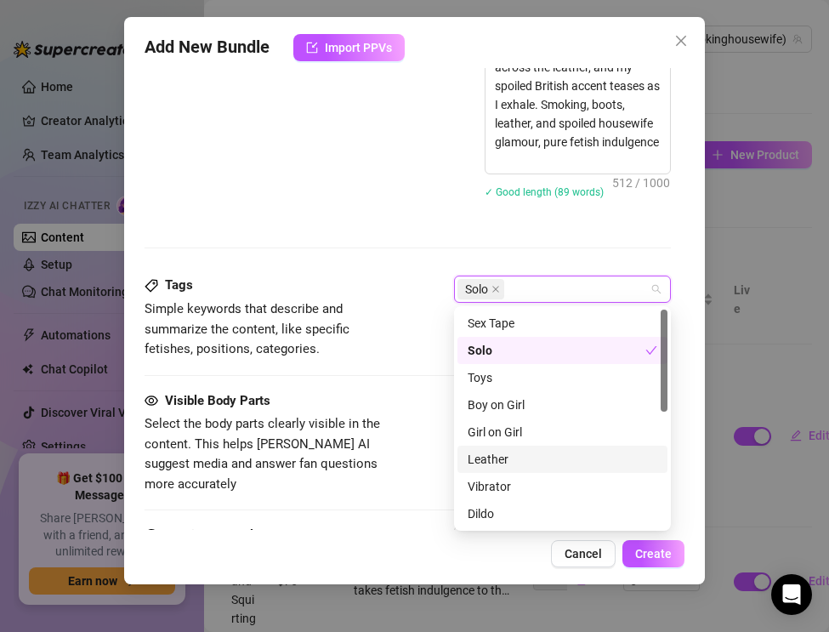
click at [493, 453] on div "Leather" at bounding box center [563, 459] width 190 height 19
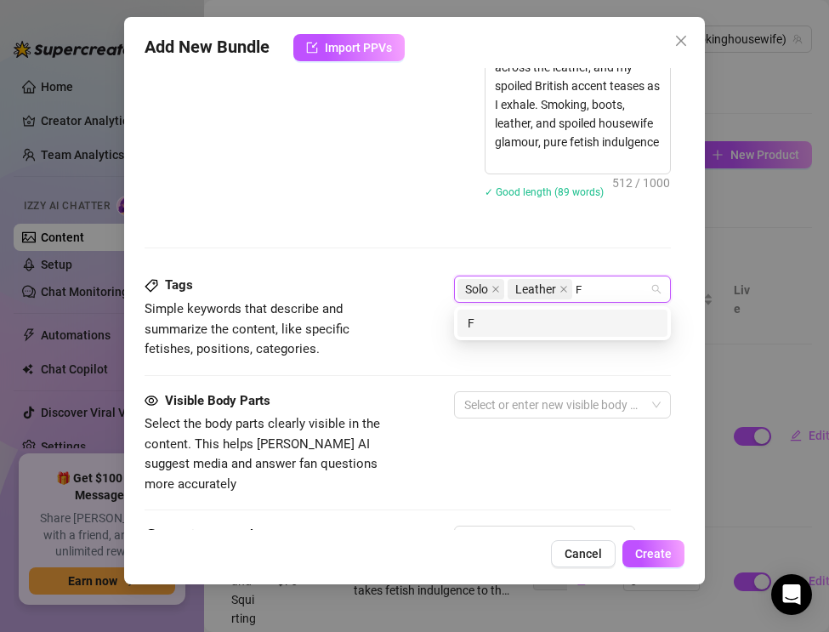
scroll to position [0, 0]
type input "Feet fetish"
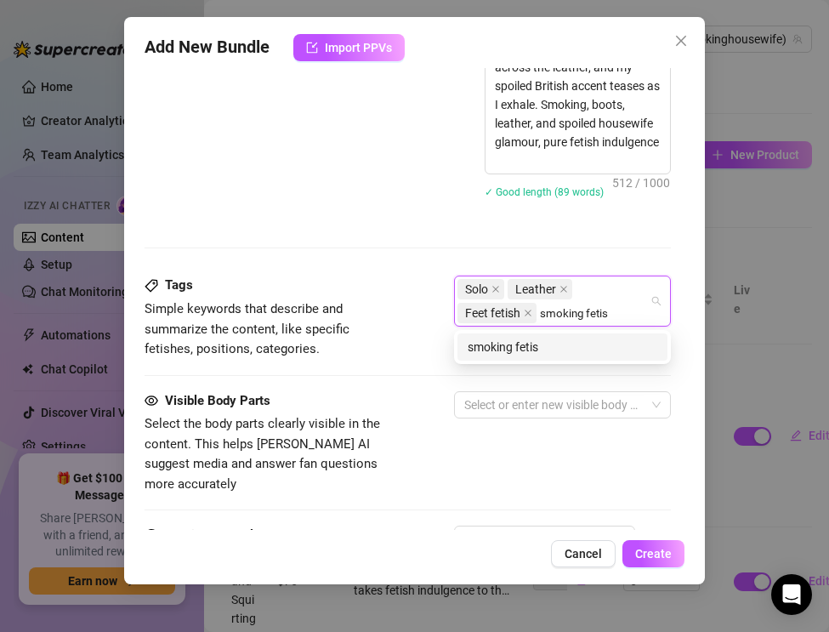
type input "smoking fetish"
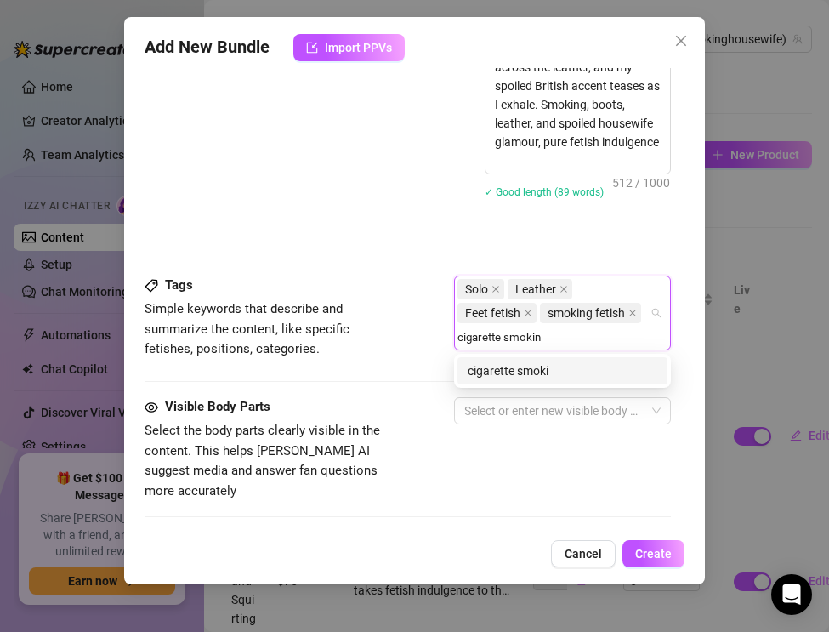
type input "cigarette smoking"
type input "boot fetish"
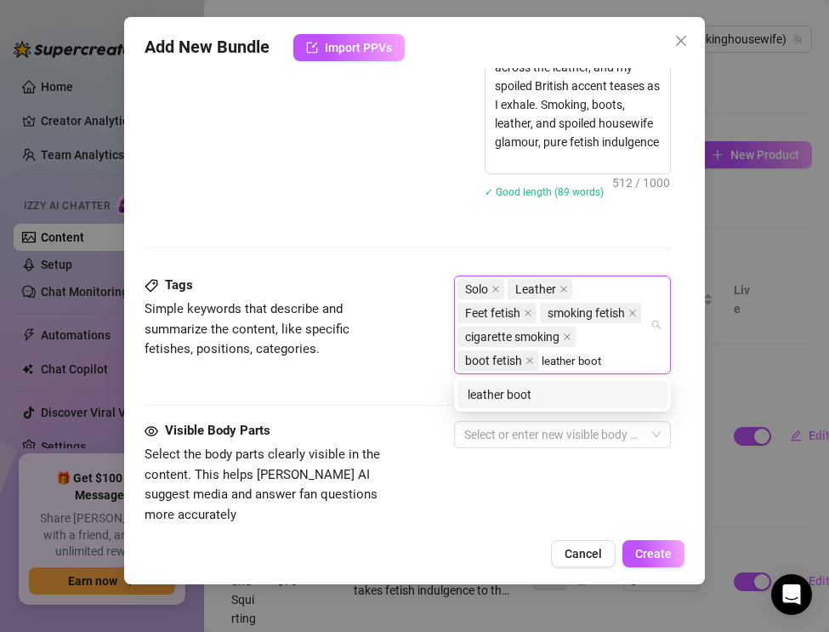
type input "leather boots"
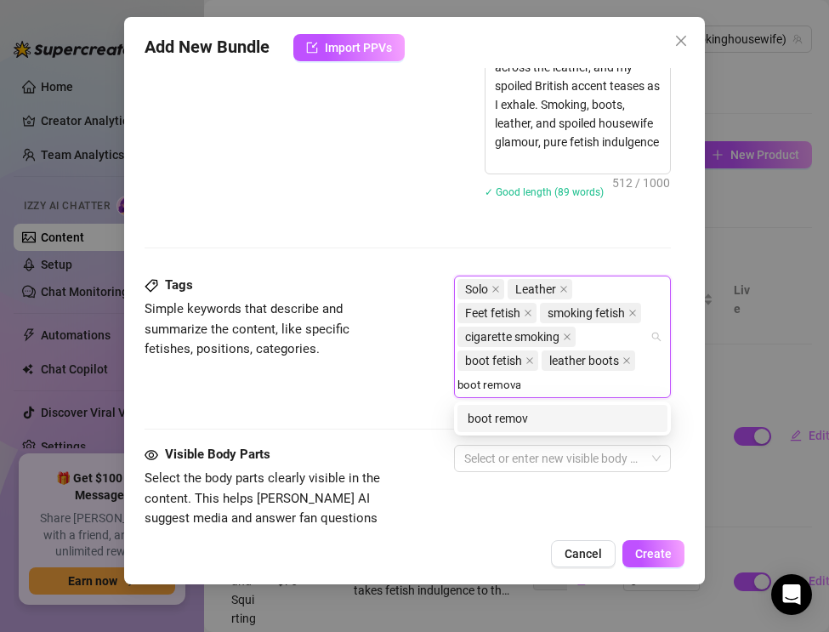
type input "boot removal"
type input "shoe rubbing"
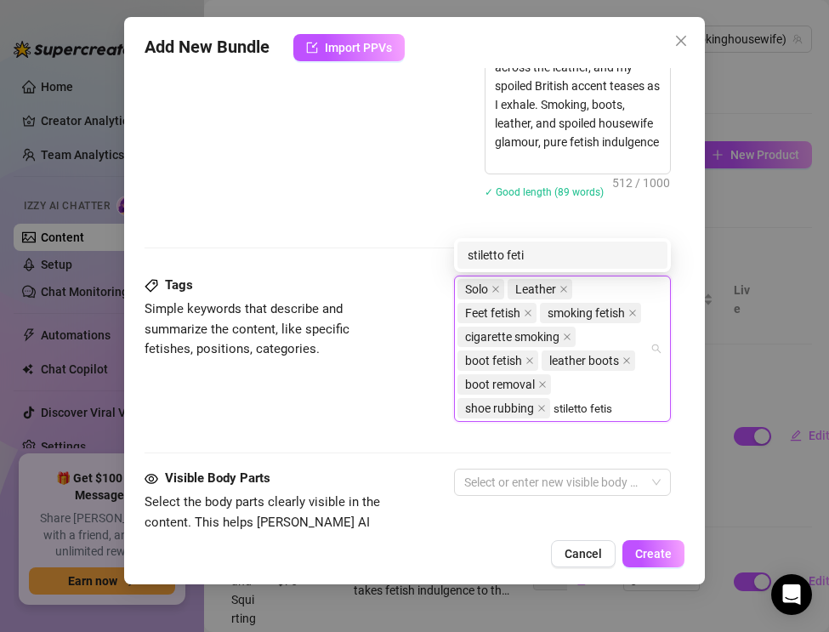
type input "stiletto fetish"
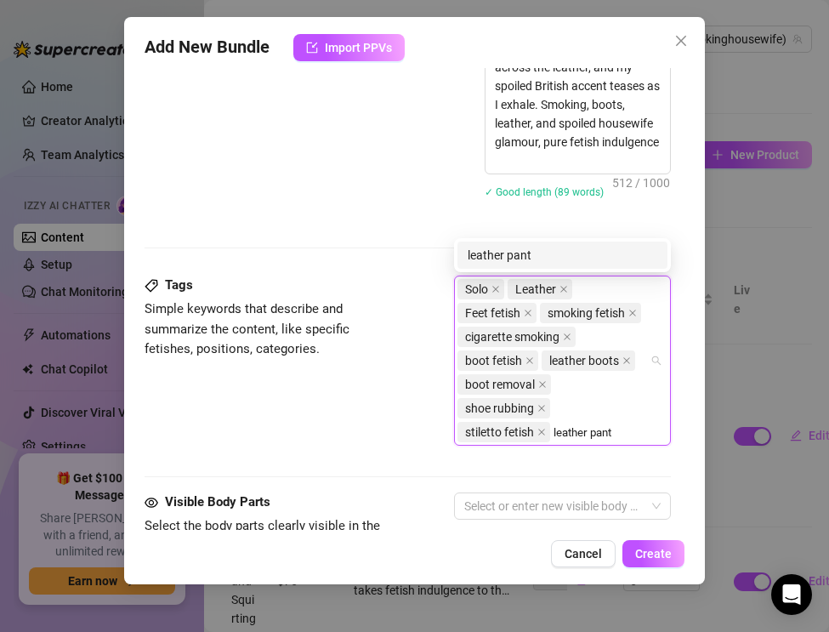
type input "leather pants"
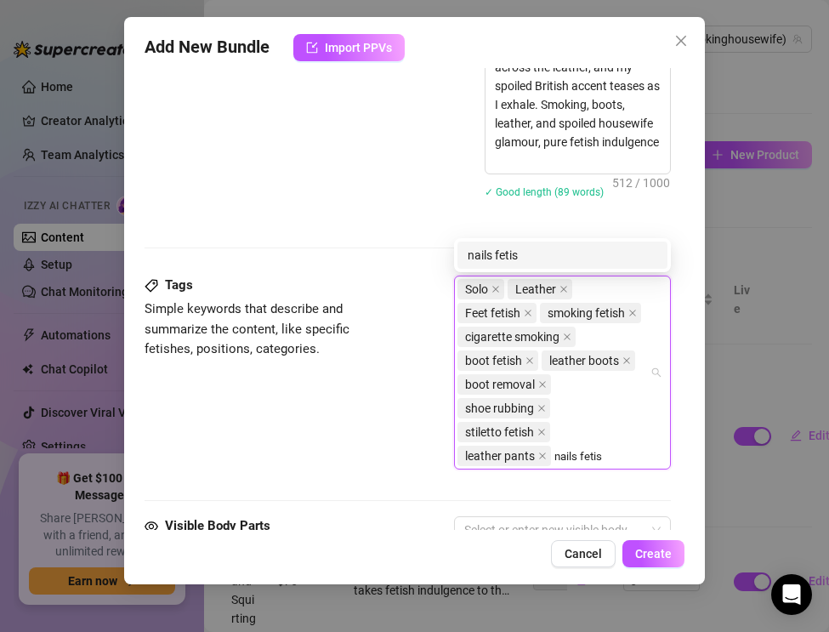
type input "nails fetish"
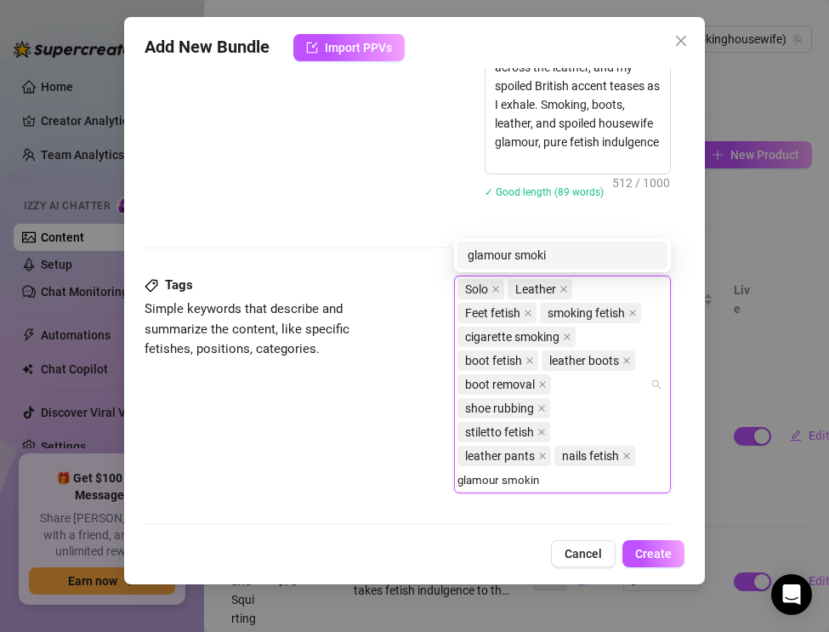
type input "glamour smoking"
type input "spoiled housewife"
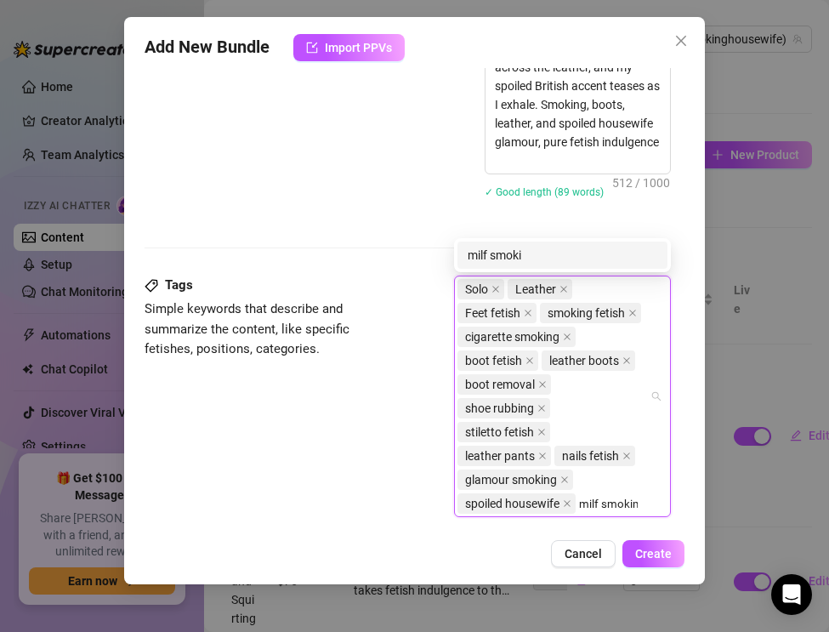
type input "milf smoking"
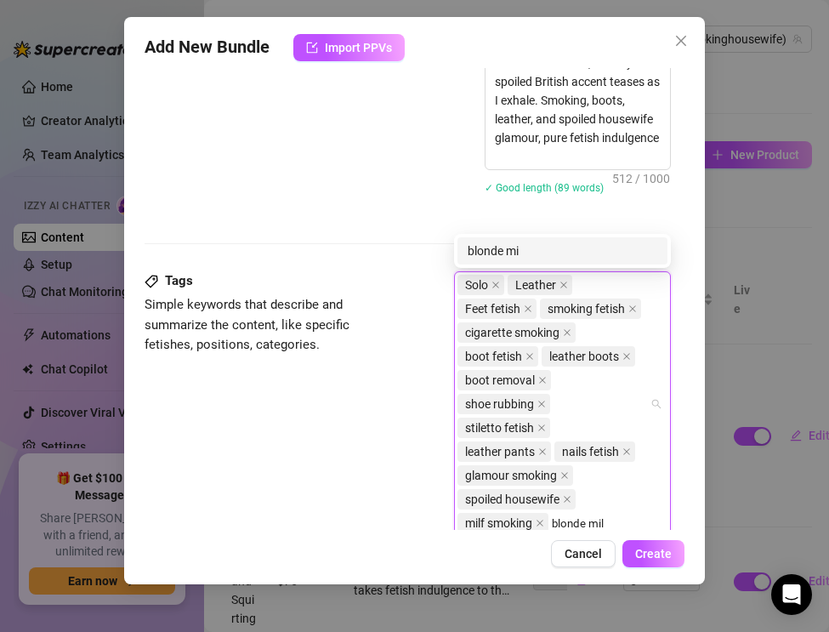
type input "blonde milf"
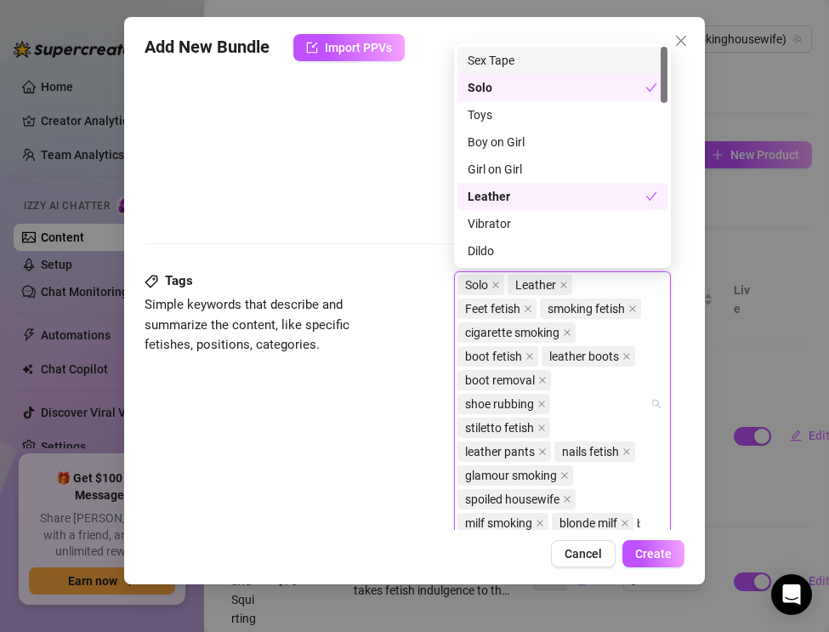
scroll to position [965, 0]
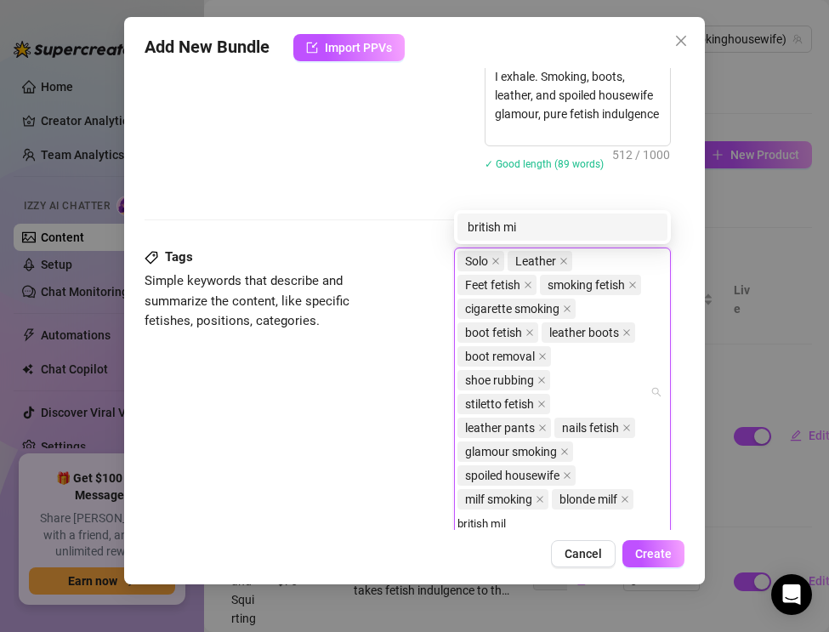
type input "british milf"
type input "luxury milf"
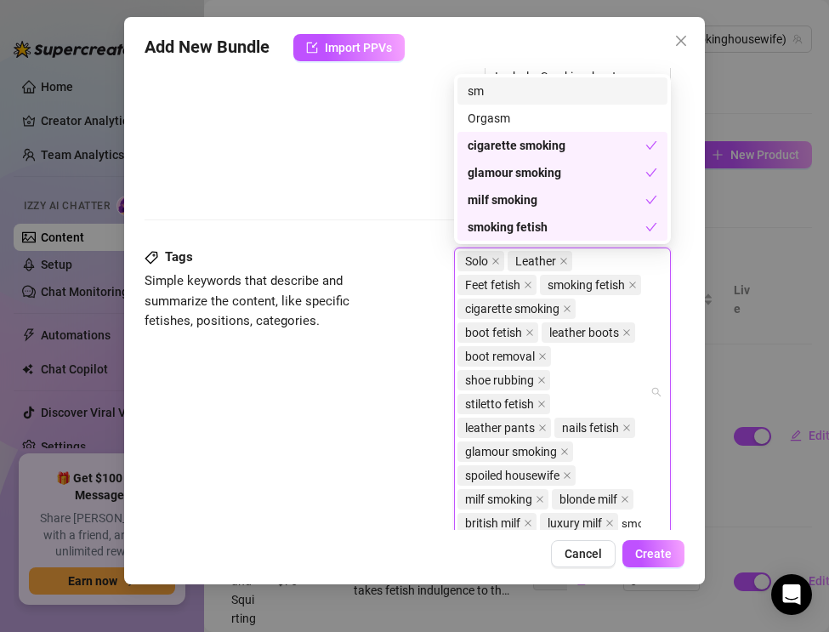
scroll to position [989, 0]
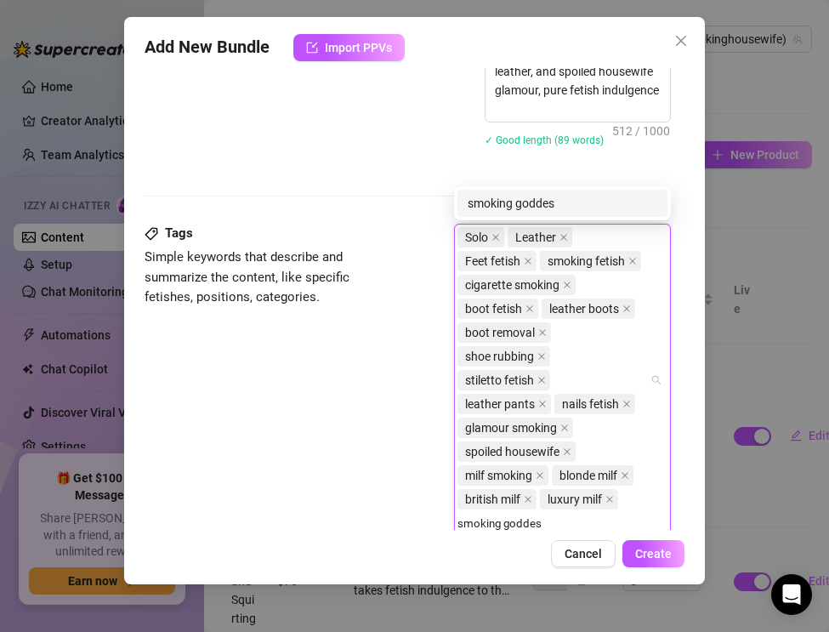
type input "smoking goddess"
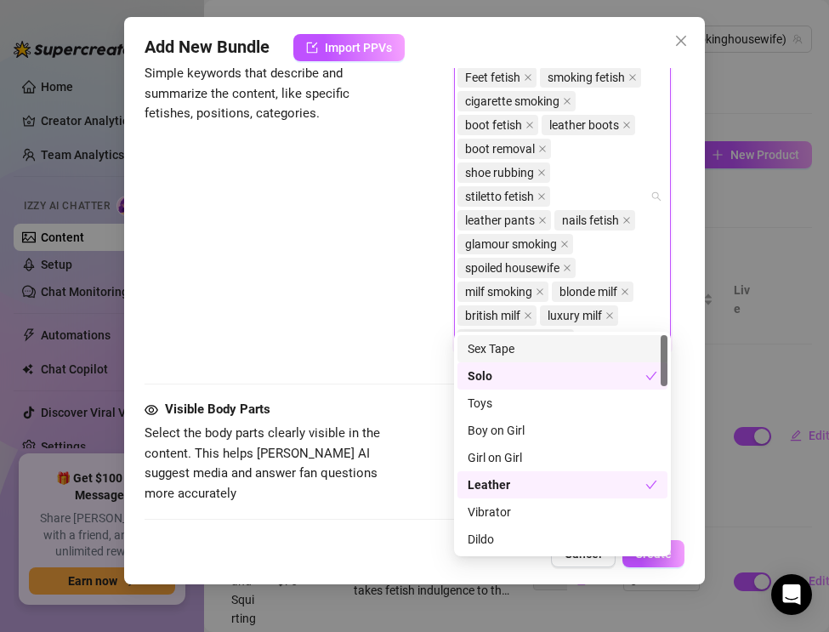
scroll to position [1229, 0]
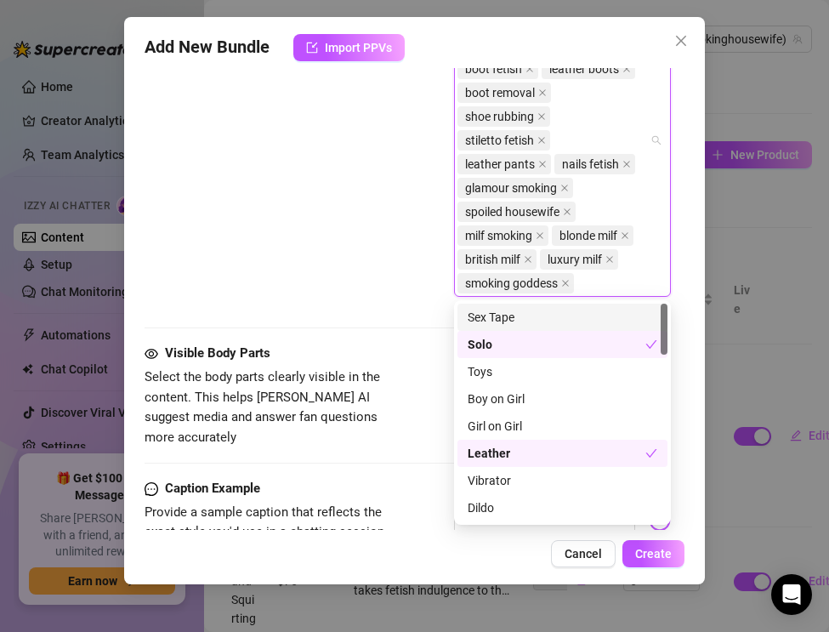
click at [373, 428] on div "Visible Body Parts Select the body parts clearly visible in the content. This h…" at bounding box center [408, 411] width 526 height 135
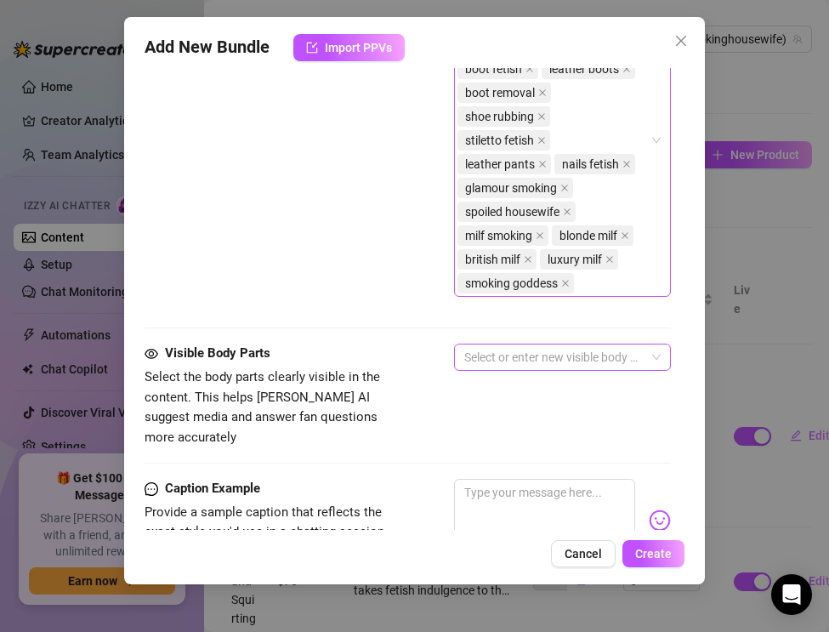
click at [493, 357] on div at bounding box center [554, 357] width 192 height 24
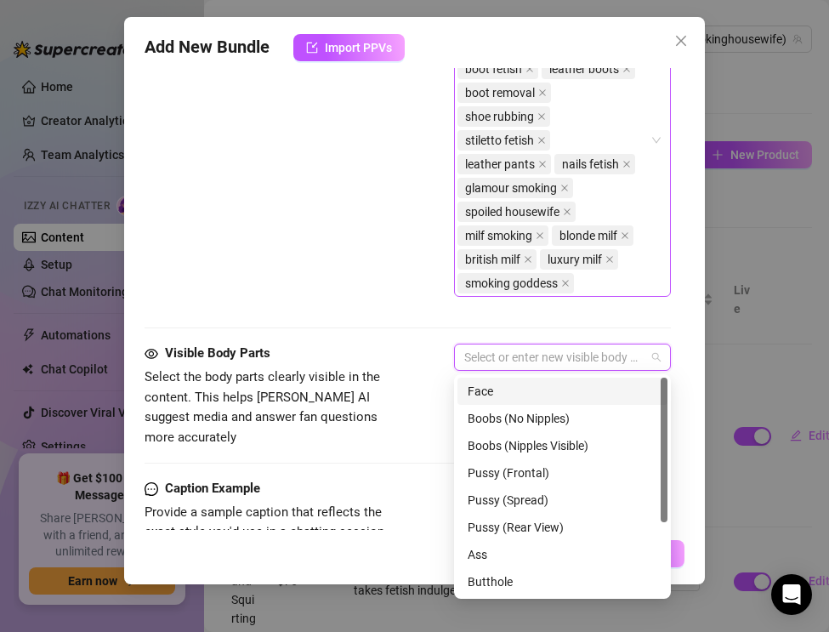
click at [492, 390] on div "Face" at bounding box center [563, 391] width 190 height 19
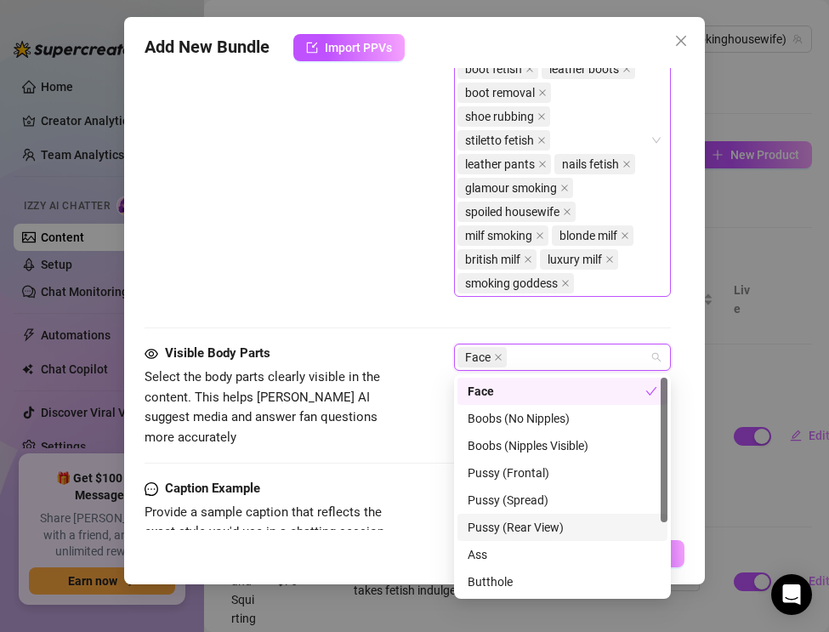
scroll to position [109, 0]
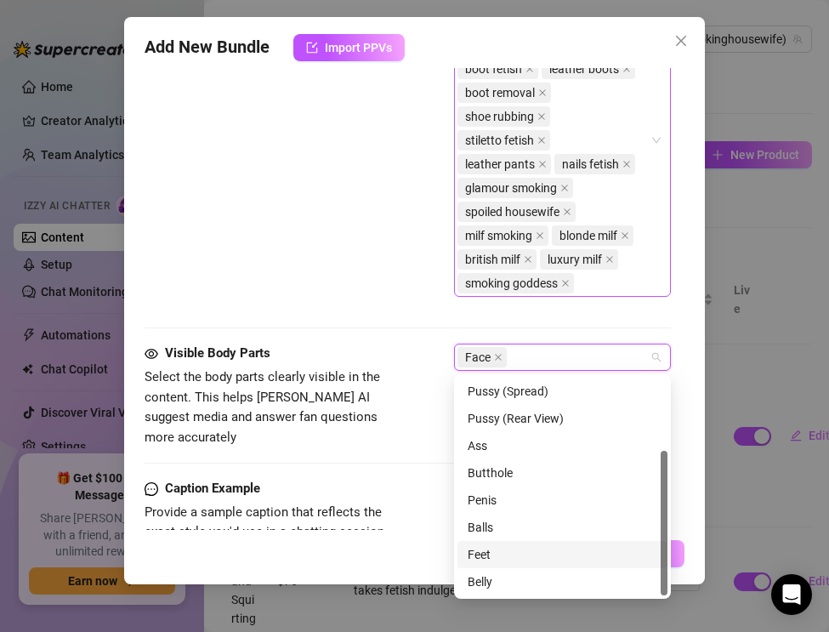
click at [493, 555] on div "Feet" at bounding box center [563, 554] width 190 height 19
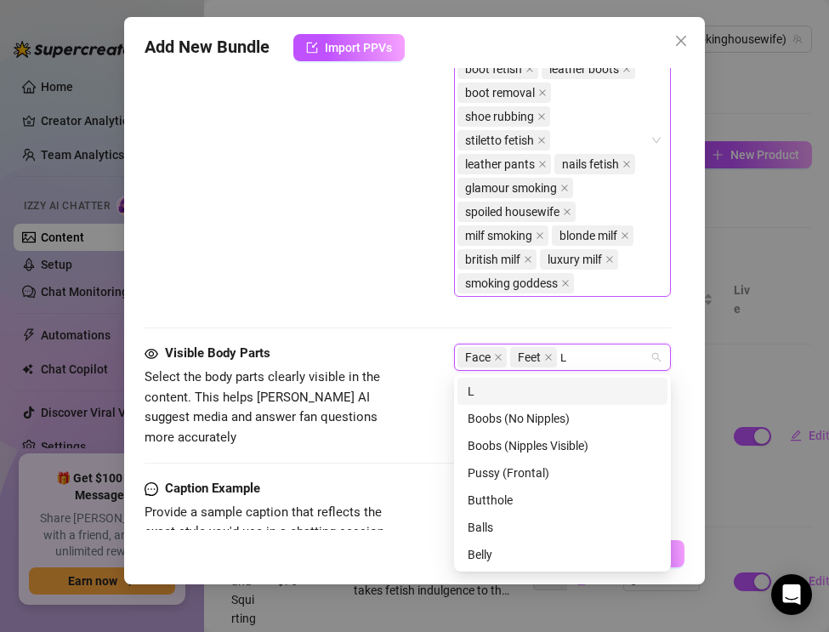
scroll to position [0, 0]
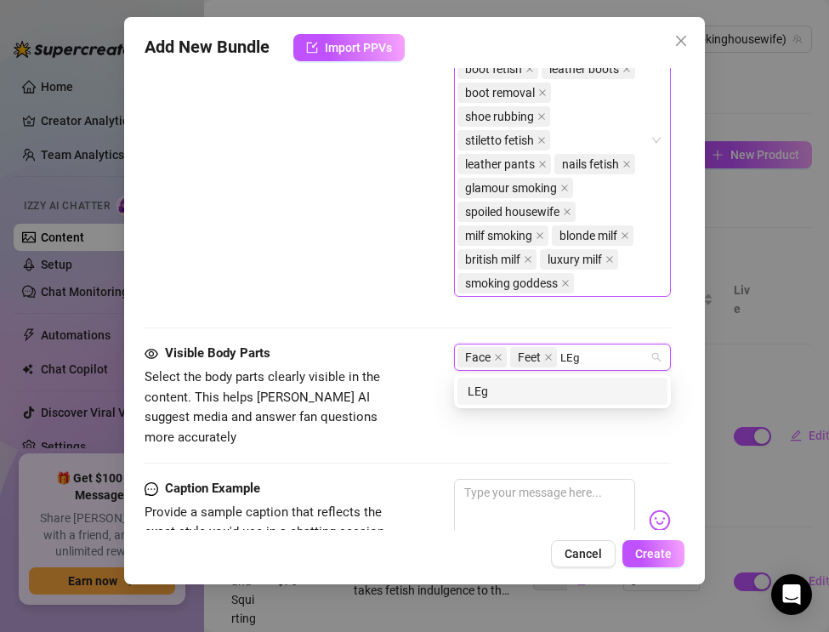
type input "LEgs"
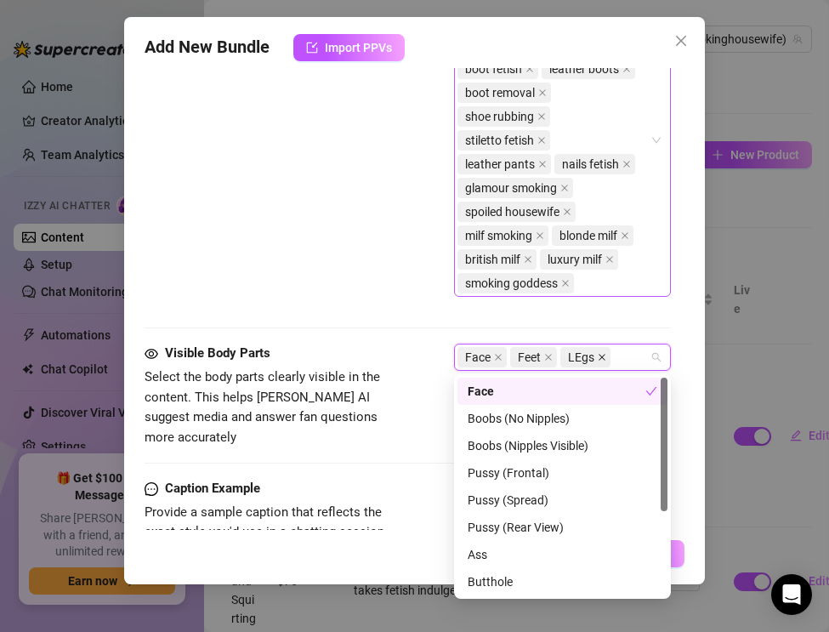
click at [604, 356] on icon "close" at bounding box center [602, 357] width 9 height 9
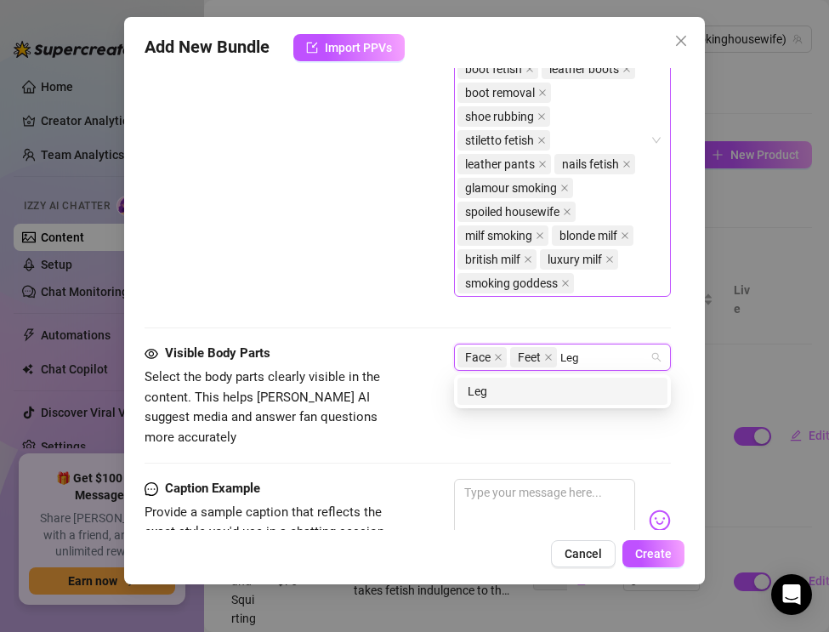
type input "Legs"
type input "Hands"
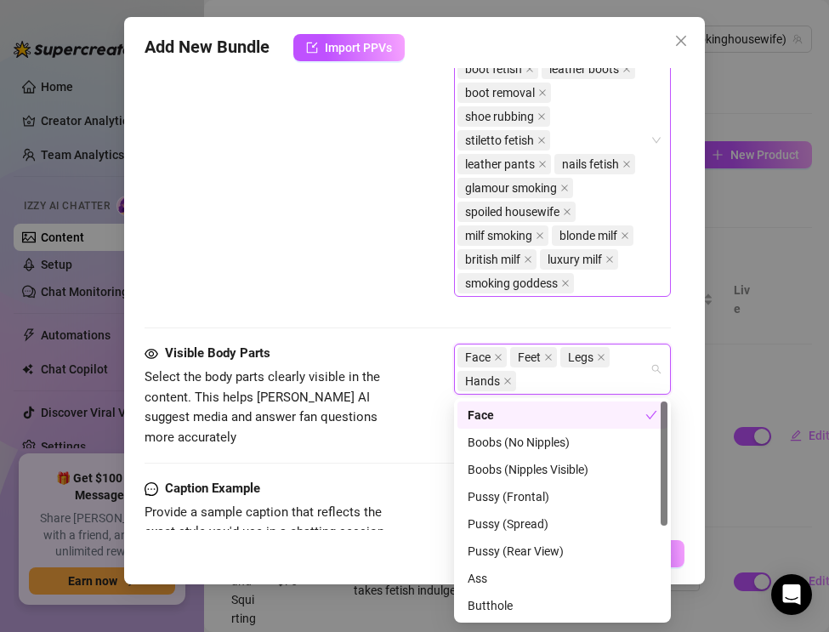
click at [362, 441] on div "Visible Body Parts Select the body parts clearly visible in the content. This h…" at bounding box center [408, 411] width 526 height 135
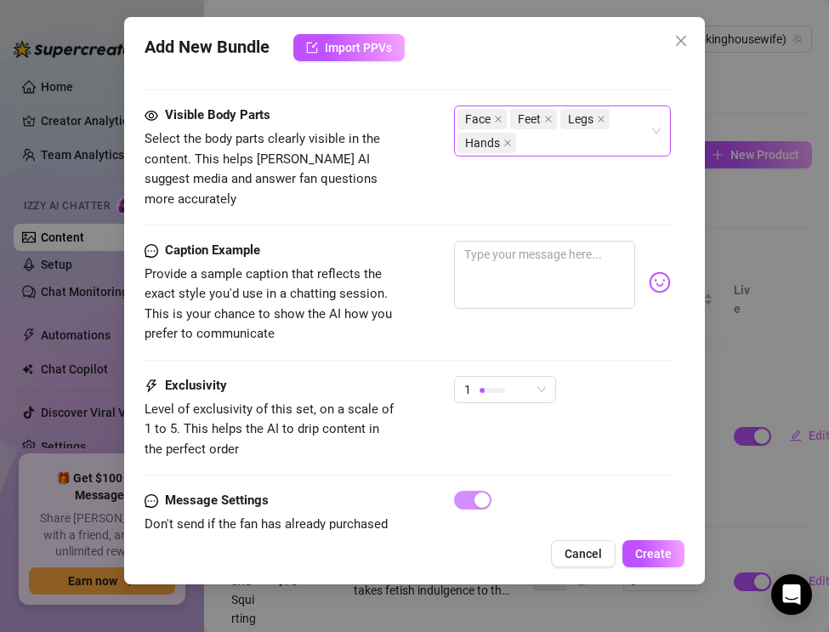
scroll to position [1486, 0]
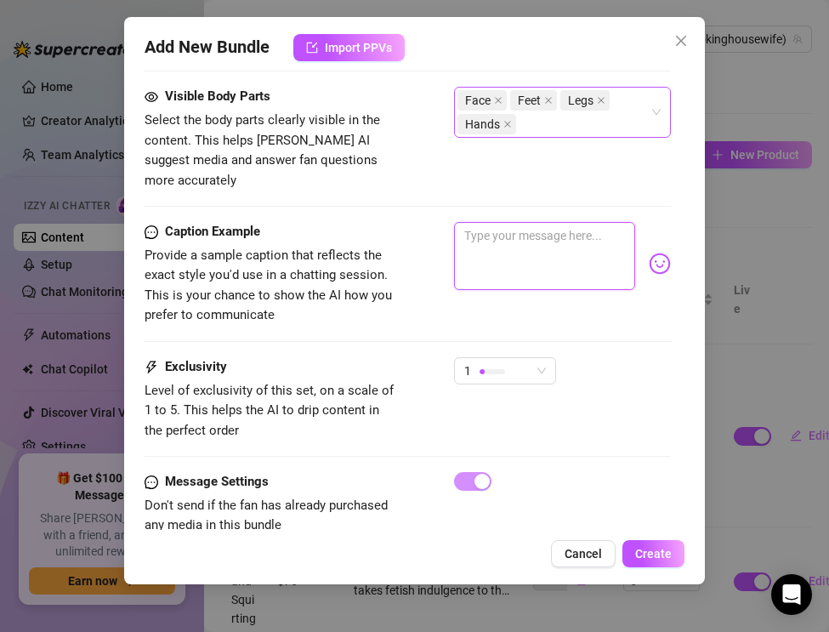
click at [492, 228] on textarea at bounding box center [544, 256] width 181 height 68
paste textarea "Leather pants tight, boots glossy with golden heels… I light up, exhale, and sl…"
type textarea "Leather pants tight, boots glossy with golden heels… I light up, exhale, and sl…"
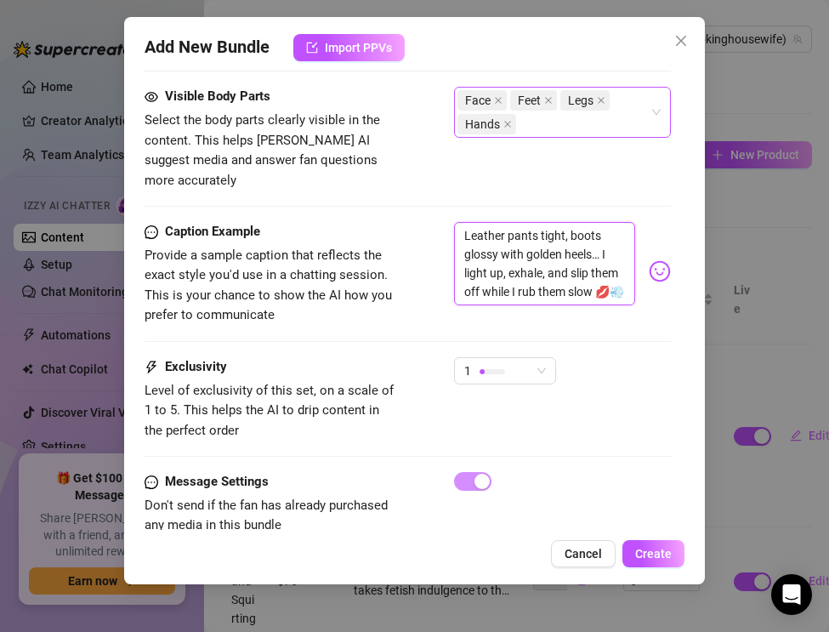
scroll to position [0, 0]
click at [488, 363] on div at bounding box center [493, 371] width 26 height 16
type textarea "Leather pants tight, boots glossy with golden heels… I light up, exhale, and sl…"
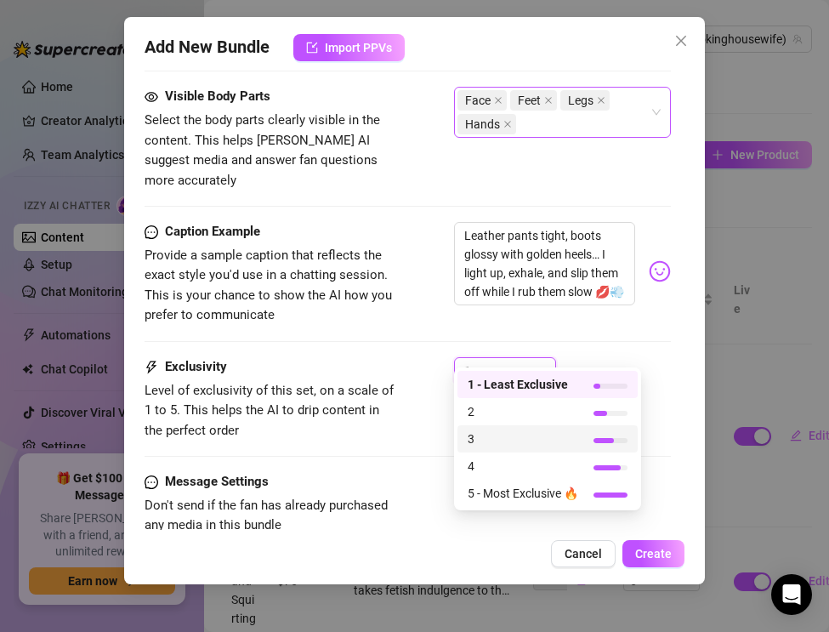
click at [490, 446] on span "3" at bounding box center [523, 438] width 111 height 19
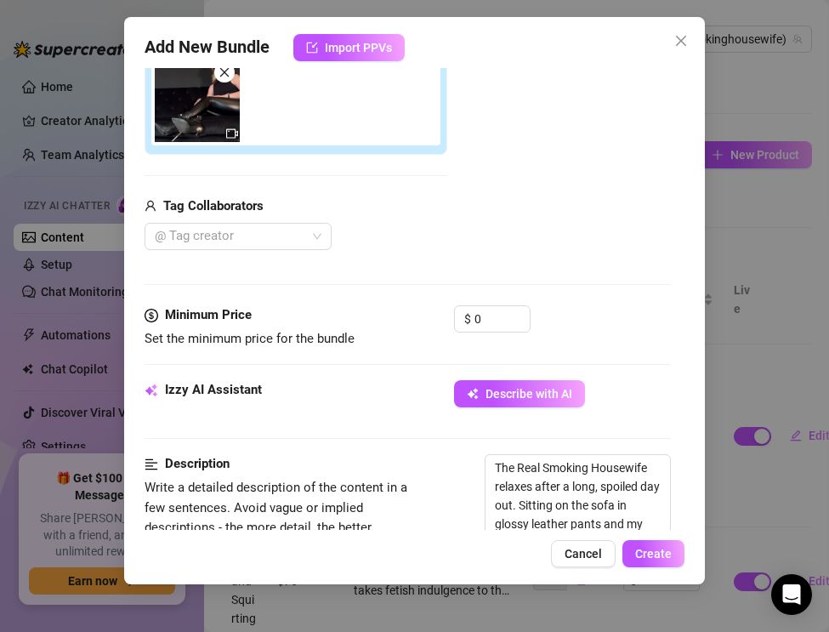
scroll to position [306, 0]
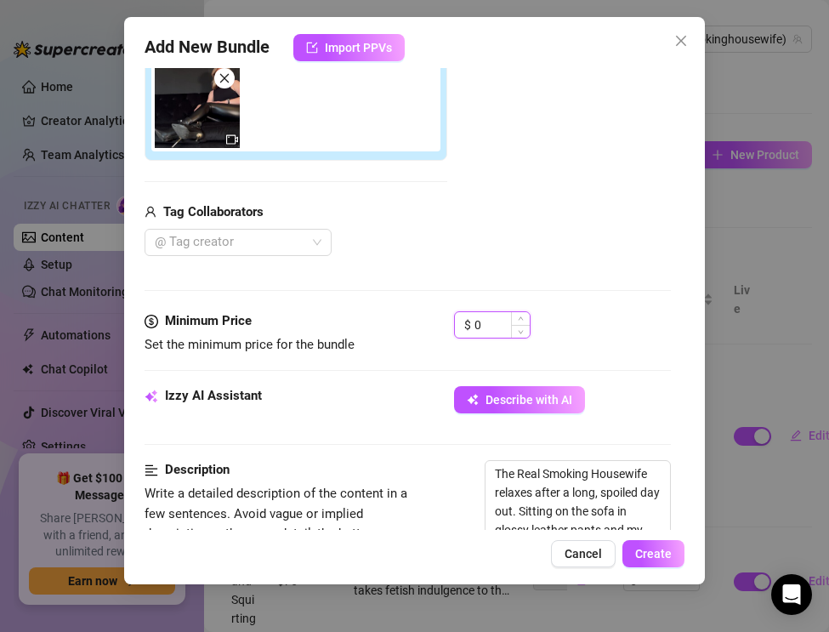
click at [492, 317] on input "0" at bounding box center [502, 325] width 55 height 26
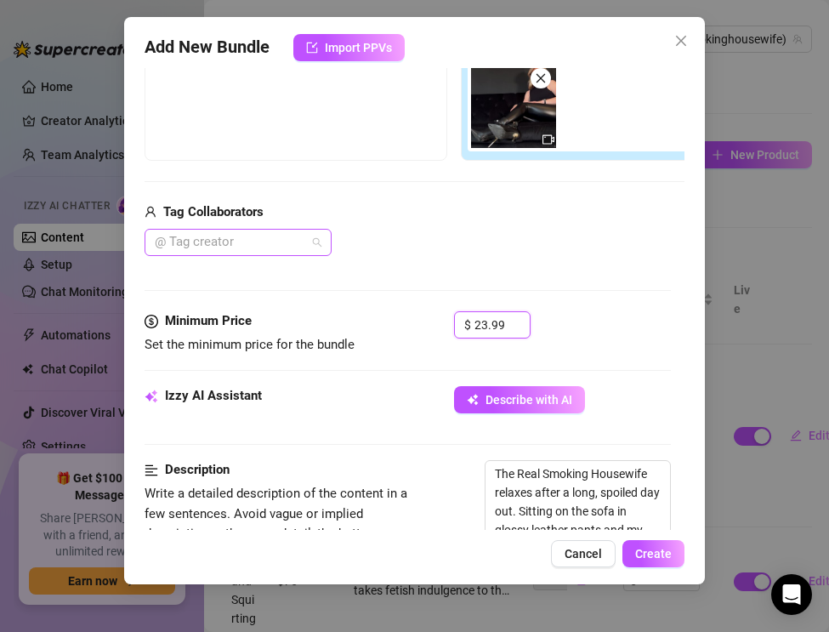
click at [251, 243] on div at bounding box center [229, 242] width 162 height 24
type input "23.99"
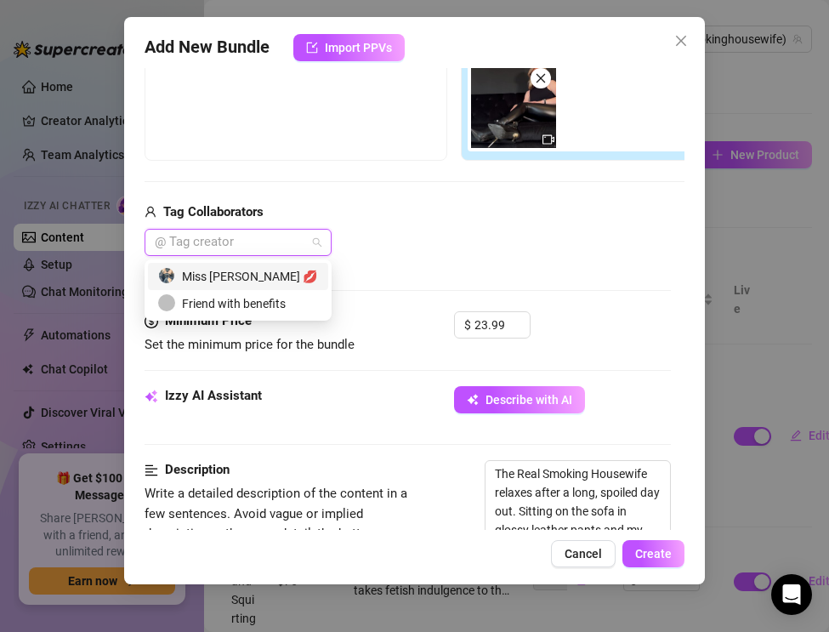
click at [251, 274] on div "Miss [PERSON_NAME] 💋" at bounding box center [238, 276] width 160 height 19
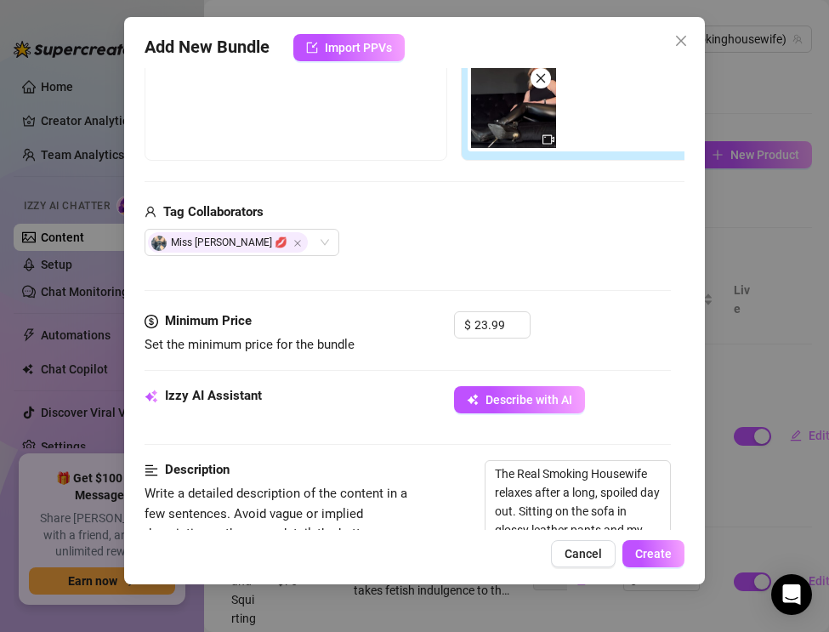
click at [356, 363] on div "Minimum Price Set the minimum price for the bundle $ 23.99" at bounding box center [408, 348] width 526 height 75
click at [651, 549] on span "Create" at bounding box center [653, 554] width 37 height 14
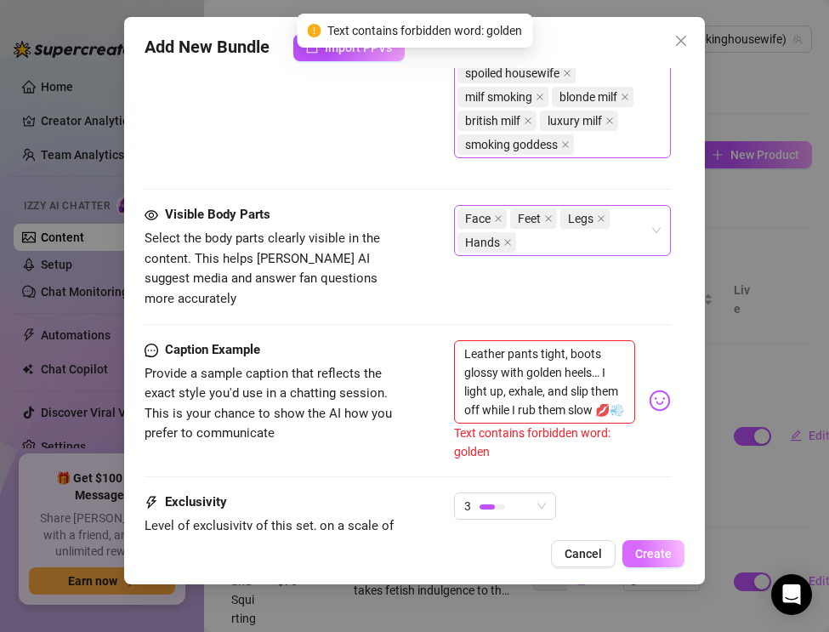
scroll to position [1431, 0]
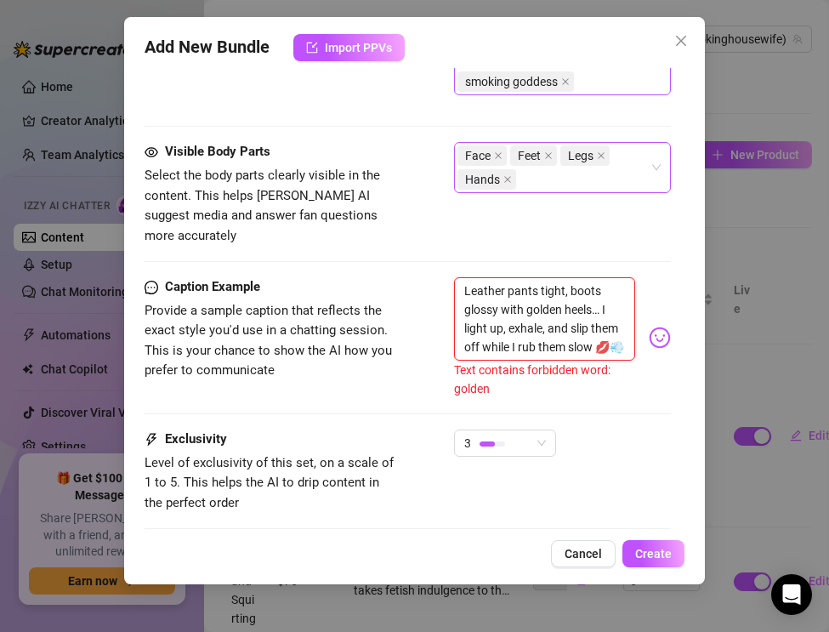
click at [561, 288] on textarea "Leather pants tight, boots glossy with golden heels… I light up, exhale, and sl…" at bounding box center [544, 318] width 181 height 83
type textarea "Leather pants tight, boots glossy with golde heels… I light up, exhale, and sli…"
type textarea "Leather pants tight, boots glossy with gold heels… I light up, exhale, and slip…"
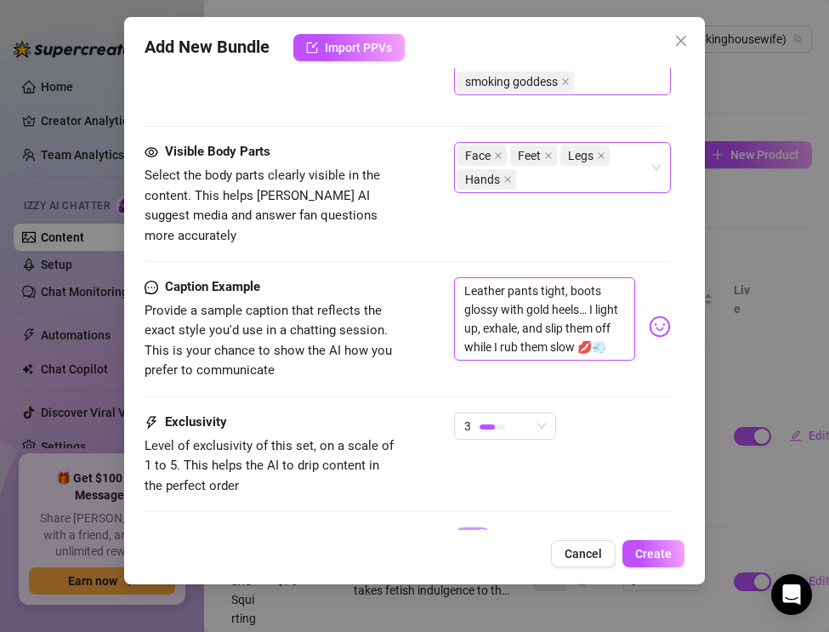
type textarea "Leather pants tight, boots glossy with gold heels… I light up, exhale, and slip…"
click at [667, 550] on span "Create" at bounding box center [653, 554] width 37 height 14
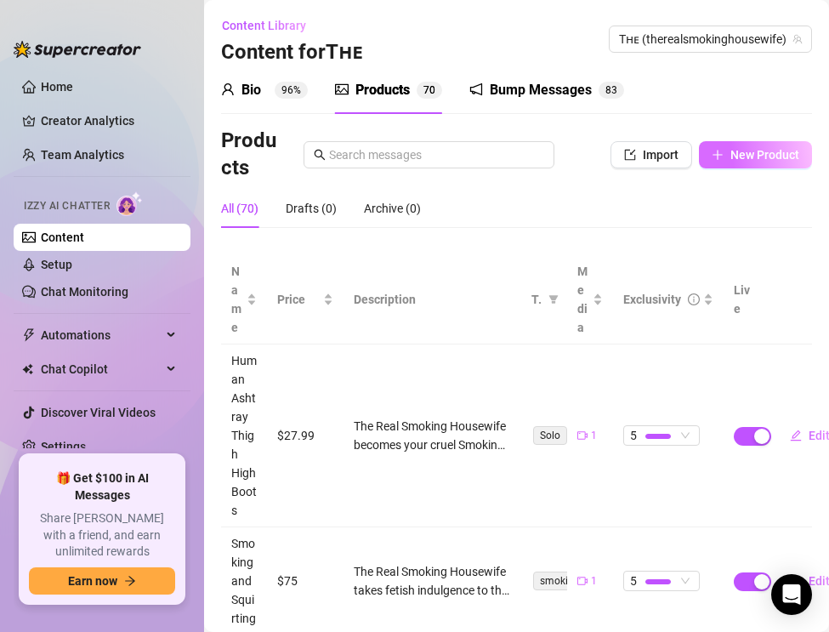
click at [733, 160] on span "New Product" at bounding box center [765, 155] width 69 height 14
type textarea "Type your message here..."
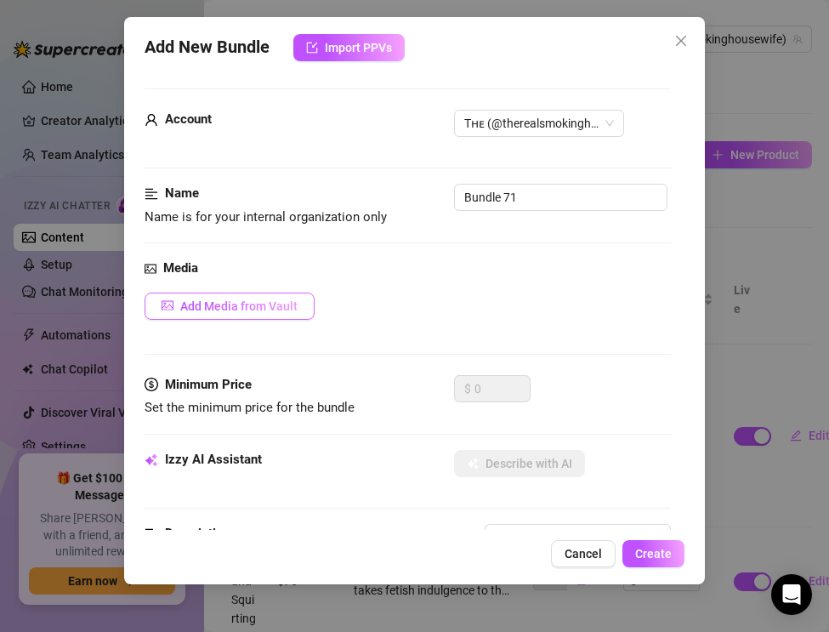
click at [203, 313] on button "Add Media from Vault" at bounding box center [230, 306] width 170 height 27
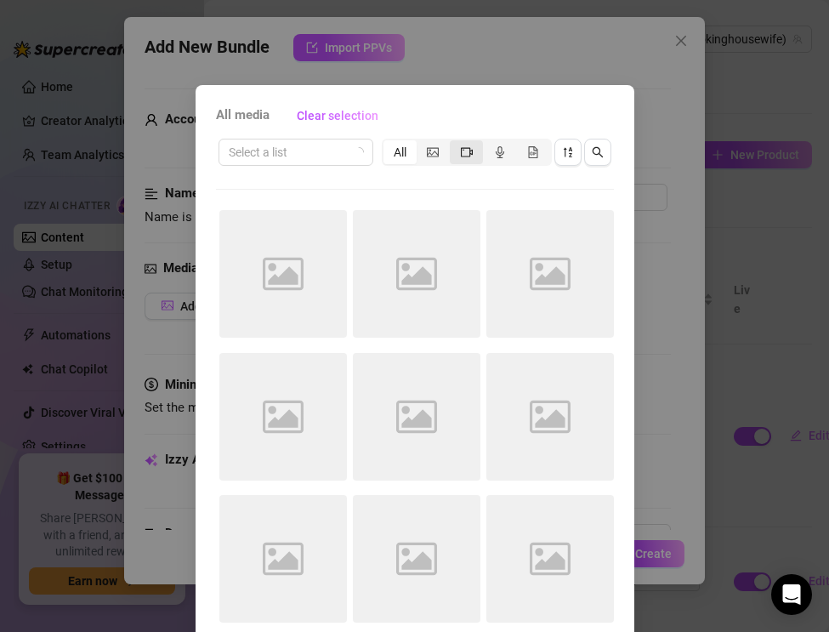
click at [478, 154] on div "segmented control" at bounding box center [466, 152] width 33 height 24
click at [454, 143] on input "segmented control" at bounding box center [454, 143] width 0 height 0
click at [565, 157] on span "button" at bounding box center [568, 152] width 12 height 14
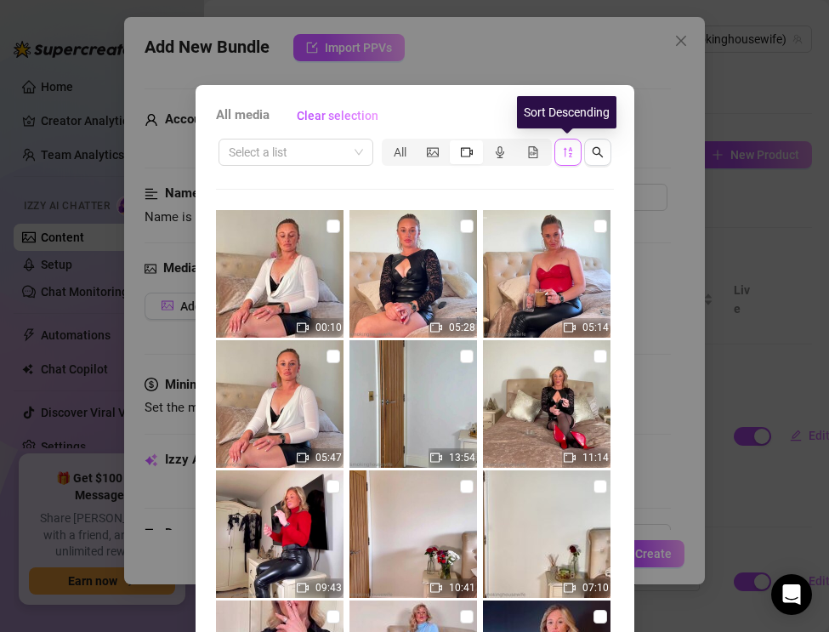
click at [565, 157] on span "button" at bounding box center [568, 152] width 12 height 14
click at [566, 149] on icon "sort-descending" at bounding box center [567, 152] width 9 height 10
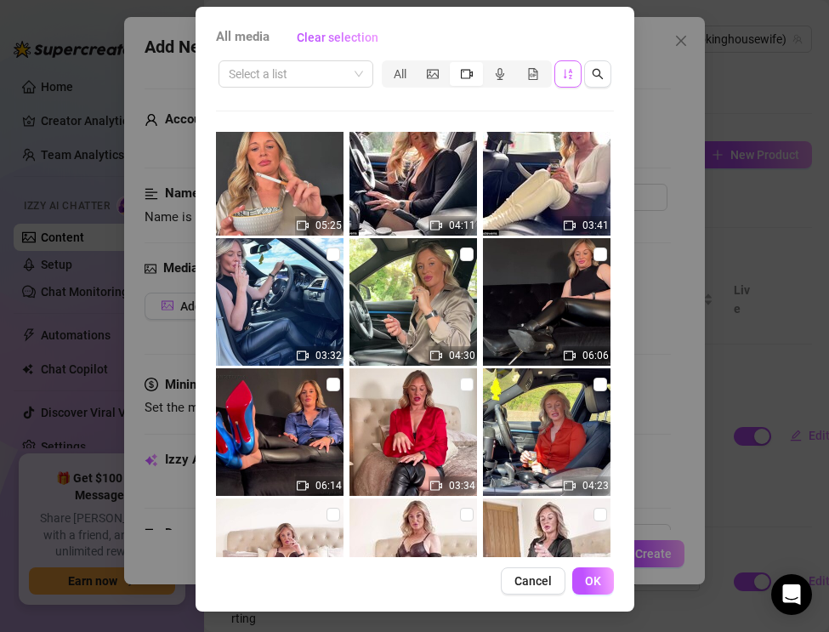
scroll to position [2453, 0]
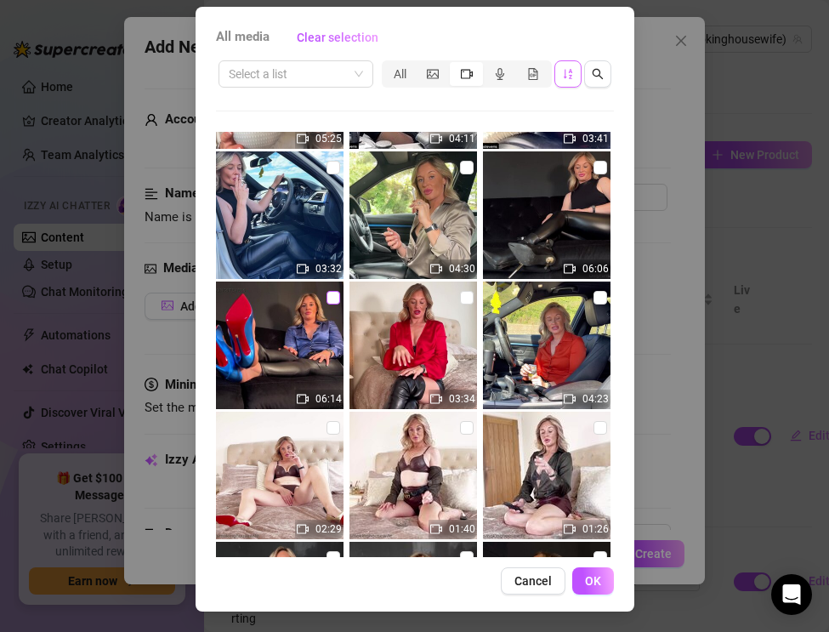
click at [332, 300] on input "checkbox" at bounding box center [334, 298] width 14 height 14
checkbox input "true"
click at [580, 581] on button "OK" at bounding box center [593, 580] width 42 height 27
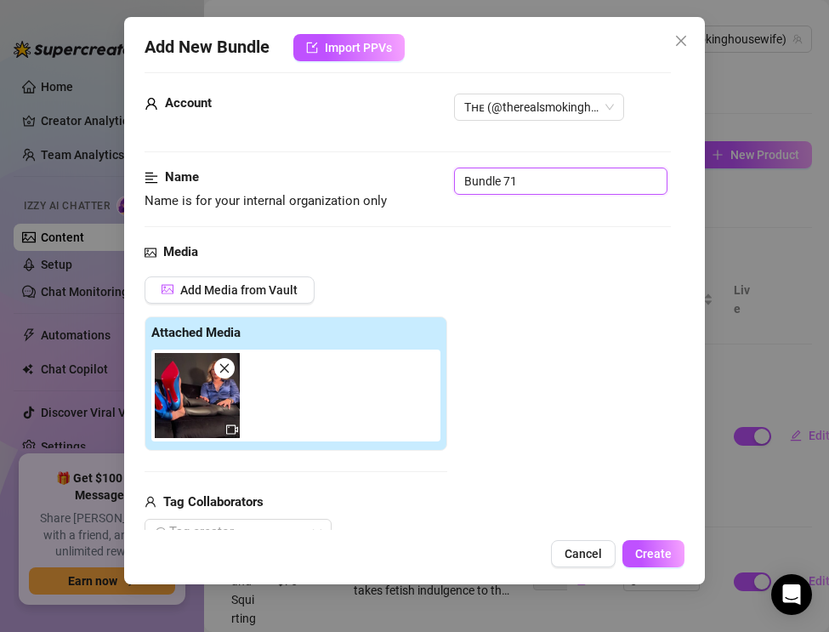
drag, startPoint x: 526, startPoint y: 185, endPoint x: 409, endPoint y: 170, distance: 117.4
click at [409, 170] on div "Name Name is for your internal organization only Bundle 71" at bounding box center [408, 189] width 526 height 43
paste input "Smoking & Heel Dangling — Leather Pants, Satin & So Kates"
type input "Smoking & Heel Dangling — Leather Pants, Satin & So Kates"
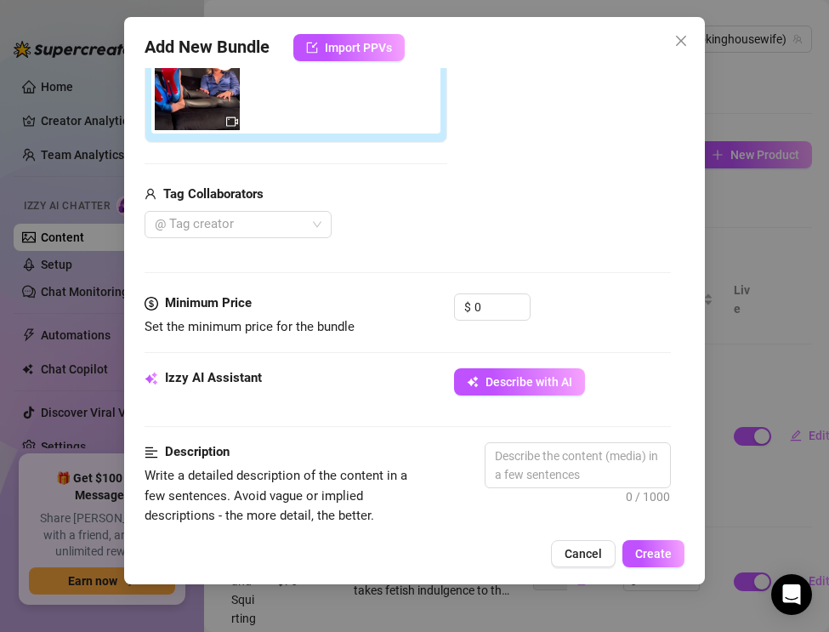
scroll to position [331, 0]
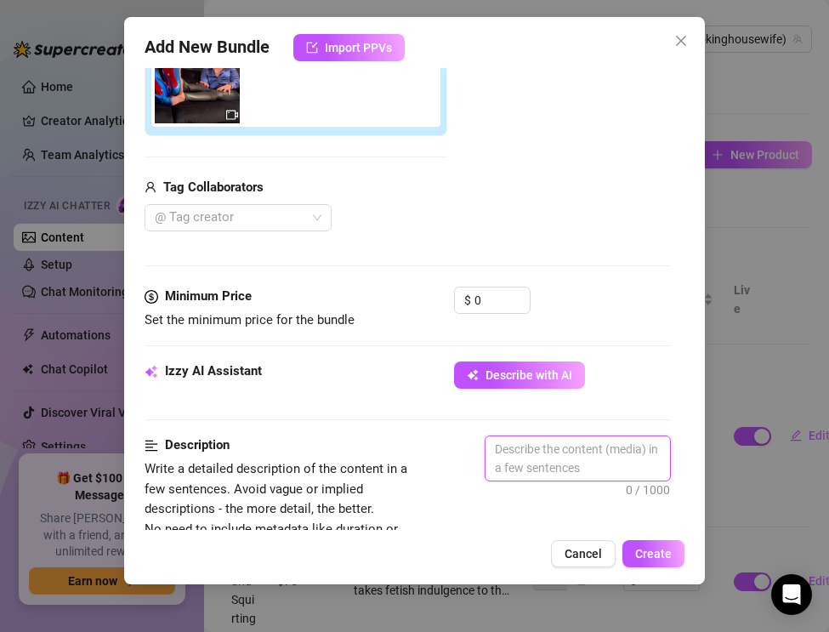
click at [520, 454] on textarea at bounding box center [578, 458] width 185 height 44
paste textarea "The Real Smoking Housewife teases with feet, heels, and smoke in this glamorous…"
type textarea "The Real Smoking Housewife teases with feet, heels, and smoke in this glamorous…"
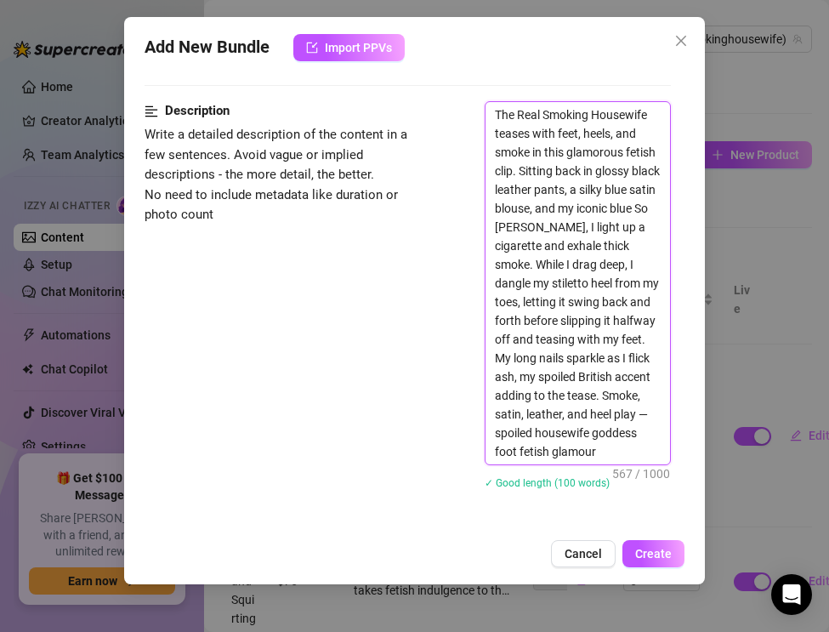
scroll to position [684, 0]
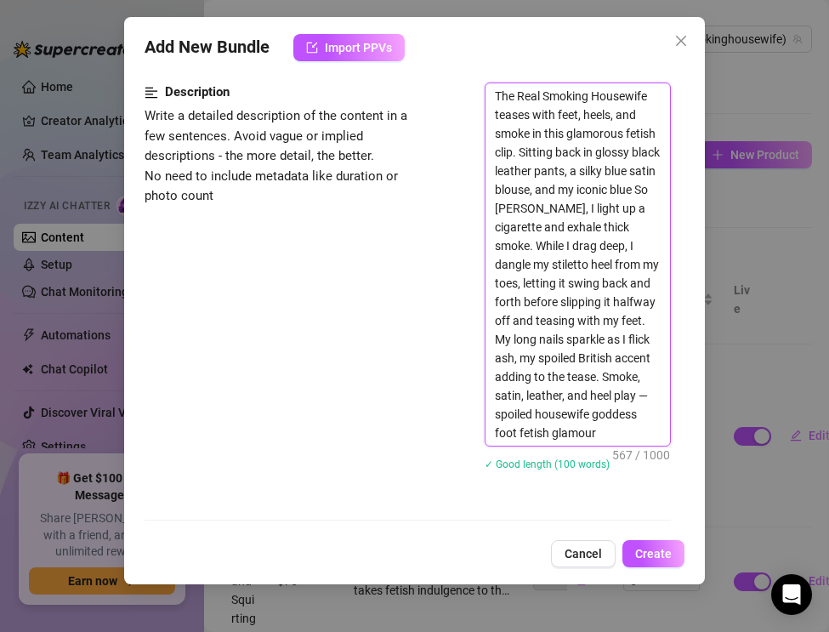
click at [532, 414] on textarea "The Real Smoking Housewife teases with feet, heels, and smoke in this glamorous…" at bounding box center [578, 264] width 185 height 362
type textarea "The Real Smoking Housewife teases with feet, heels, and smoke in this glamorous…"
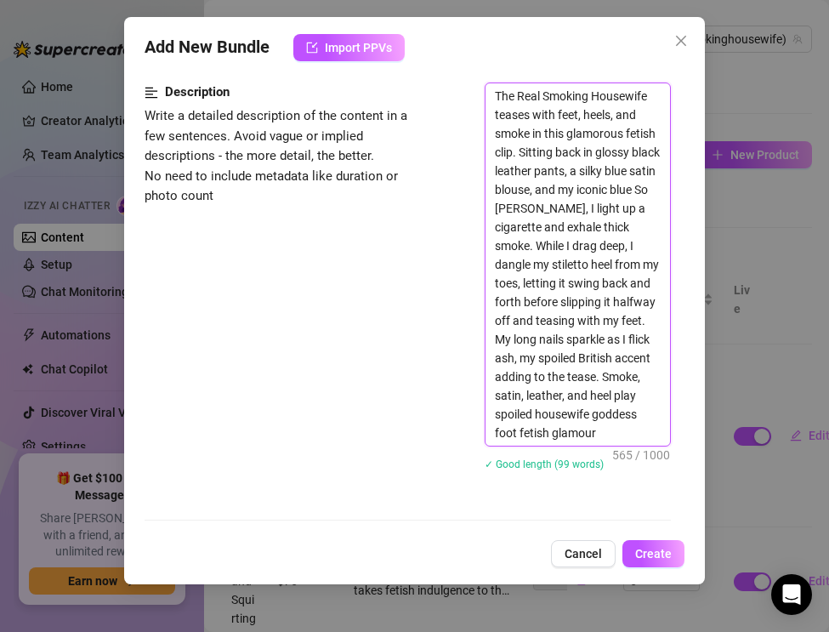
type textarea "The Real Smoking Housewife teases with feet, heels, and smoke in this glamorous…"
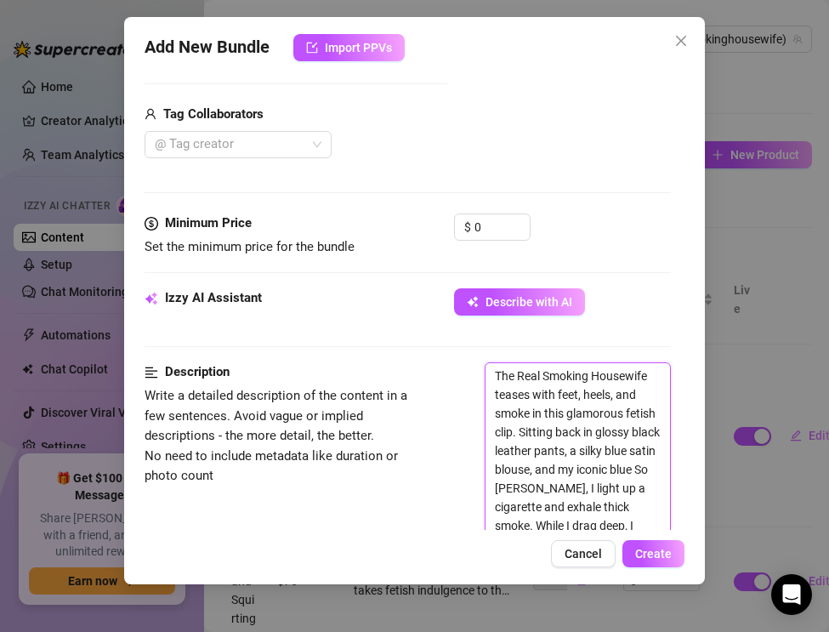
scroll to position [393, 0]
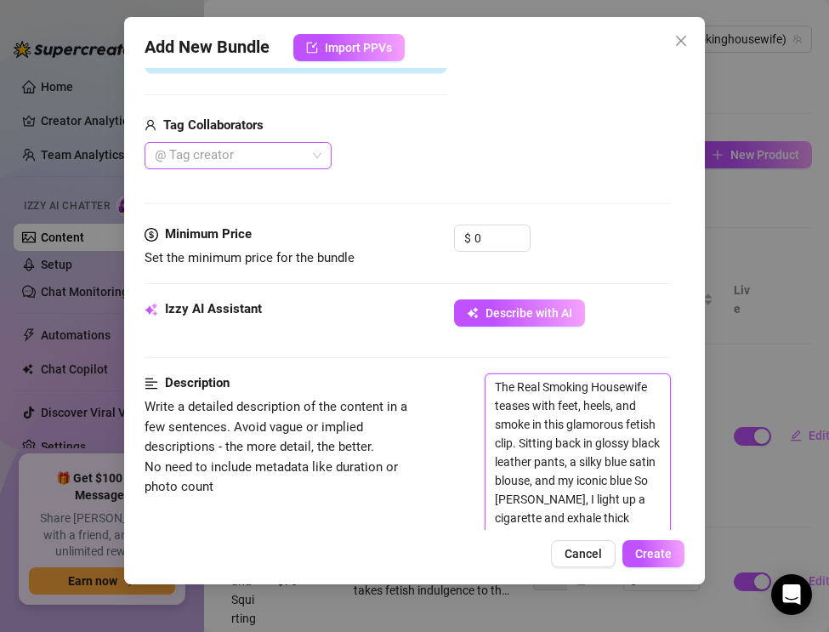
click at [244, 152] on div at bounding box center [229, 156] width 162 height 24
type textarea "The Real Smoking Housewife teases with feet, heels, and smoke in this glamorous…"
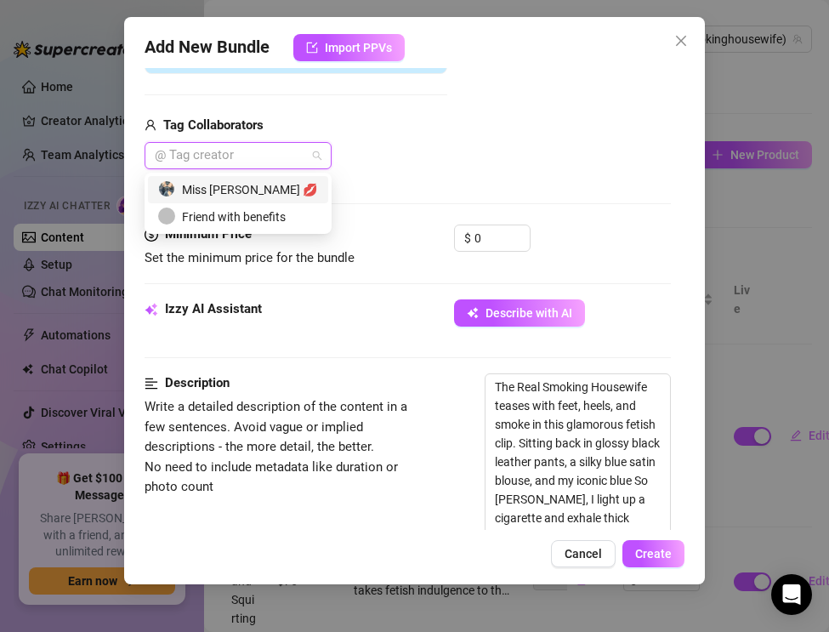
click at [244, 185] on div "Miss [PERSON_NAME] 💋" at bounding box center [238, 189] width 160 height 19
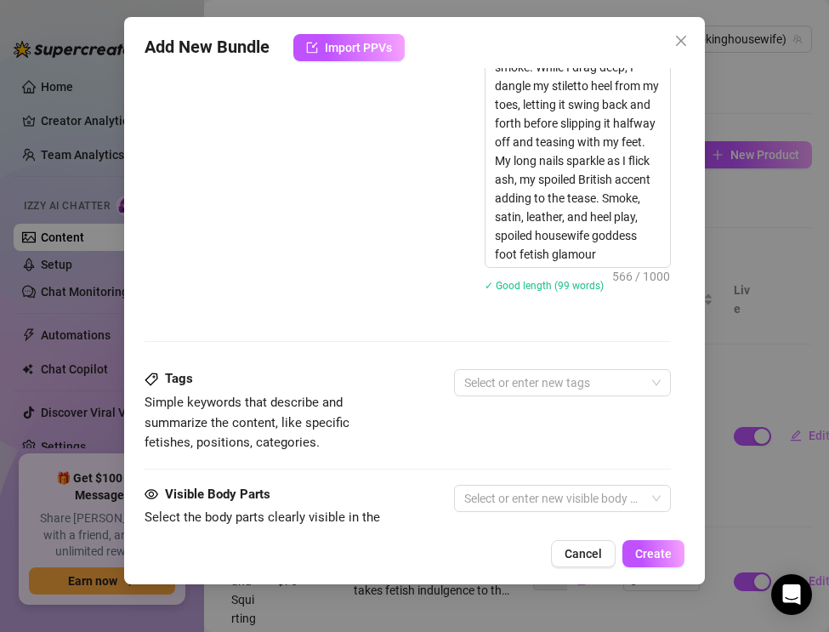
scroll to position [863, 0]
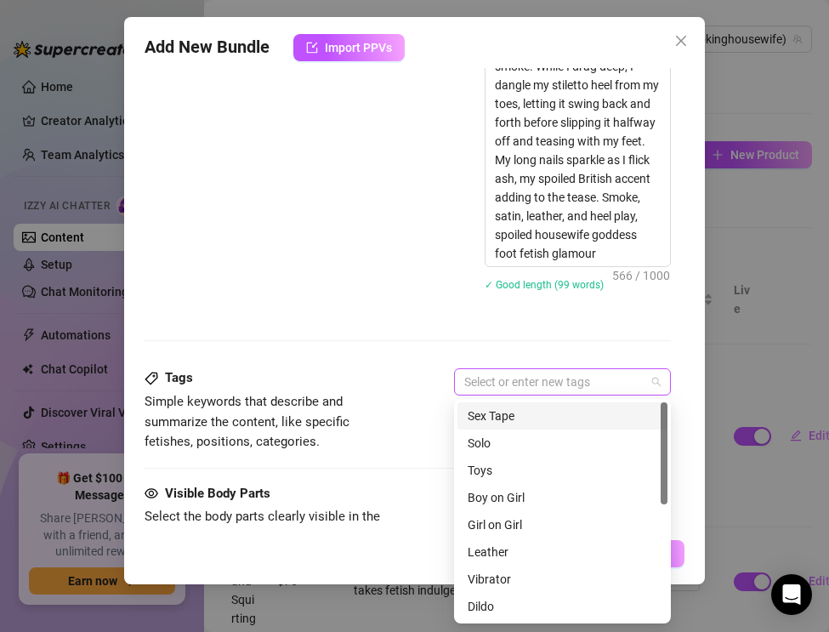
click at [489, 386] on div at bounding box center [554, 382] width 192 height 24
click at [484, 445] on div "Solo" at bounding box center [563, 443] width 190 height 19
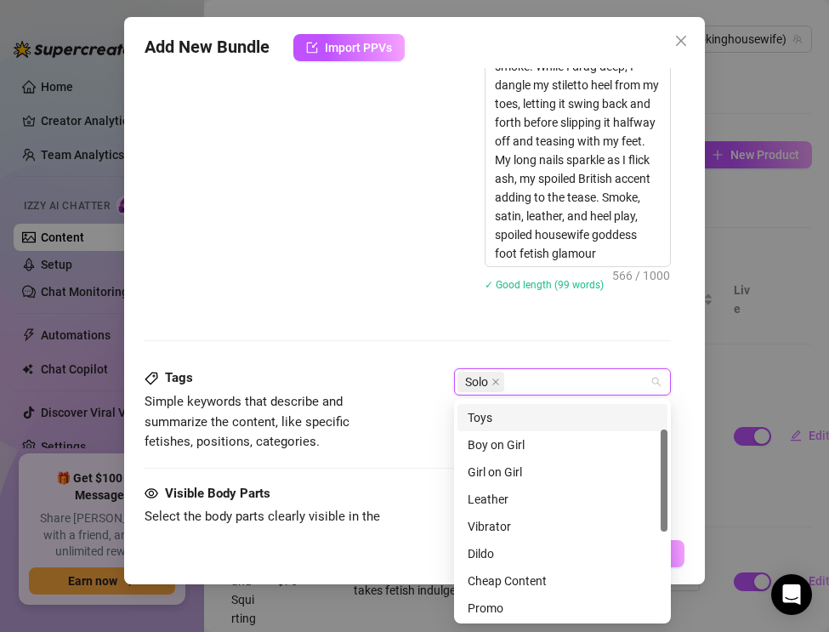
scroll to position [58, 0]
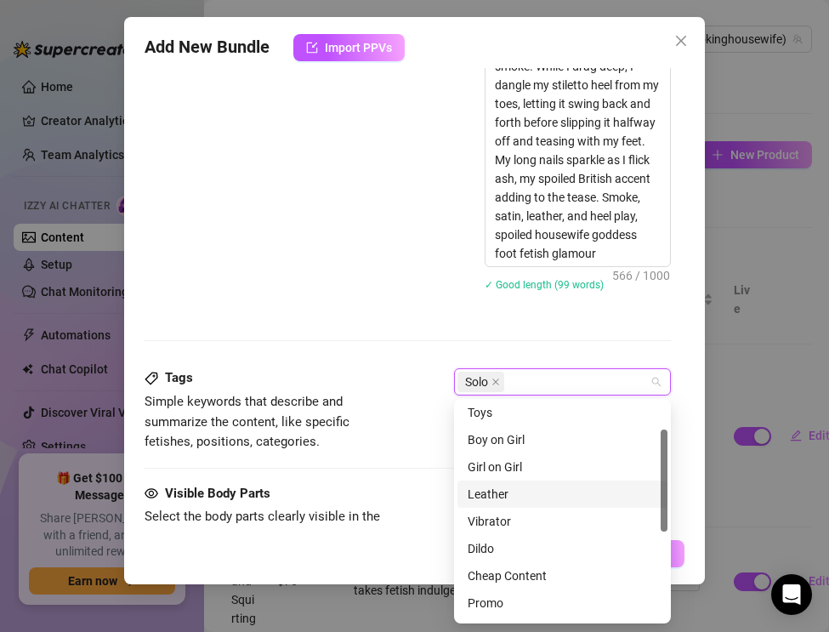
click at [489, 493] on div "Leather" at bounding box center [563, 494] width 190 height 19
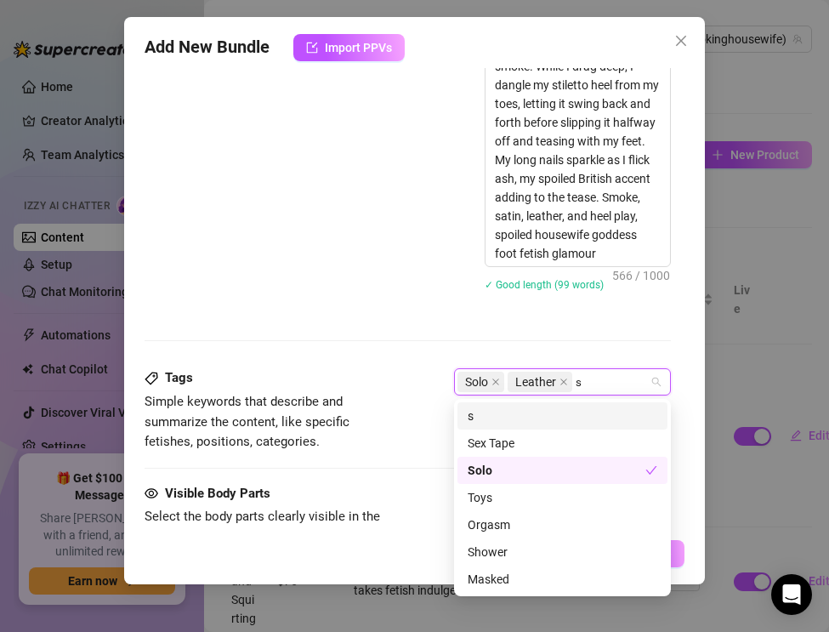
scroll to position [0, 0]
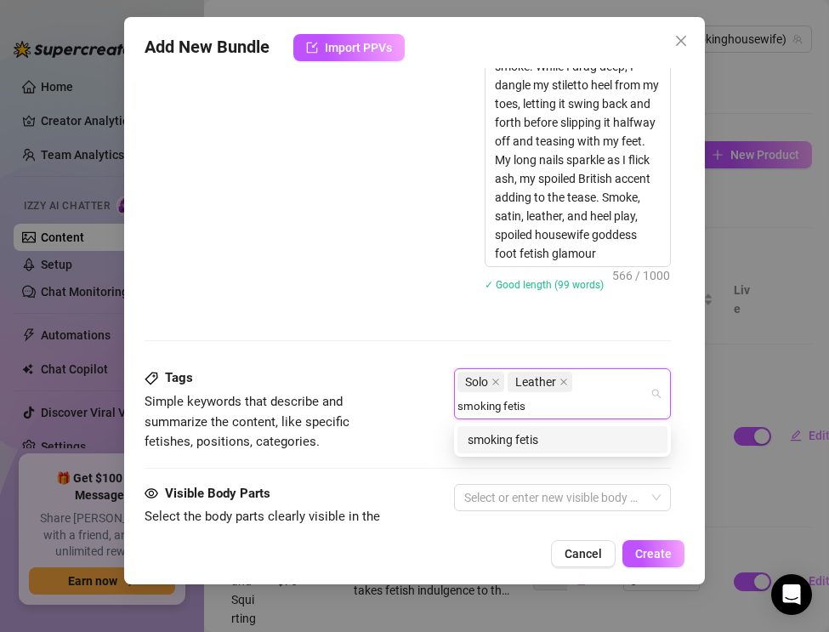
type input "smoking fetish"
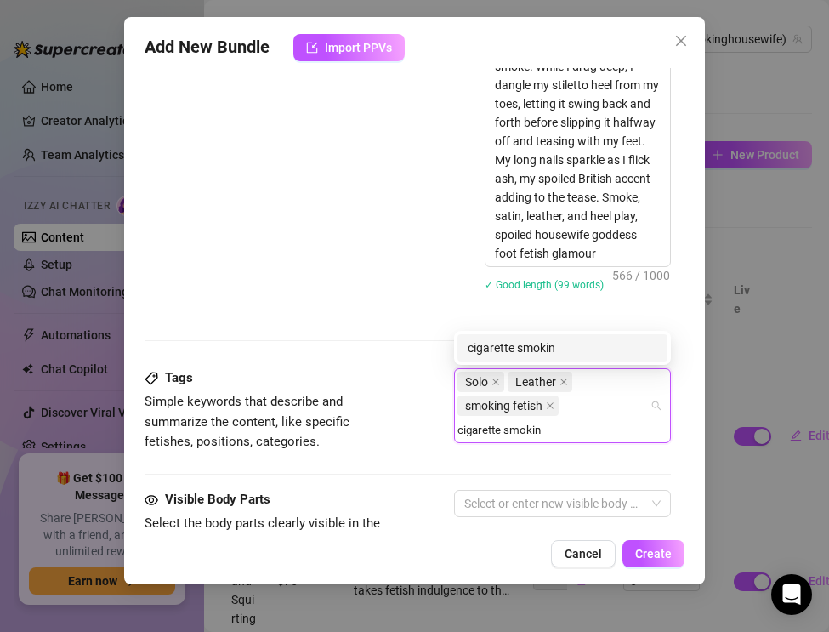
type input "cigarette smoking"
type input "dangling fetish"
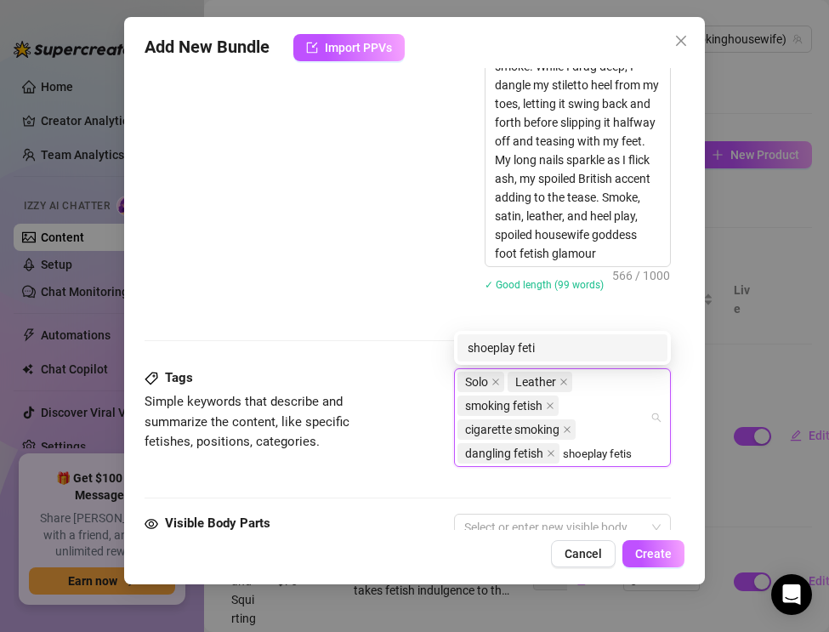
type input "shoeplay fetish"
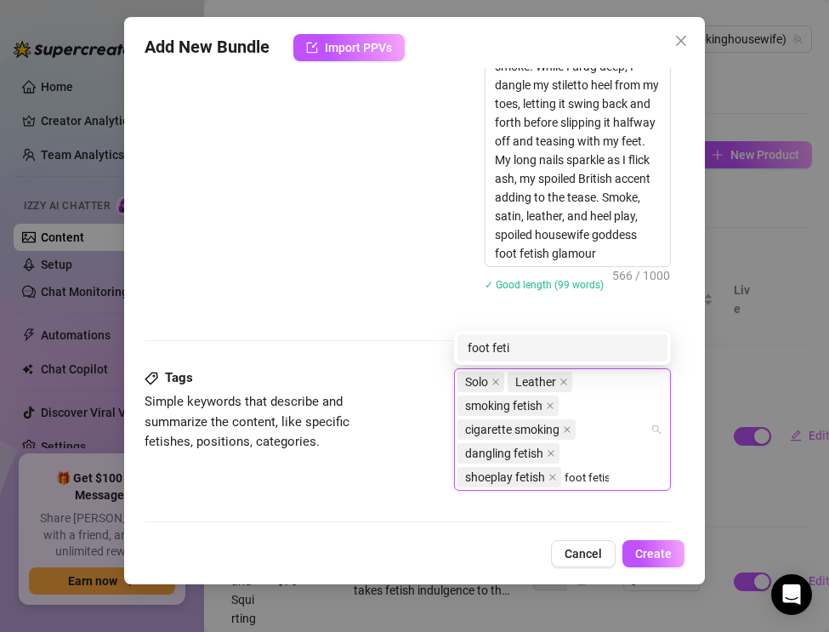
type input "foot fetish"
type input "louboutin heels"
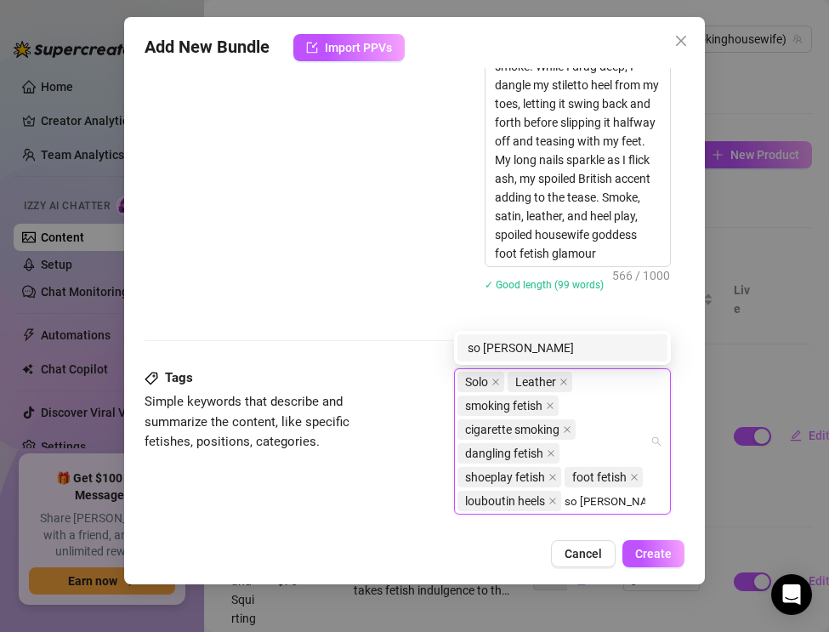
scroll to position [865, 0]
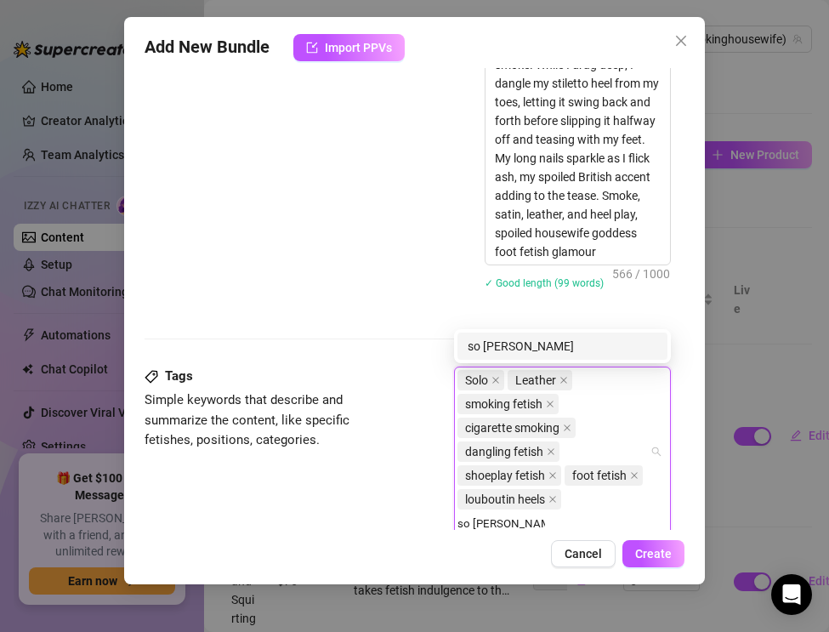
type input "so [PERSON_NAME]"
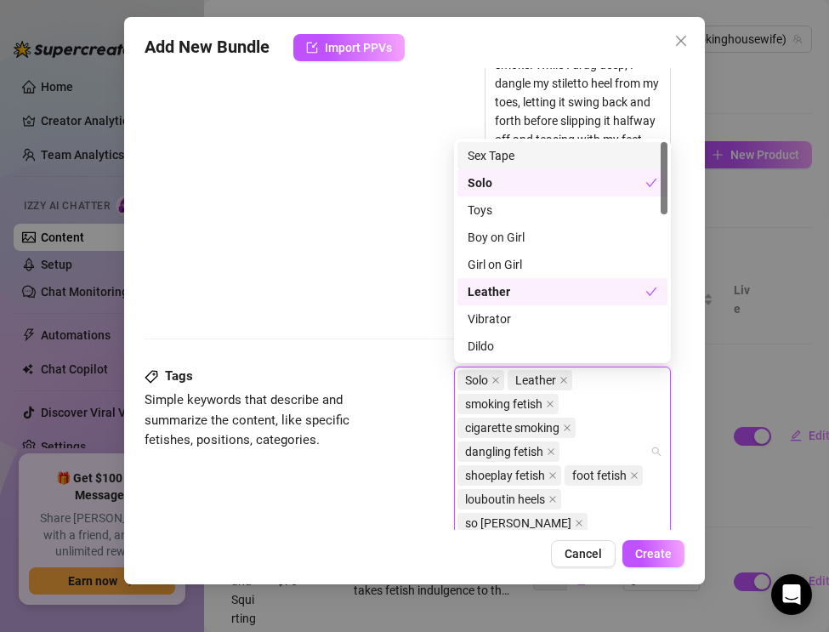
type input "a"
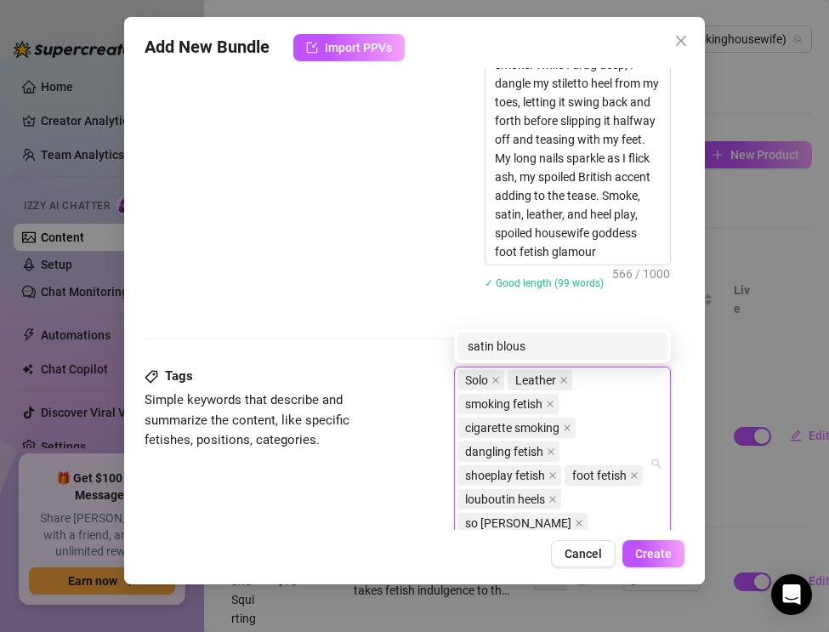
type input "satin blouse"
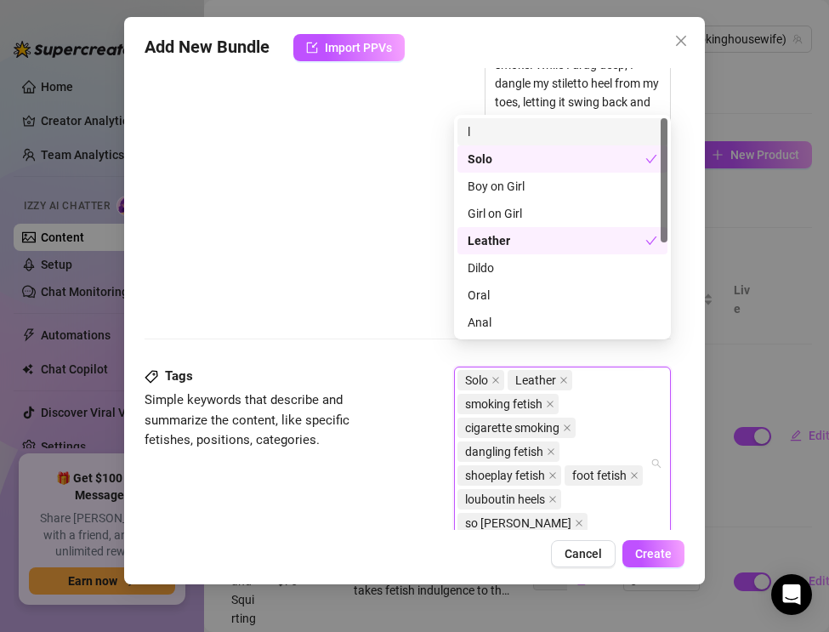
scroll to position [889, 0]
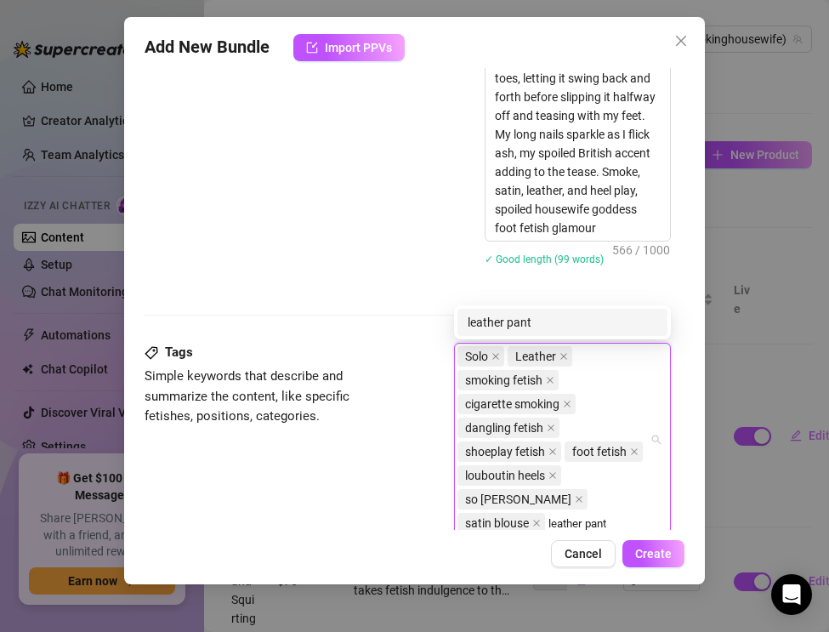
type input "leather pants"
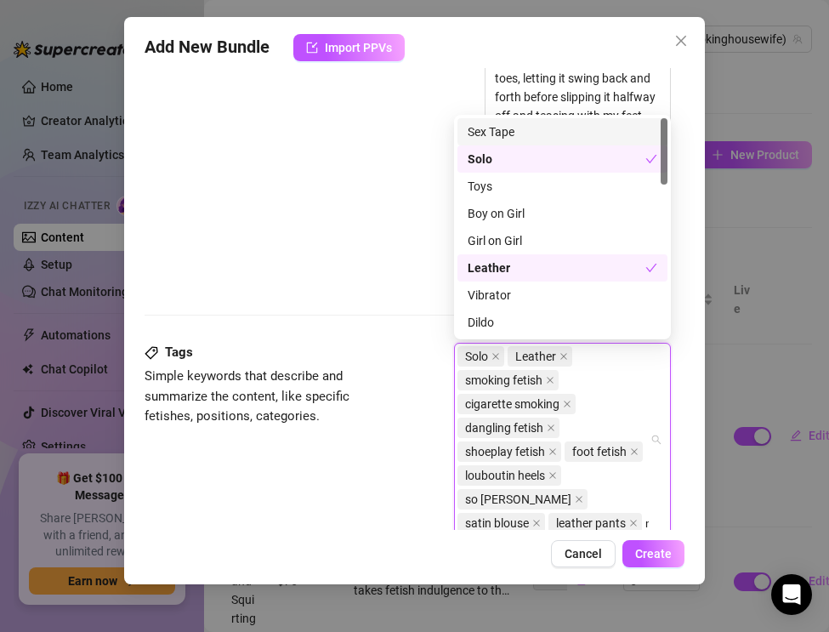
scroll to position [913, 0]
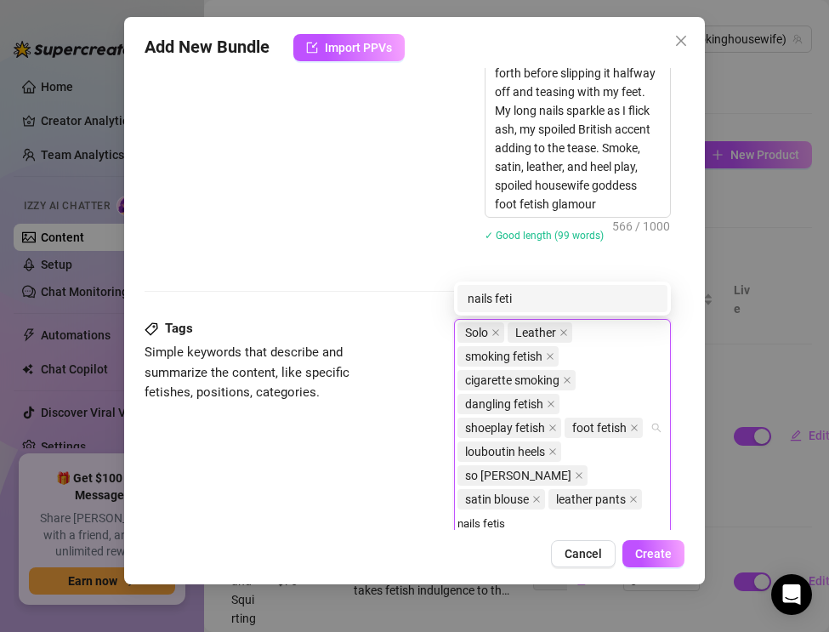
type input "nails fetish"
type input "glamour smoking"
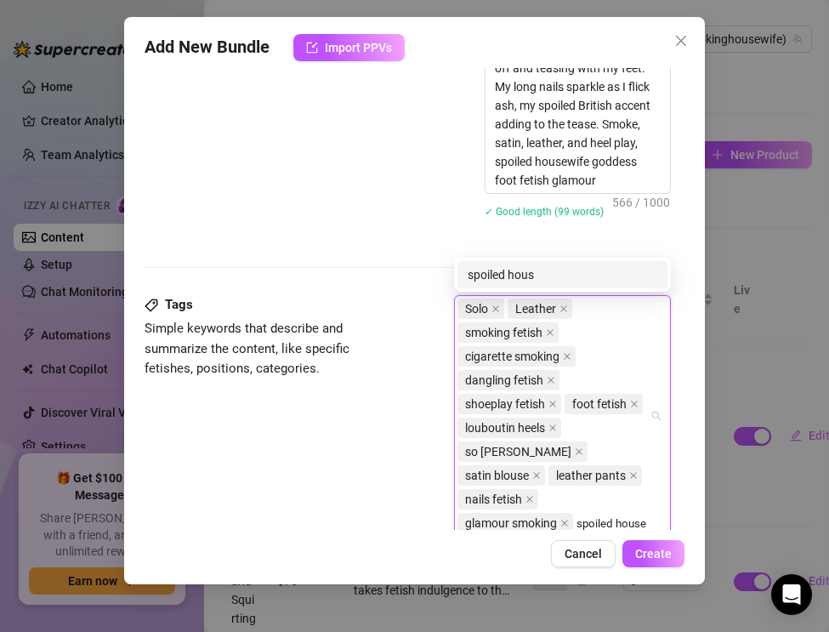
scroll to position [960, 0]
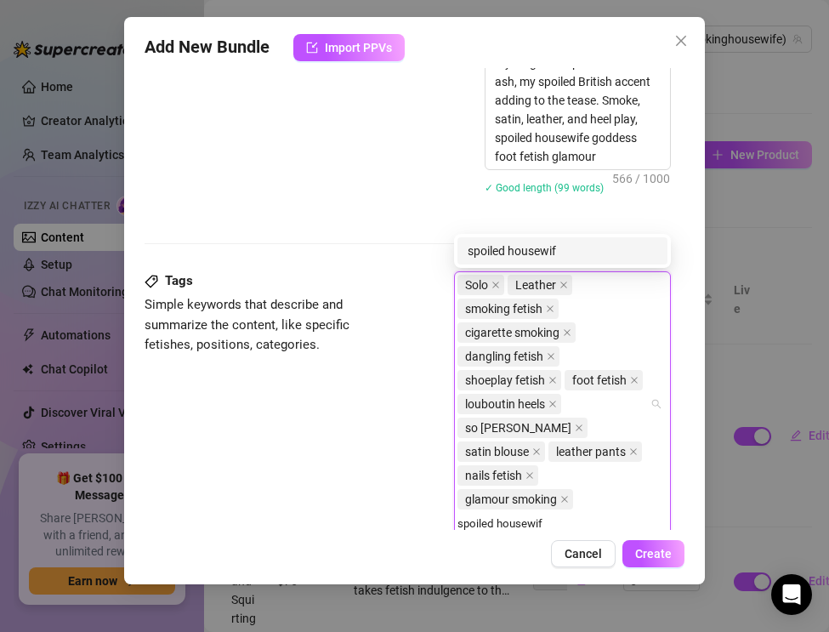
type input "spoiled housewife"
type input "milf smoking"
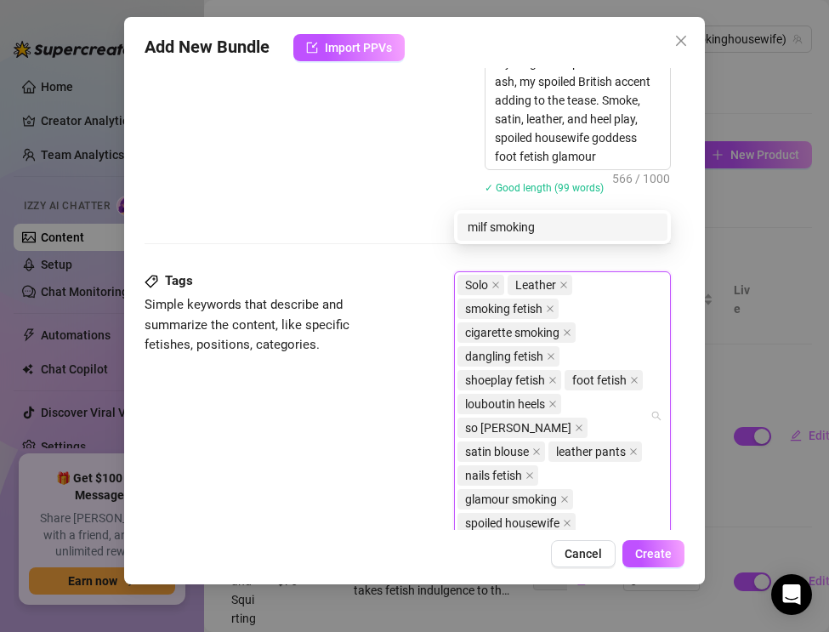
scroll to position [984, 0]
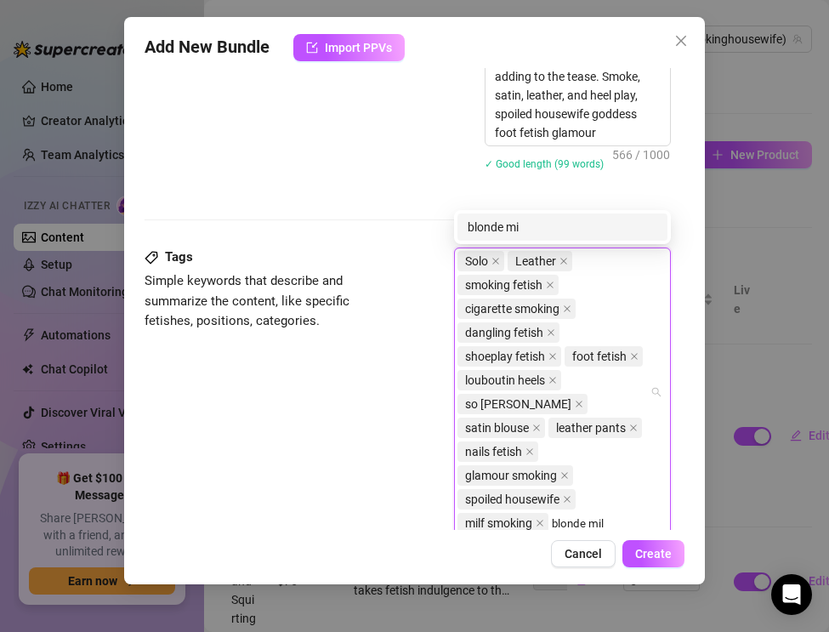
type input "blonde milf"
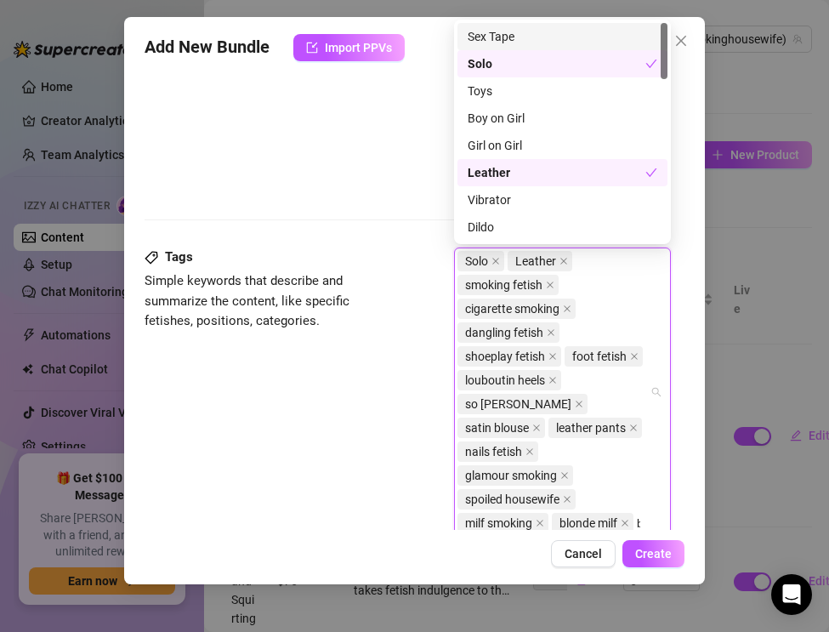
scroll to position [1008, 0]
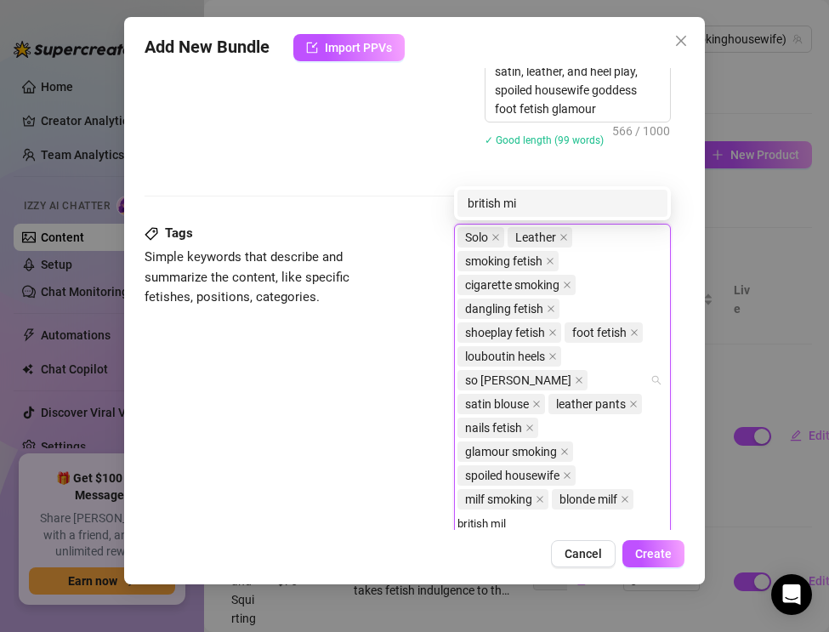
type input "british milf"
type input "luxury milf"
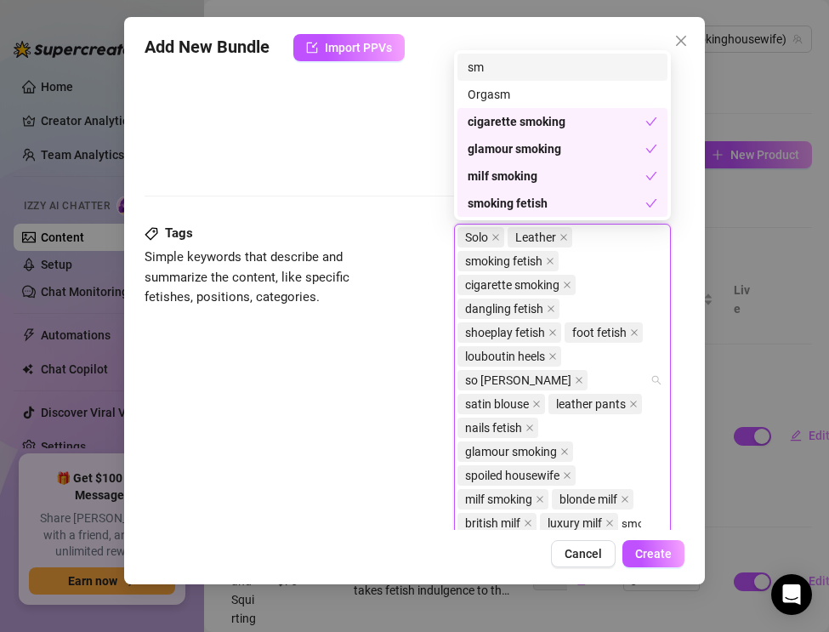
scroll to position [1032, 0]
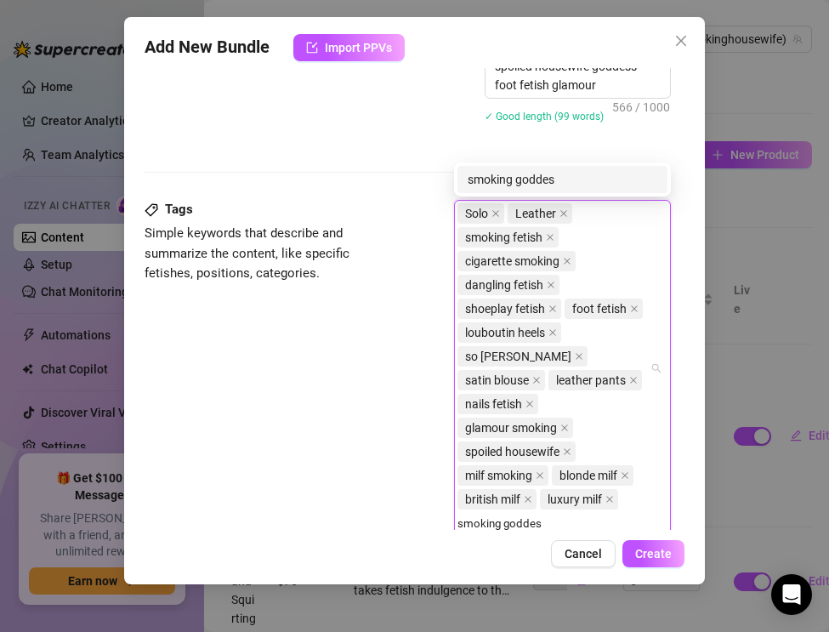
type input "smoking goddess"
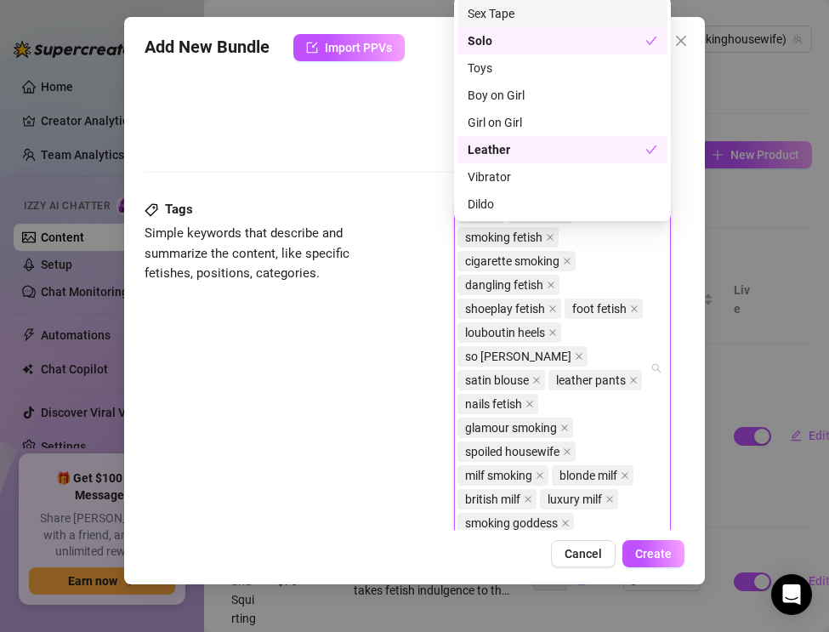
click at [274, 405] on div "Tags Simple keywords that describe and summarize the content, like specific fet…" at bounding box center [408, 376] width 526 height 352
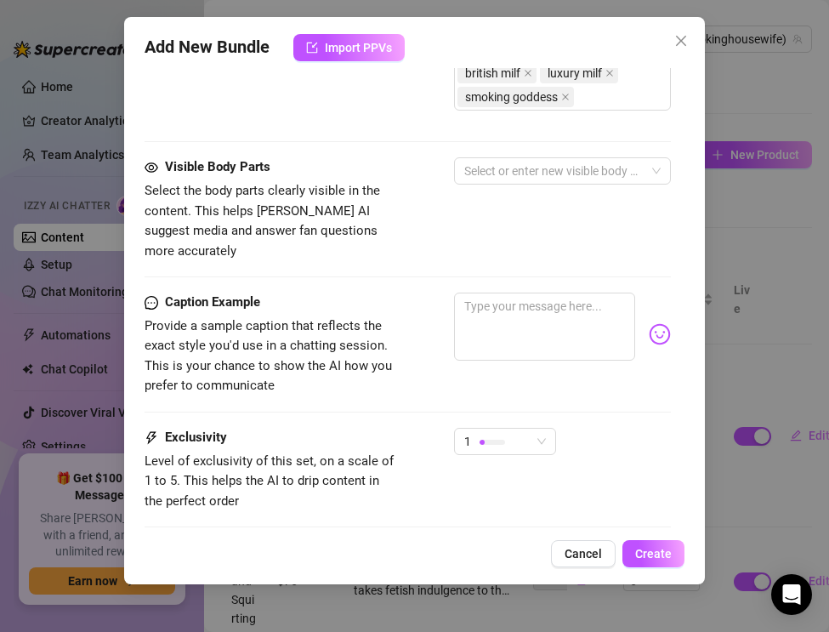
scroll to position [1459, 0]
click at [475, 165] on div at bounding box center [554, 170] width 192 height 24
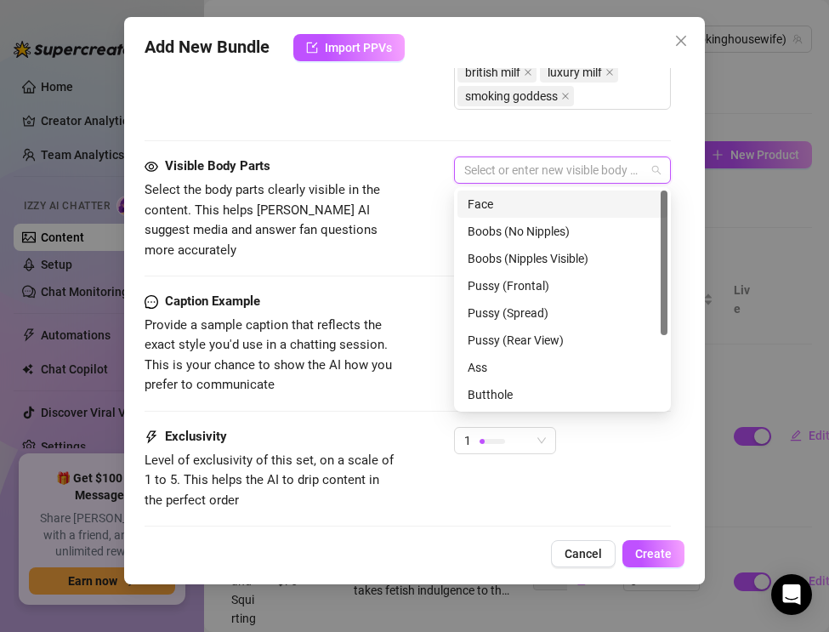
click at [479, 202] on div "Face" at bounding box center [563, 204] width 190 height 19
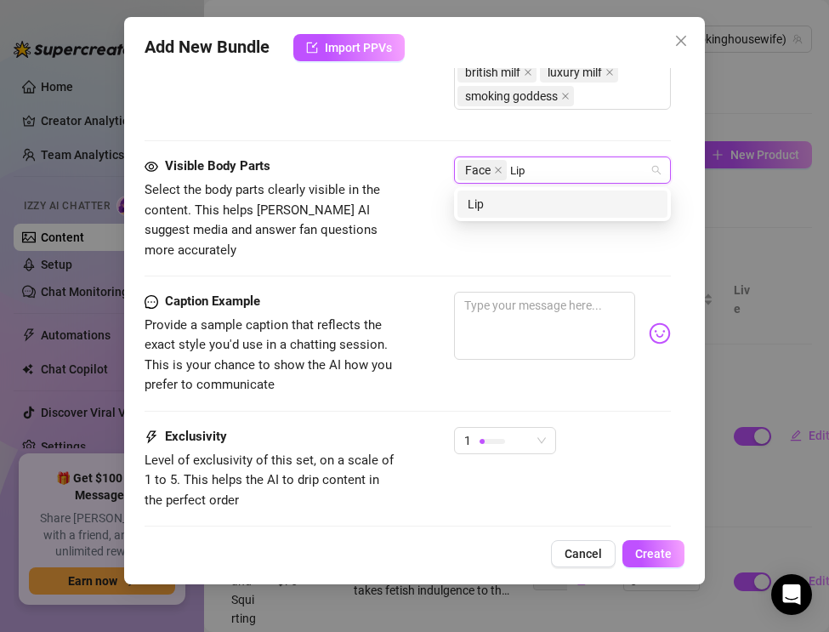
type input "Lips"
type input "Mouth"
type input "Nails"
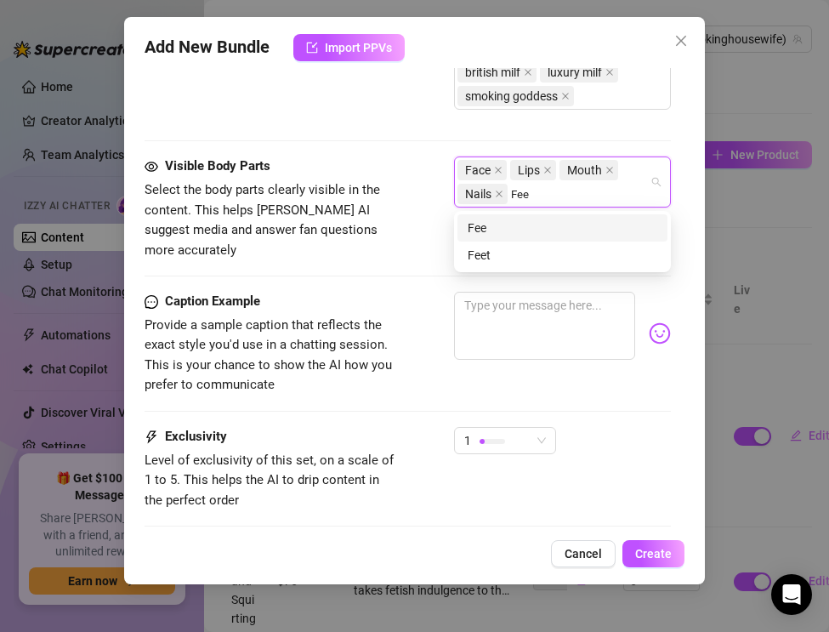
type input "Feet"
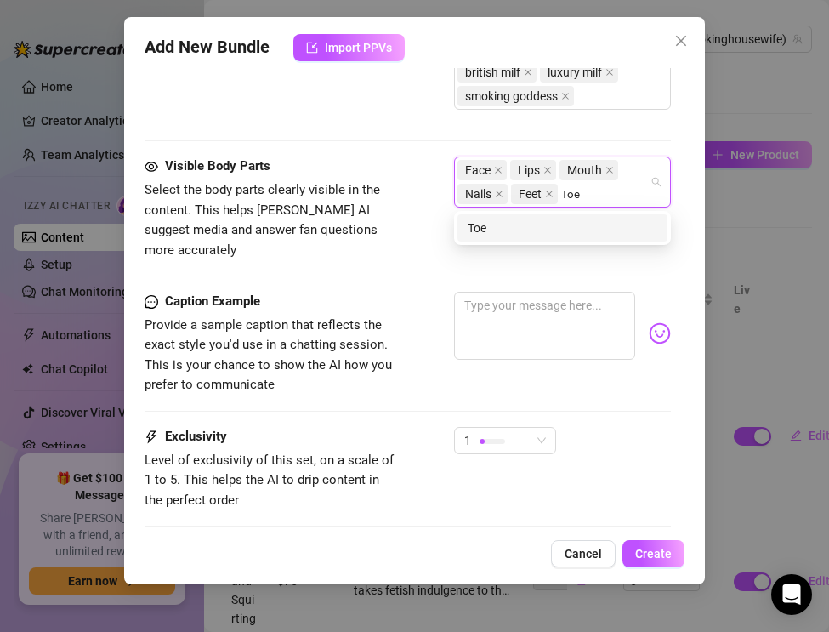
type input "Toes"
type input "C"
type input "Legs"
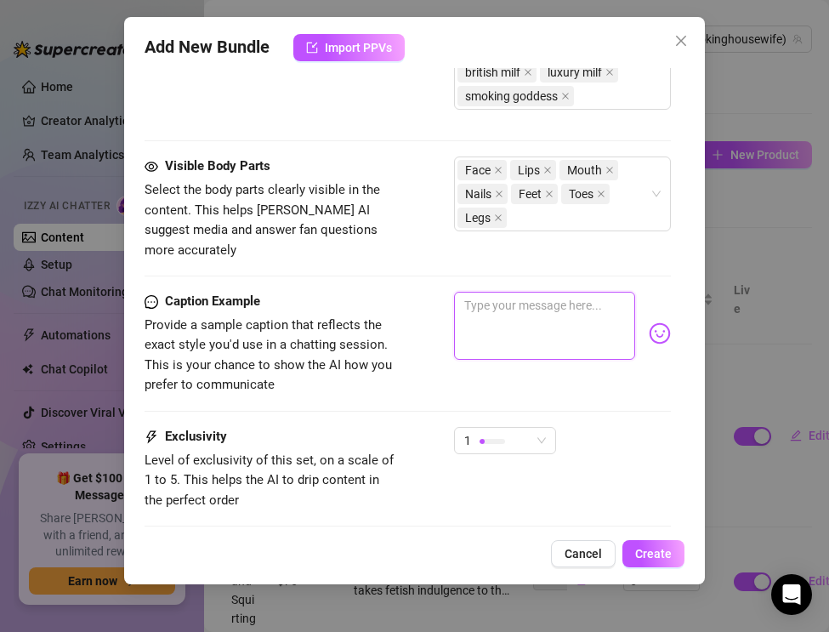
click at [486, 329] on textarea at bounding box center [544, 326] width 181 height 68
paste textarea "Blue satin soft, So [PERSON_NAME] swinging from my toes… I smoke and tease you …"
type textarea "Blue satin soft, So [PERSON_NAME] swinging from my toes… I smoke and tease you …"
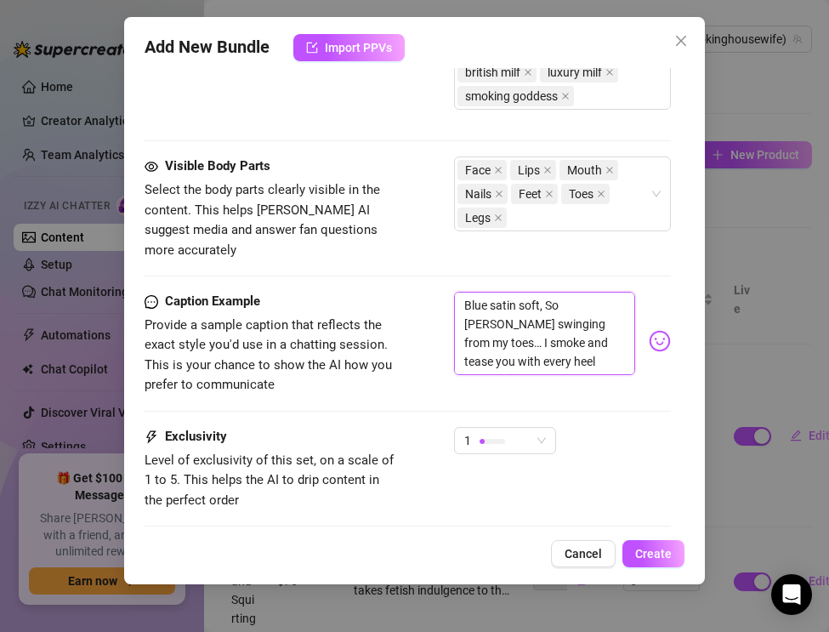
scroll to position [1552, 0]
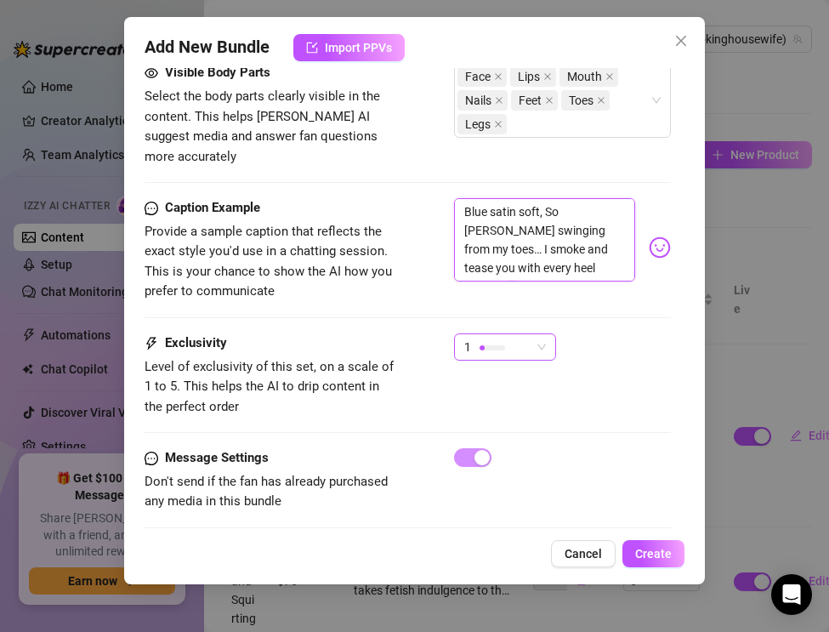
click at [486, 345] on div at bounding box center [493, 347] width 26 height 5
type textarea "Blue satin soft, So [PERSON_NAME] swinging from my toes… I smoke and tease you …"
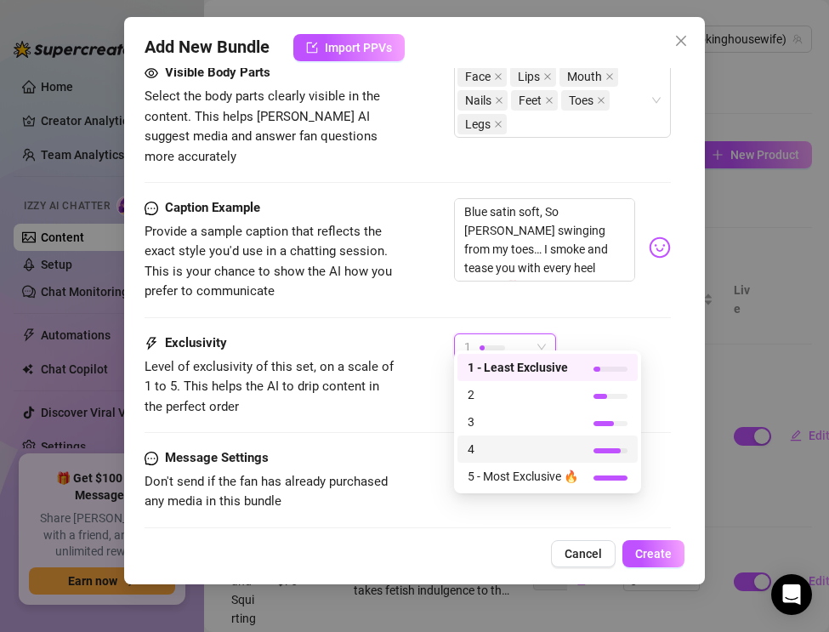
click at [490, 441] on span "4" at bounding box center [523, 449] width 111 height 19
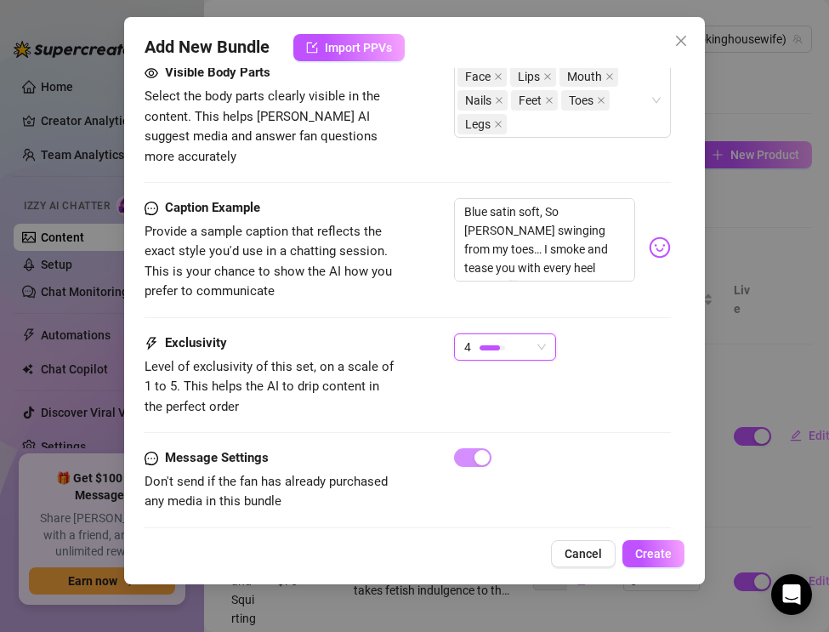
click at [491, 345] on div at bounding box center [490, 347] width 20 height 5
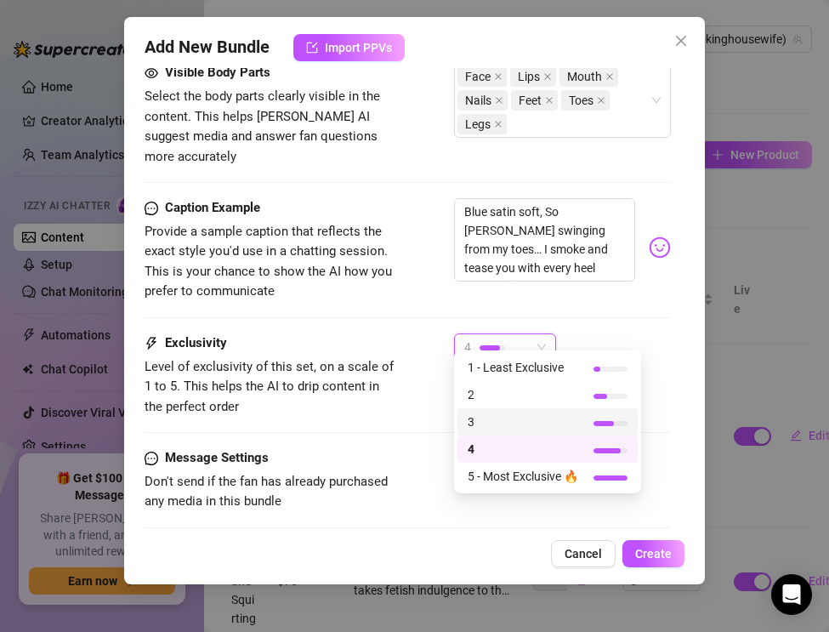
click at [494, 424] on span "3" at bounding box center [523, 421] width 111 height 19
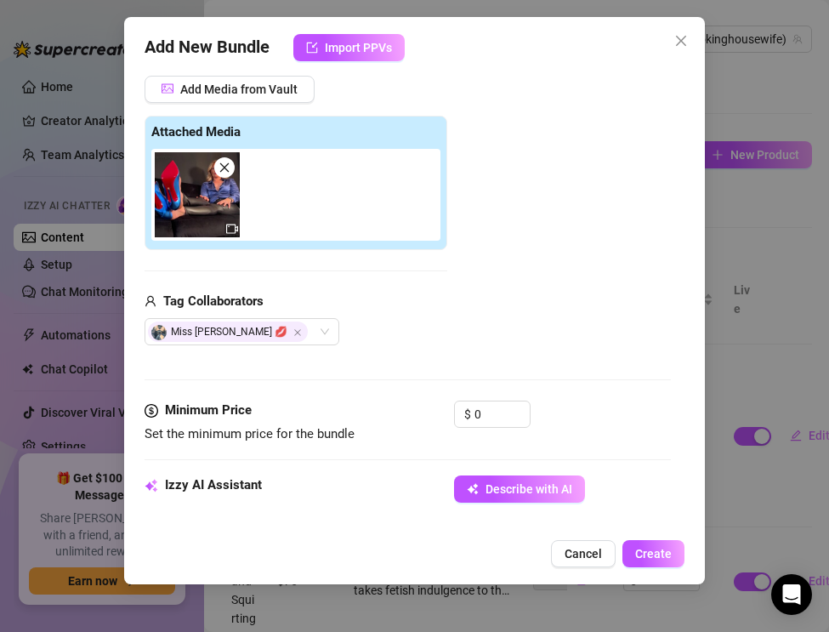
scroll to position [234, 0]
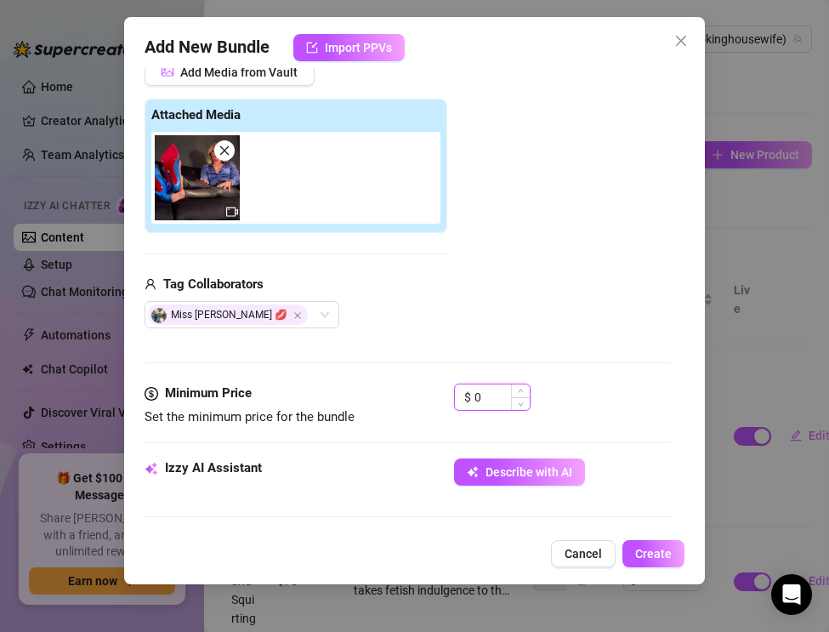
click at [497, 396] on input "0" at bounding box center [502, 397] width 55 height 26
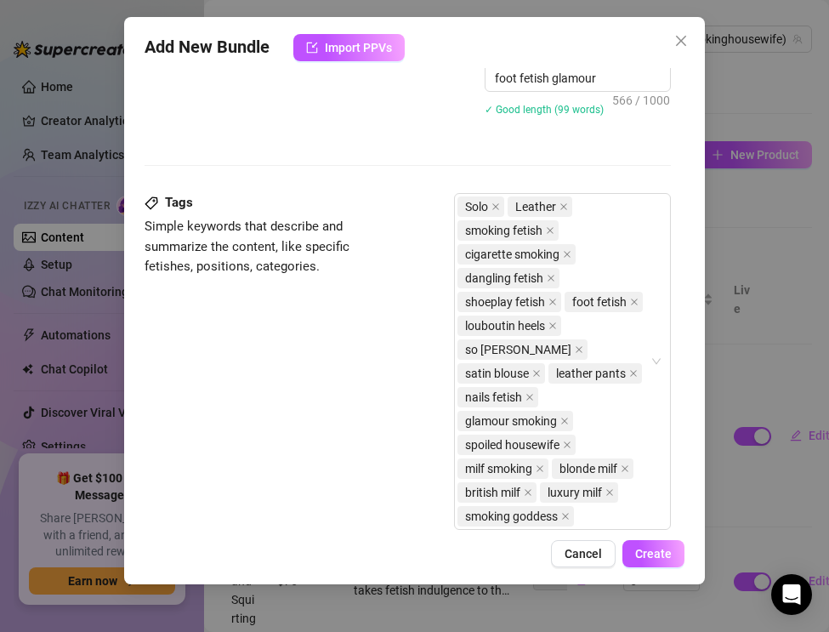
scroll to position [1552, 0]
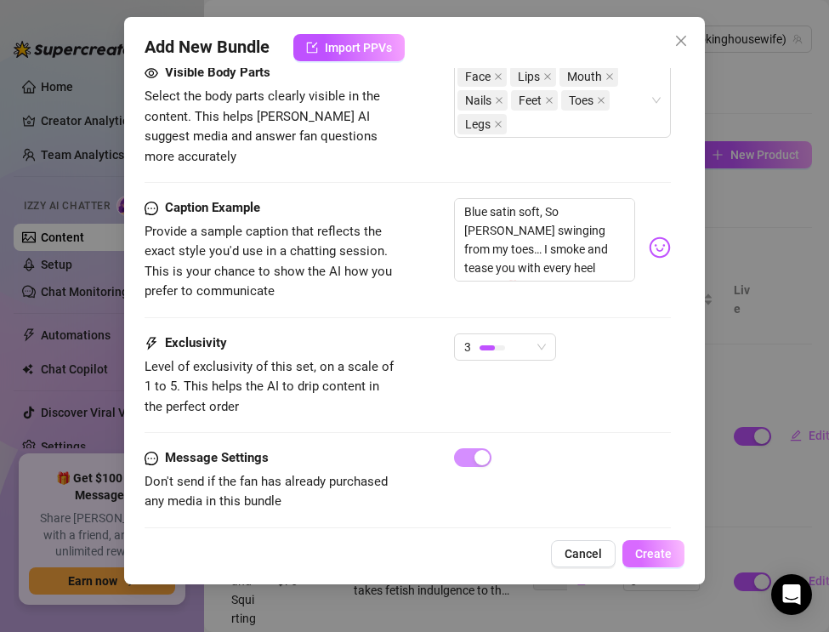
type input "18.99"
click at [640, 547] on span "Create" at bounding box center [653, 554] width 37 height 14
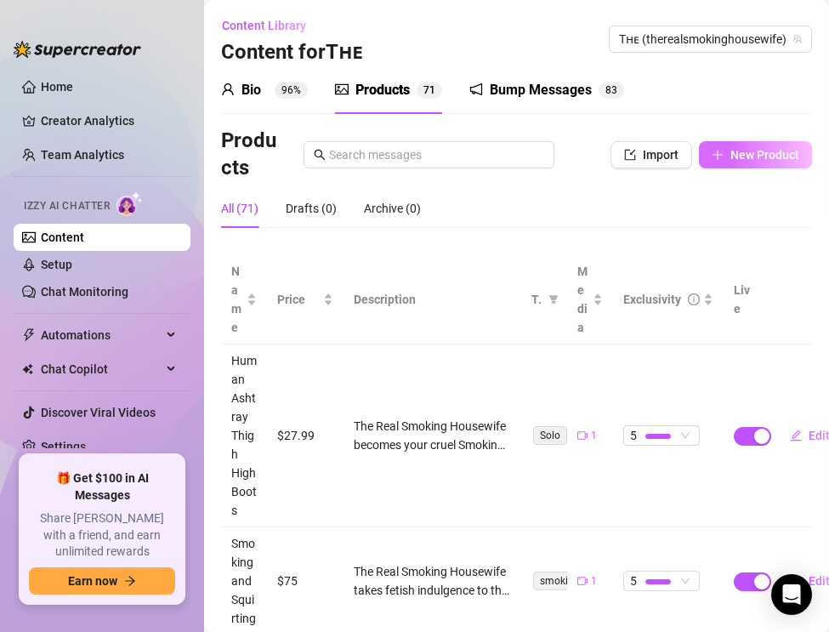
click at [715, 156] on icon "plus" at bounding box center [718, 155] width 12 height 12
type textarea "Type your message here..."
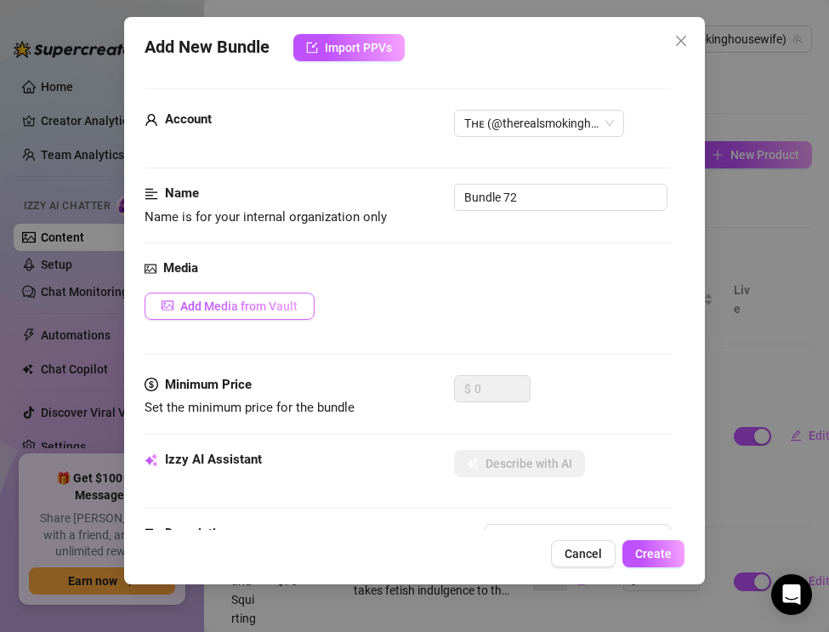
click at [227, 301] on span "Add Media from Vault" at bounding box center [238, 306] width 117 height 14
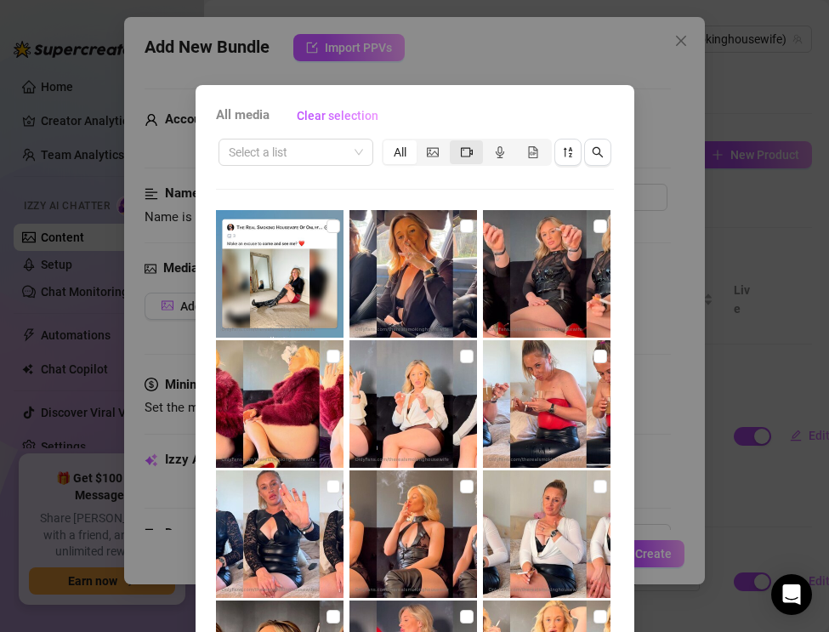
click at [464, 151] on icon "video-camera" at bounding box center [467, 152] width 12 height 12
click at [454, 143] on input "segmented control" at bounding box center [454, 143] width 0 height 0
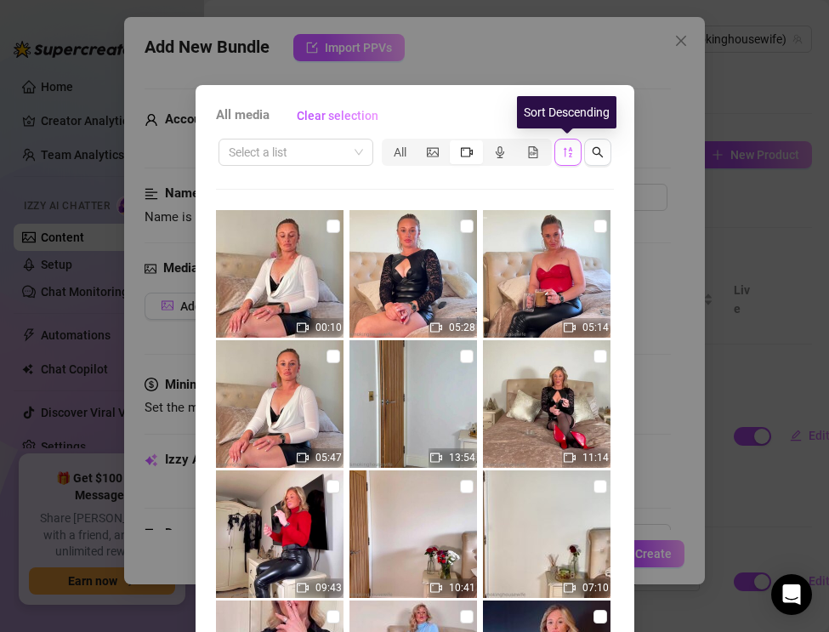
click at [576, 156] on button "button" at bounding box center [568, 152] width 27 height 27
click at [563, 152] on icon "sort-descending" at bounding box center [568, 152] width 12 height 12
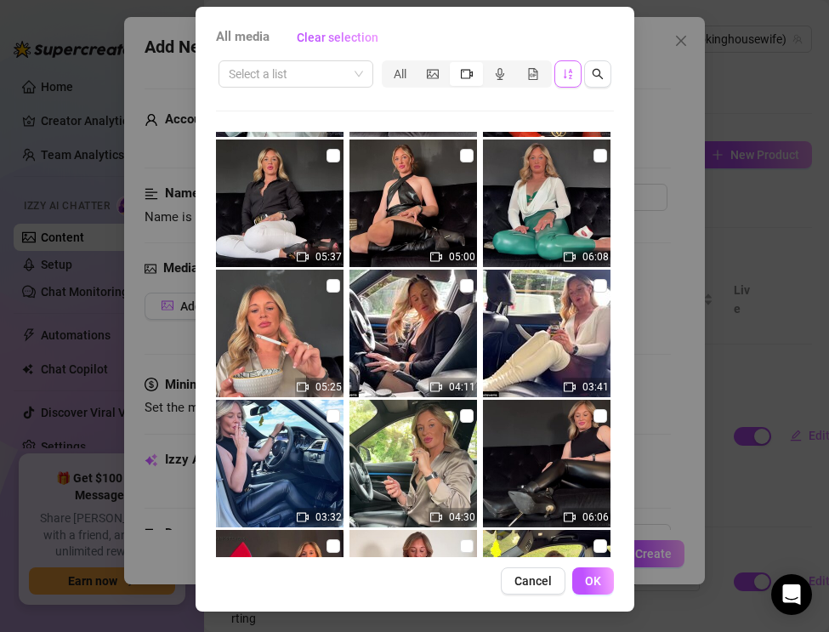
scroll to position [2209, 0]
